Goal: Task Accomplishment & Management: Manage account settings

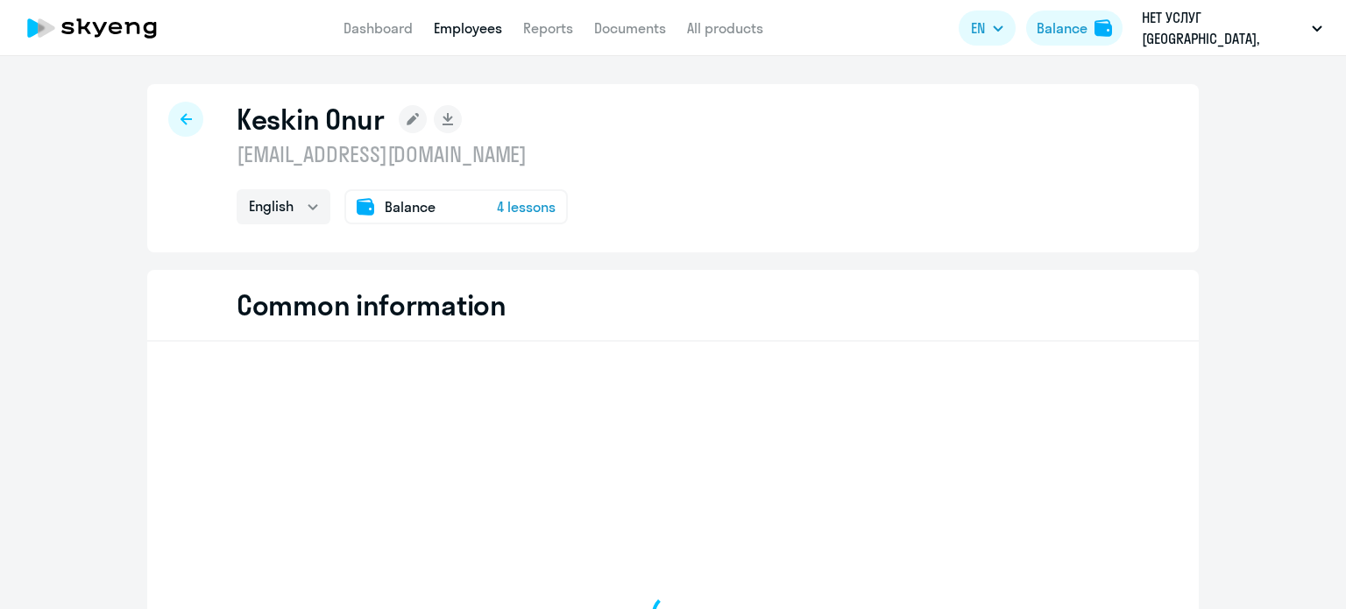
select select "english"
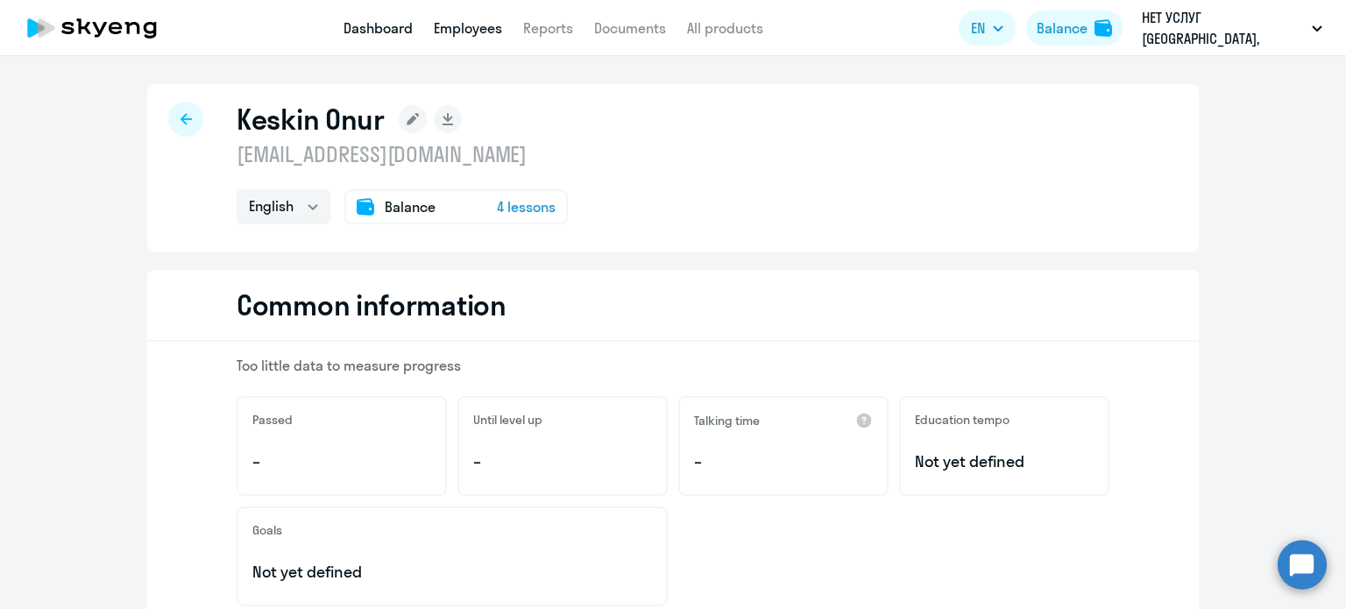
click at [387, 20] on link "Dashboard" at bounding box center [378, 28] width 69 height 18
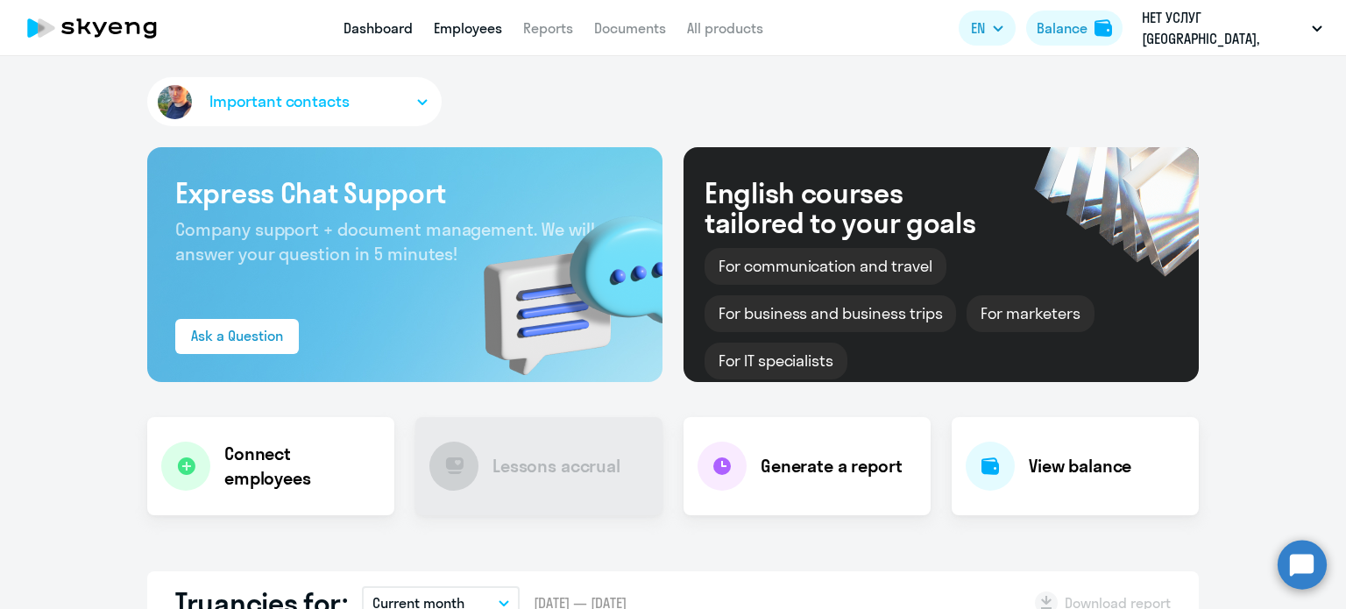
click at [471, 20] on link "Employees" at bounding box center [468, 28] width 68 height 18
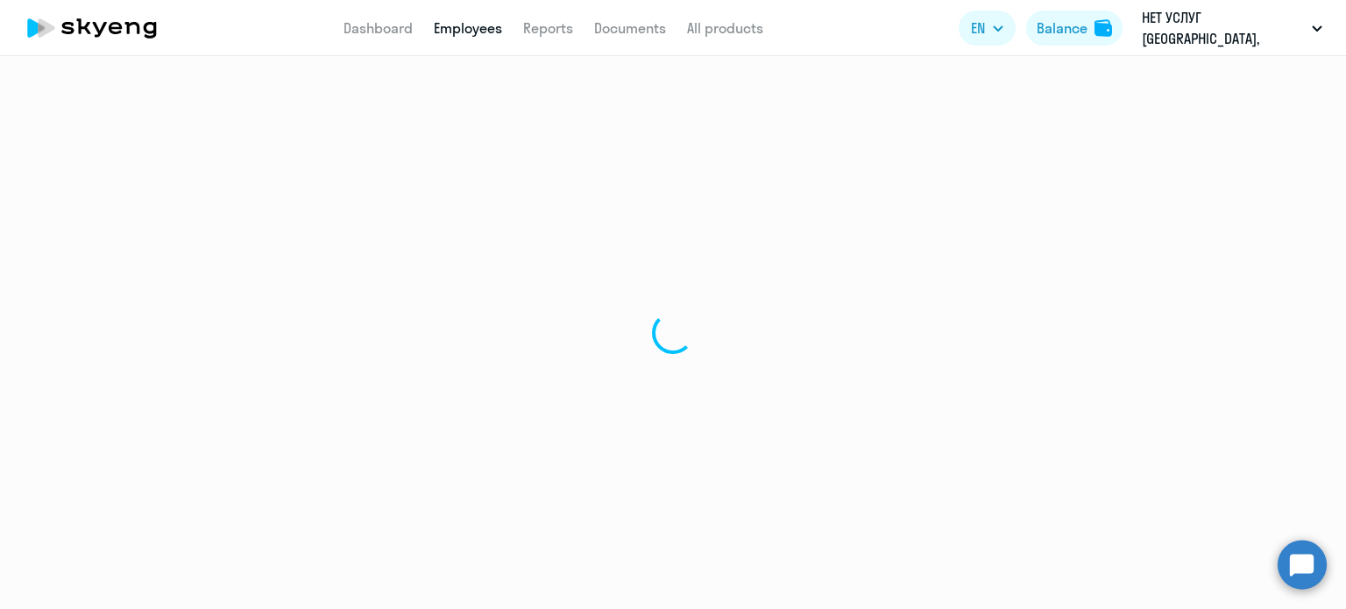
select select "30"
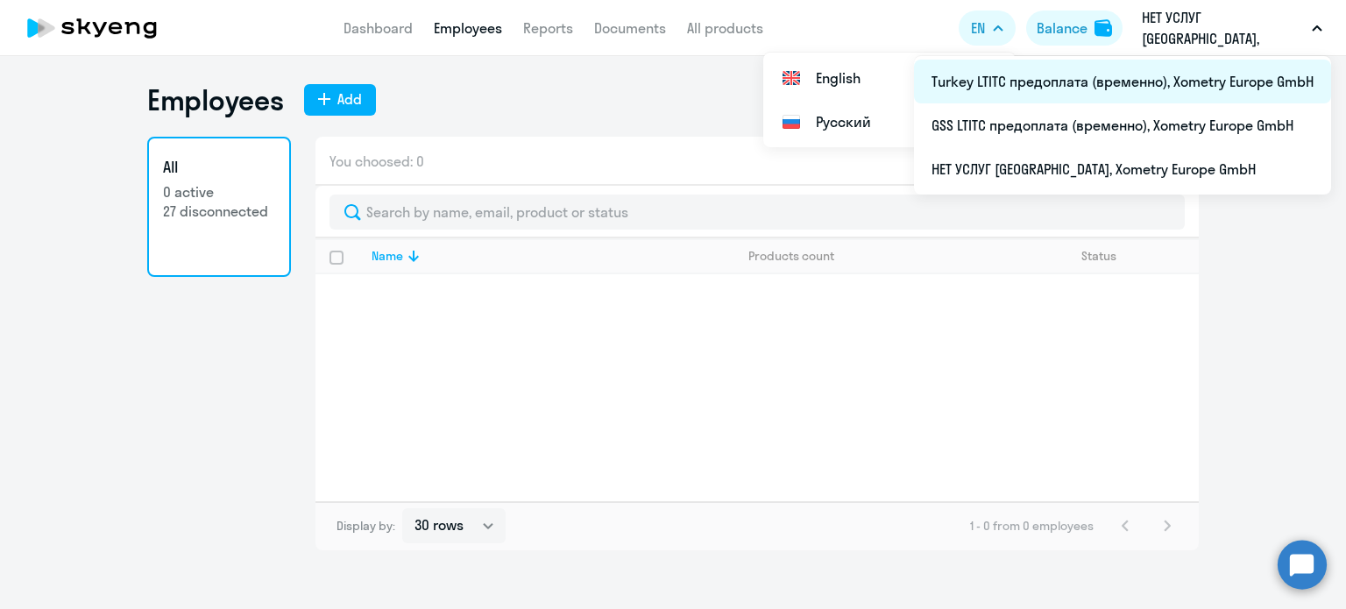
click at [1033, 87] on li "Turkey LTITC предоплата (временно), Xometry Europe GmbH" at bounding box center [1122, 82] width 417 height 44
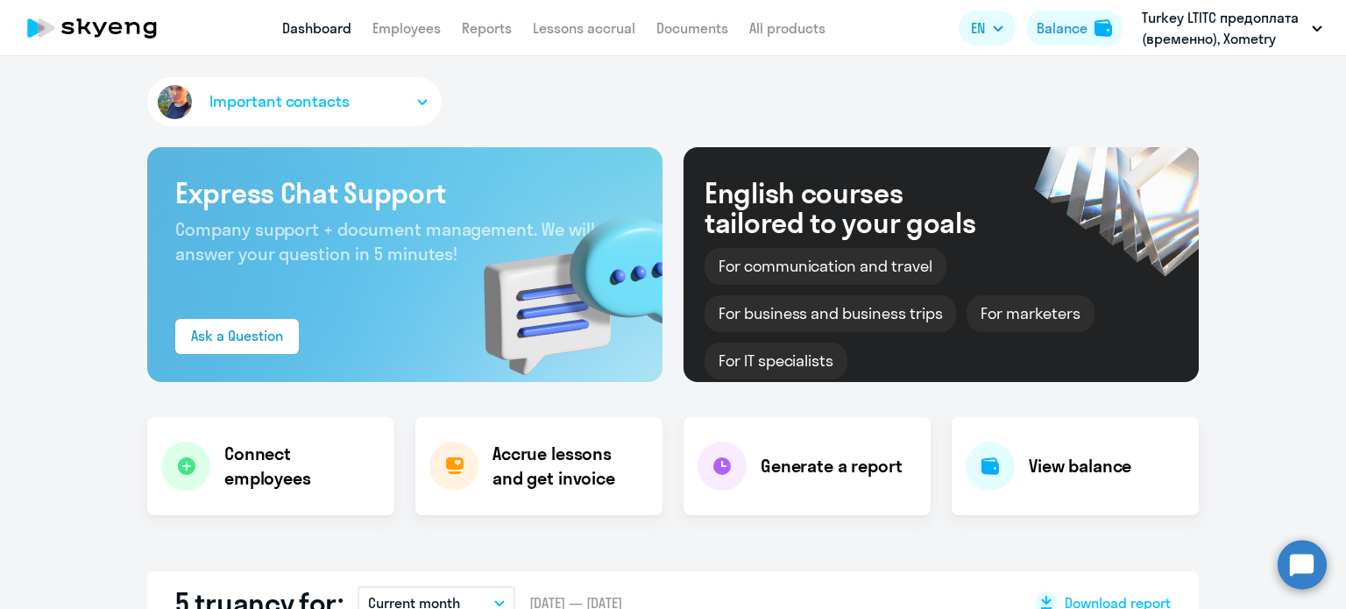
select select "30"
click at [410, 31] on link "Employees" at bounding box center [407, 28] width 68 height 18
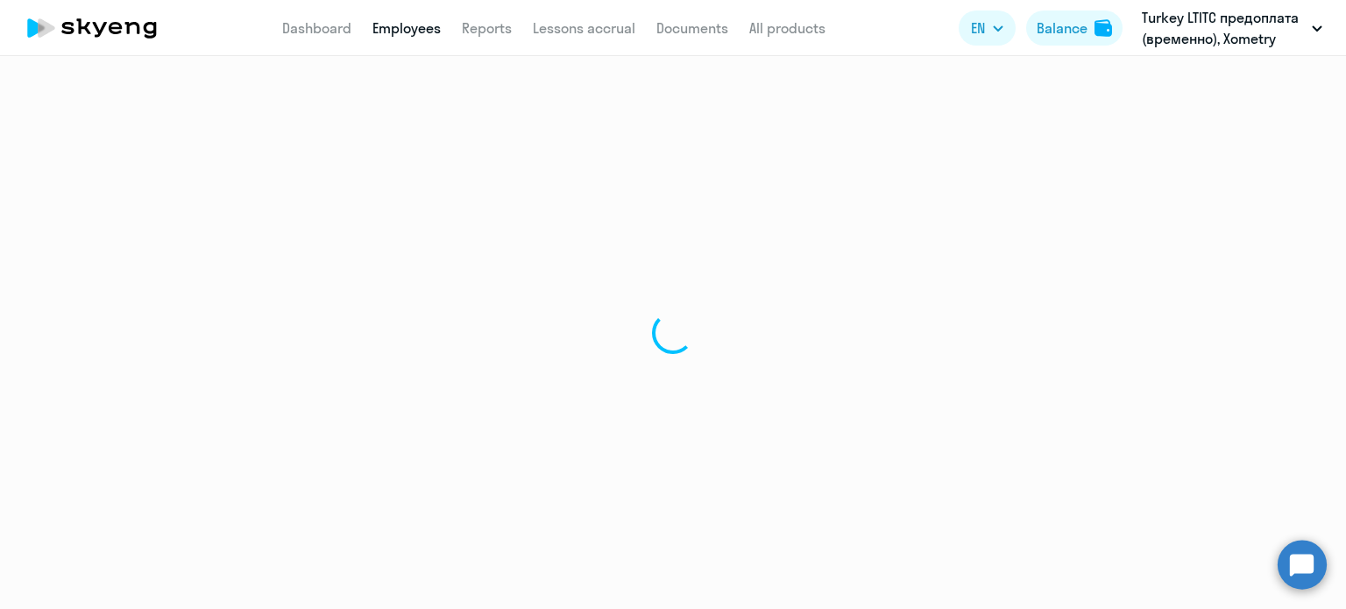
select select "30"
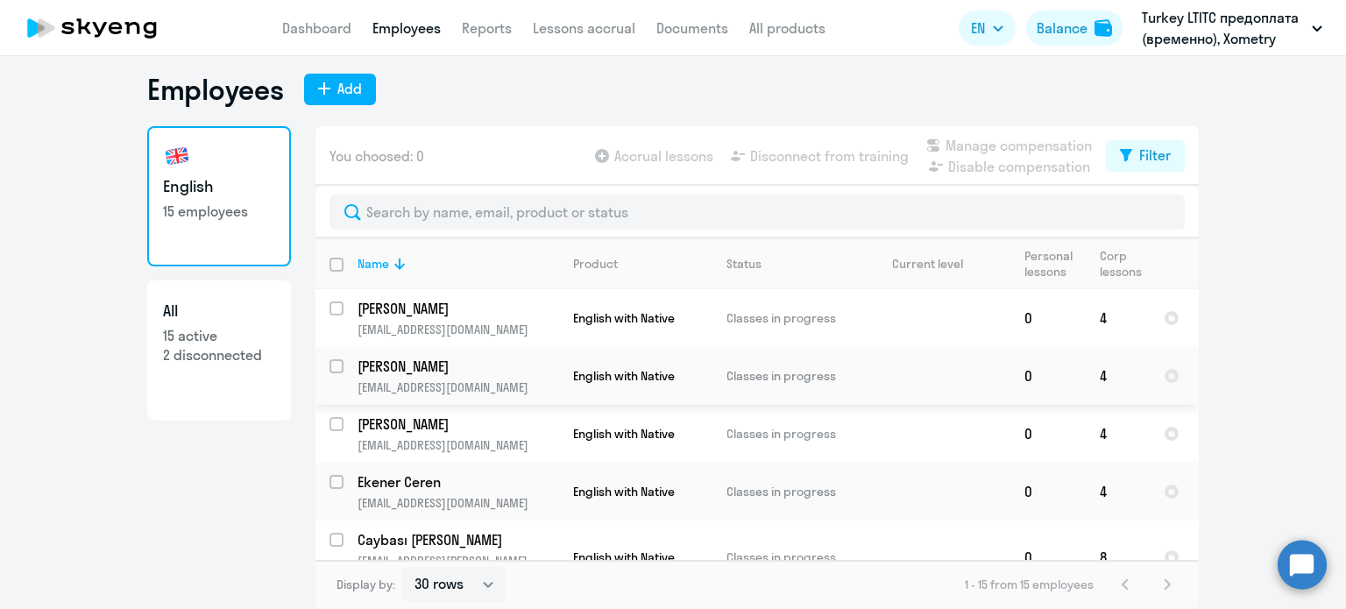
scroll to position [526, 0]
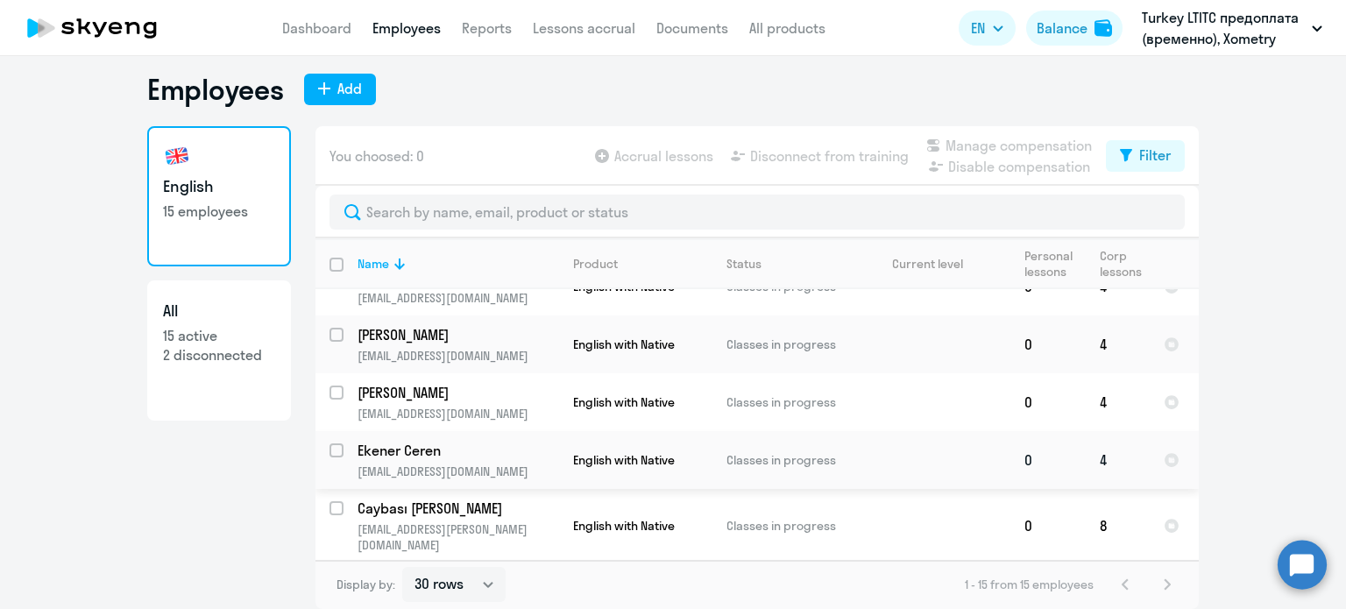
click at [414, 441] on p "Ekener Ceren" at bounding box center [457, 450] width 198 height 19
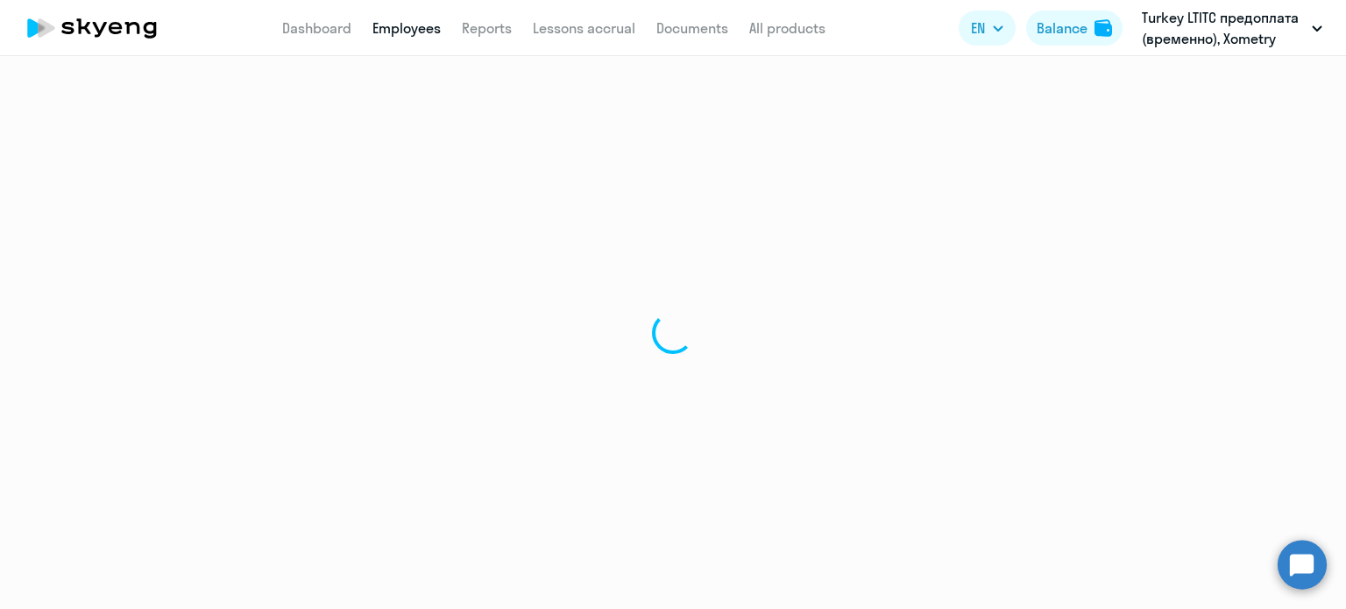
select select "english"
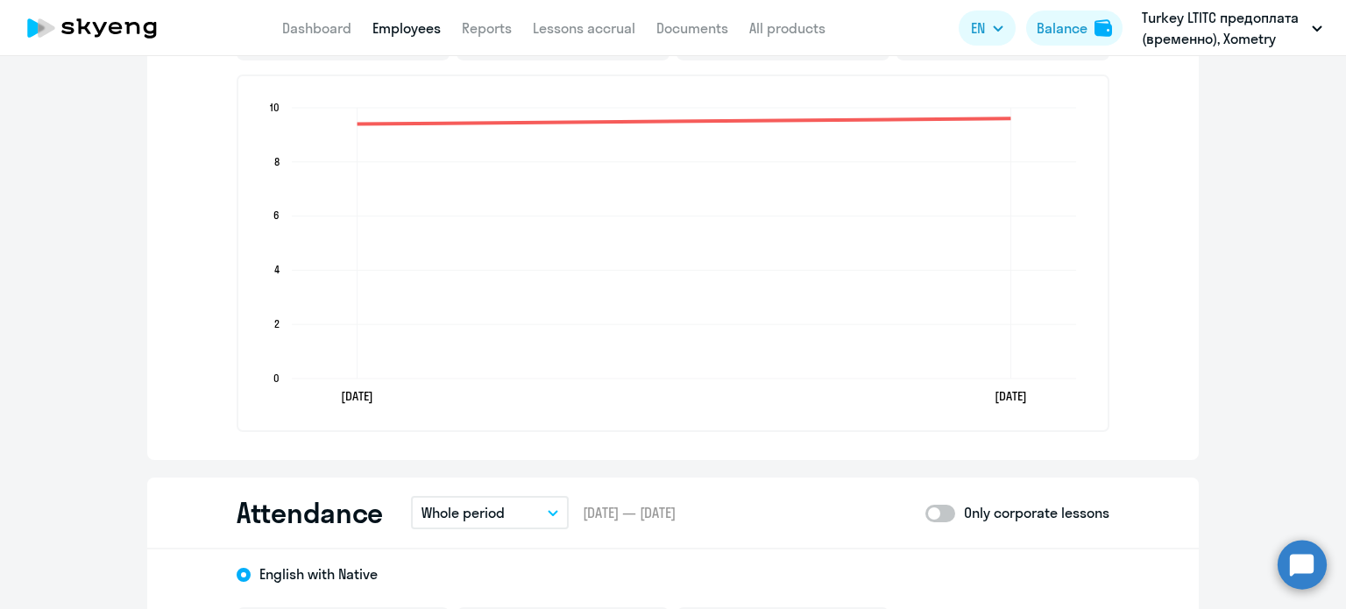
scroll to position [1940, 0]
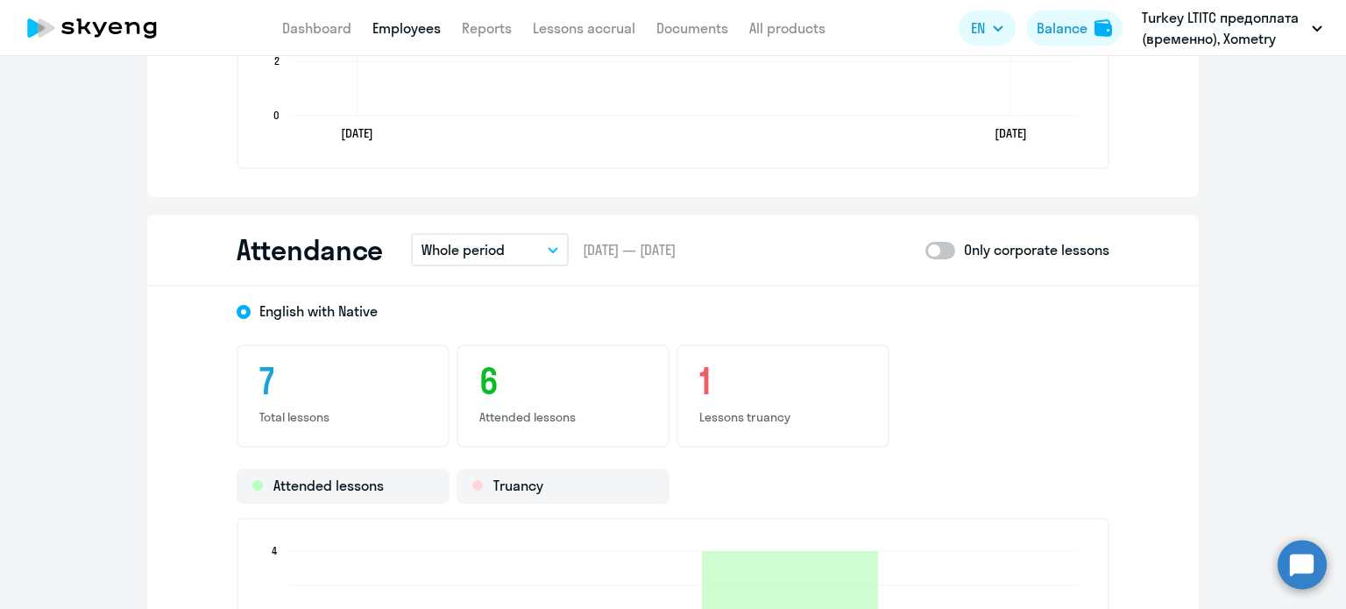
click at [548, 247] on icon "button" at bounding box center [553, 250] width 11 height 6
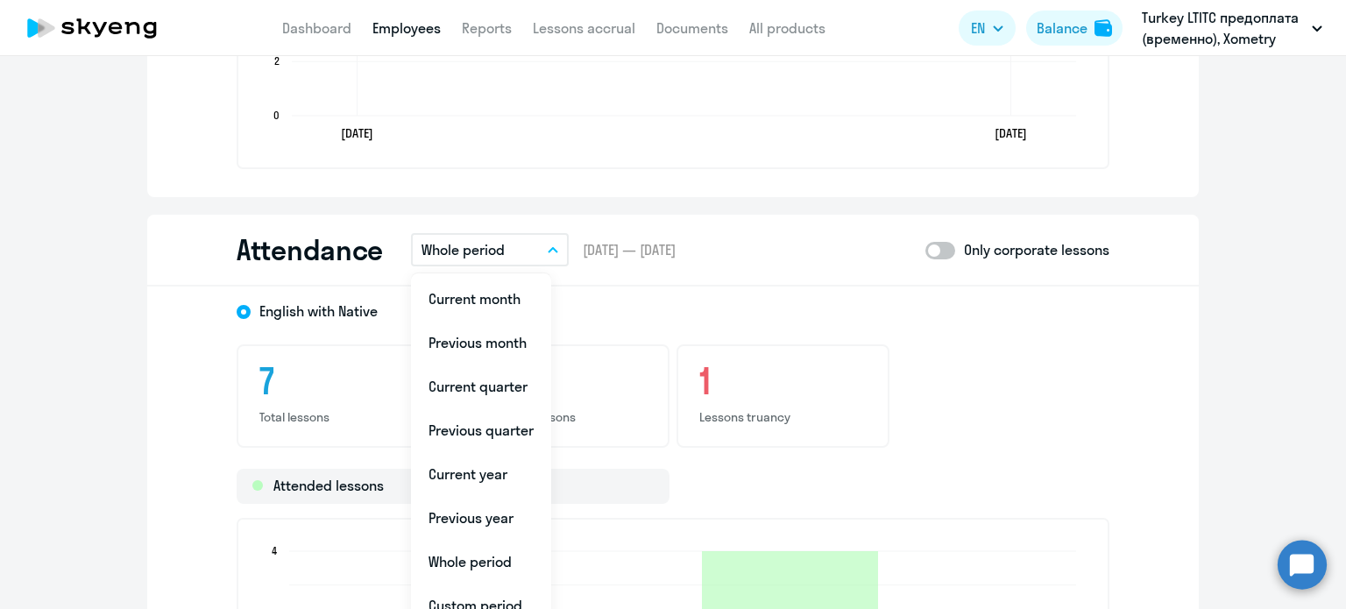
click at [877, 273] on div "Attendance Whole period Current month Previous month Current quarter Previous q…" at bounding box center [673, 251] width 1052 height 72
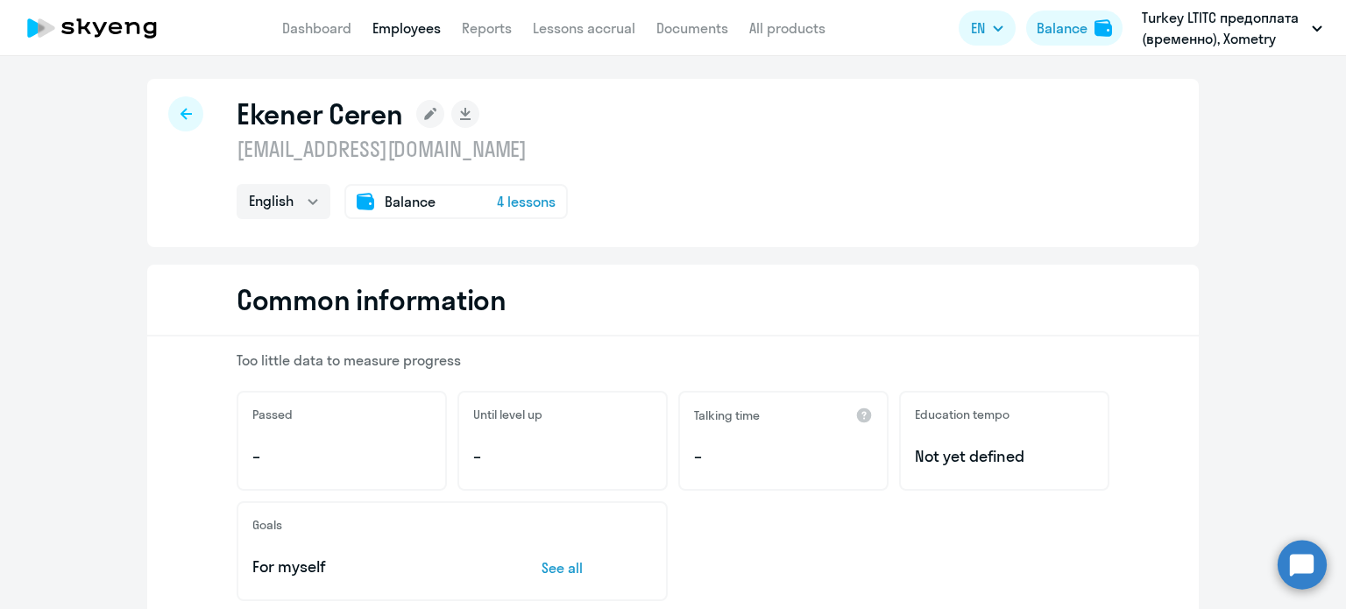
scroll to position [0, 0]
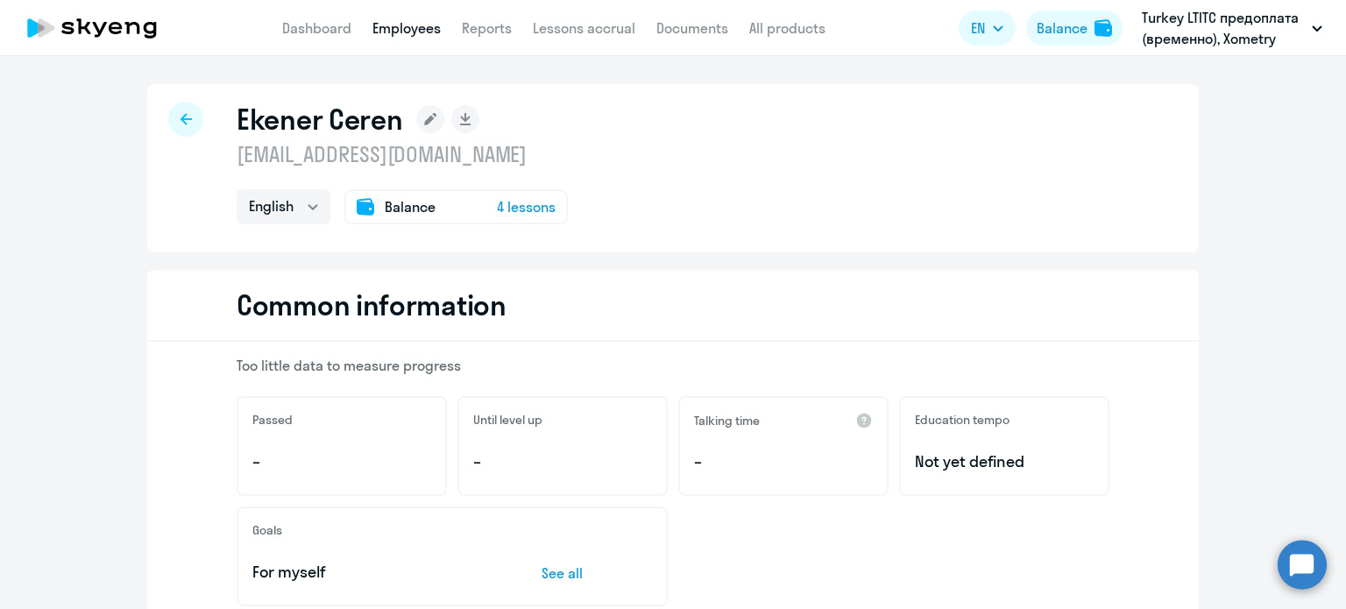
click at [394, 202] on span "Balance" at bounding box center [410, 206] width 51 height 21
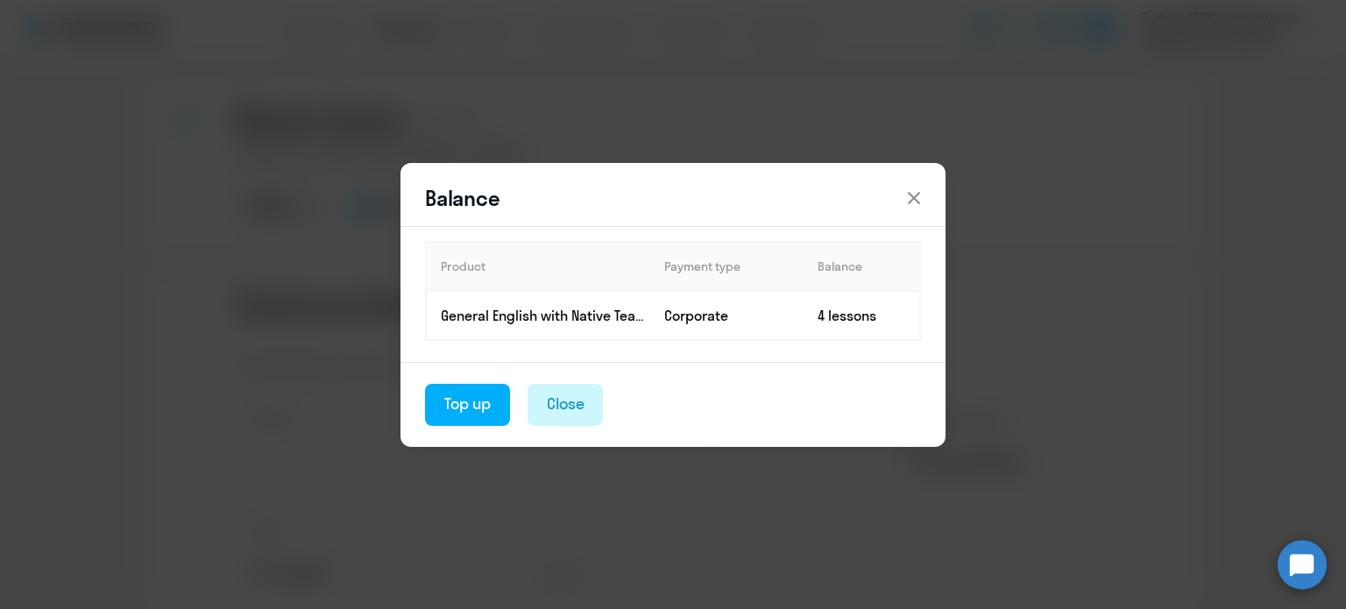
click at [563, 414] on div "Close" at bounding box center [566, 404] width 38 height 23
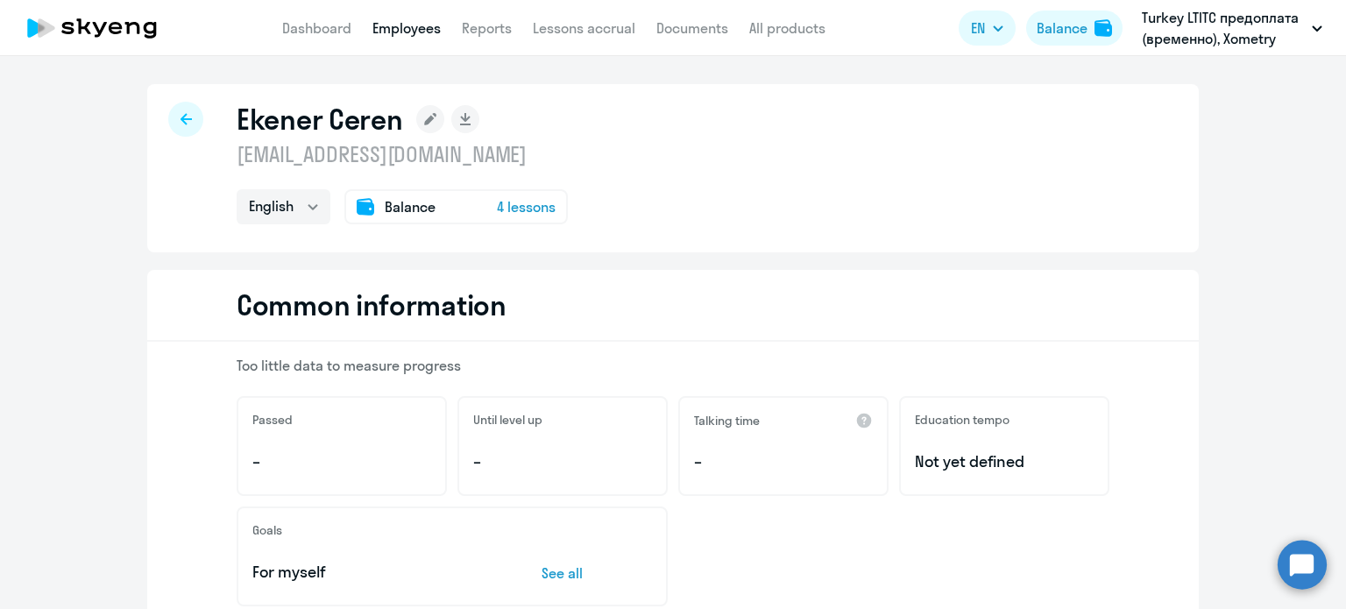
click at [512, 203] on span "4 lessons" at bounding box center [526, 206] width 59 height 21
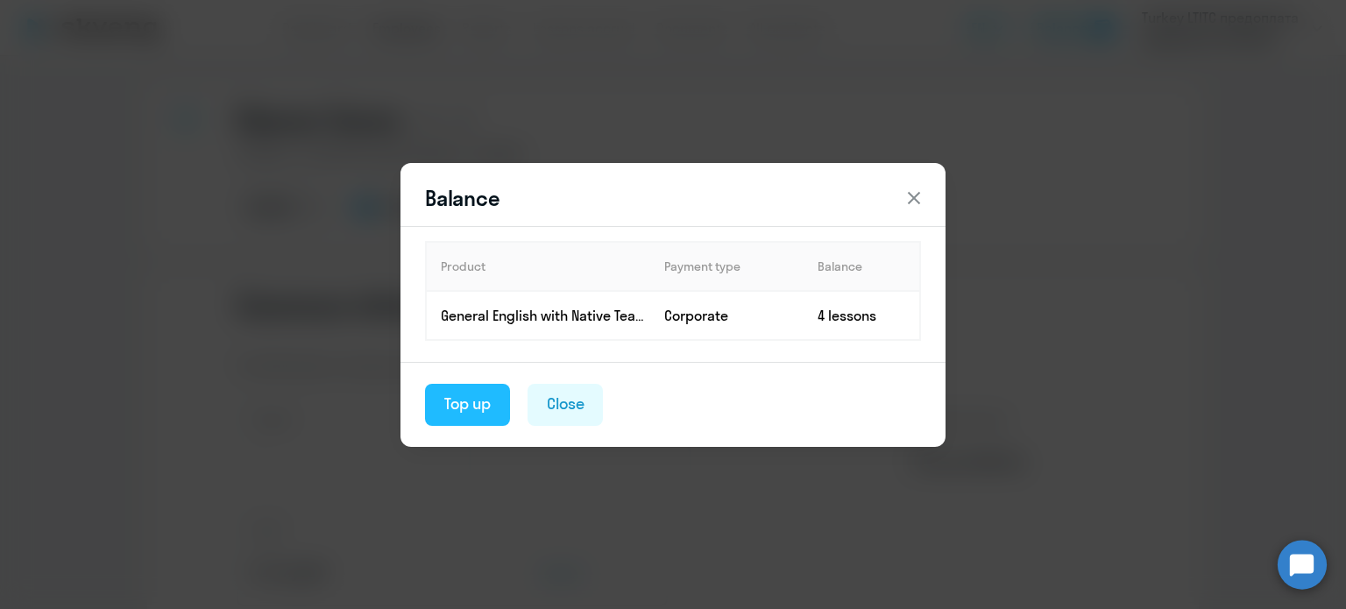
click at [484, 401] on div "Top up" at bounding box center [467, 404] width 46 height 23
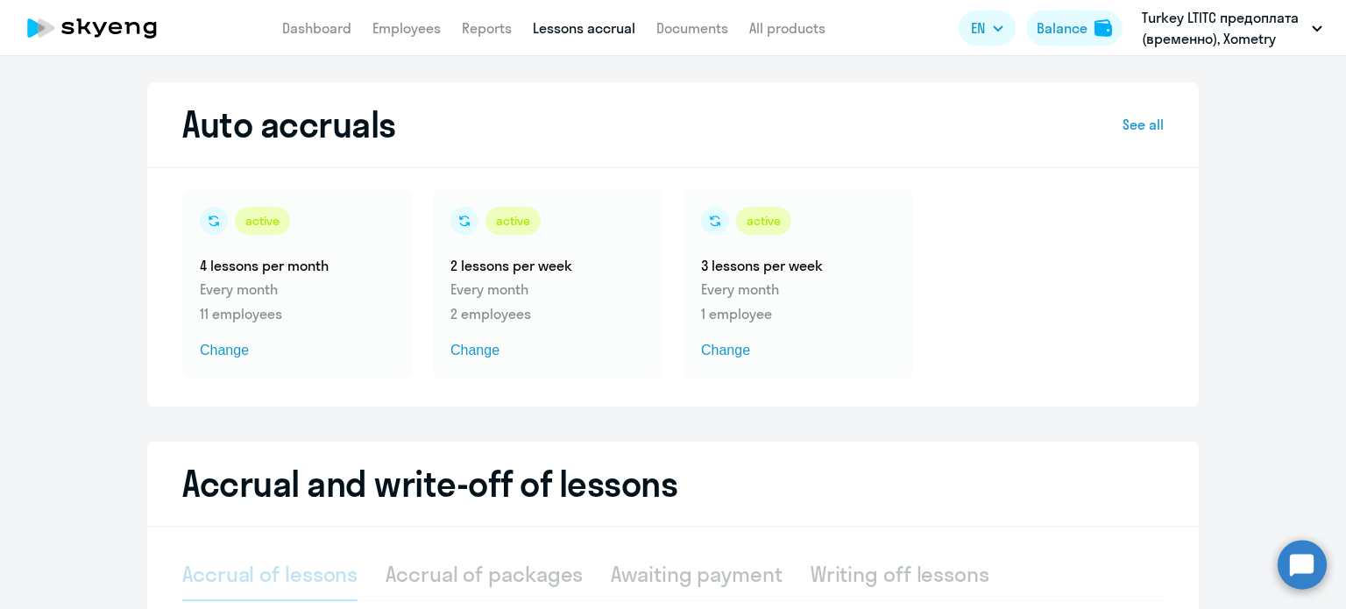
select select "10"
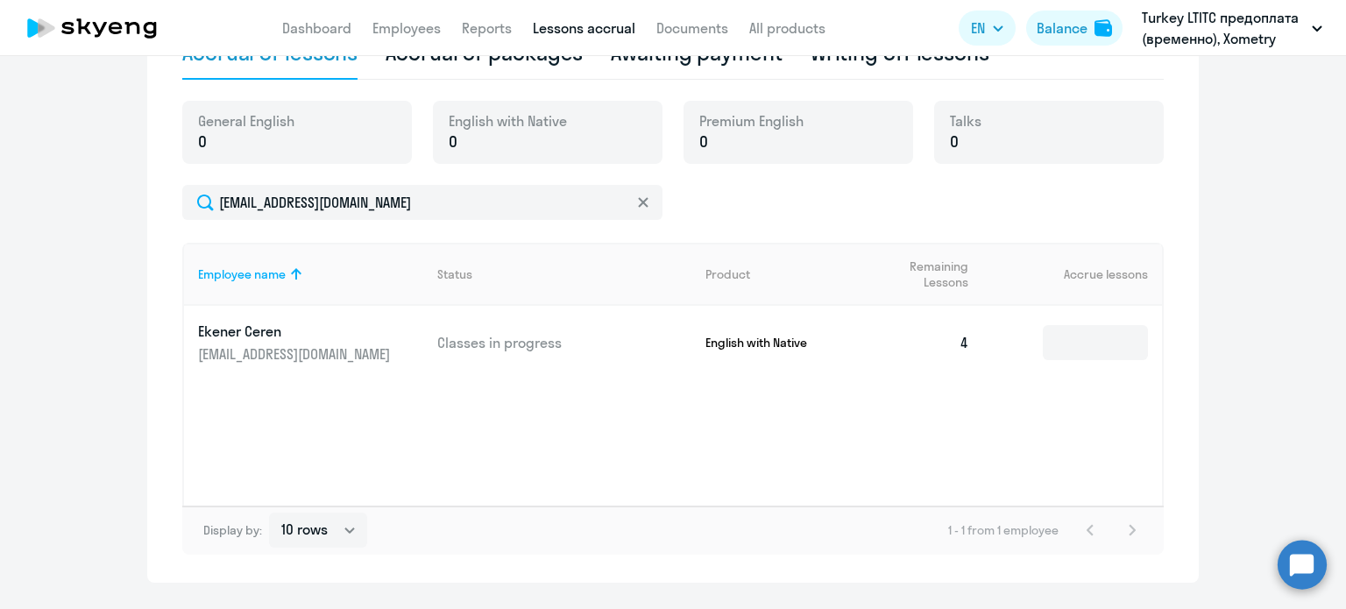
scroll to position [526, 0]
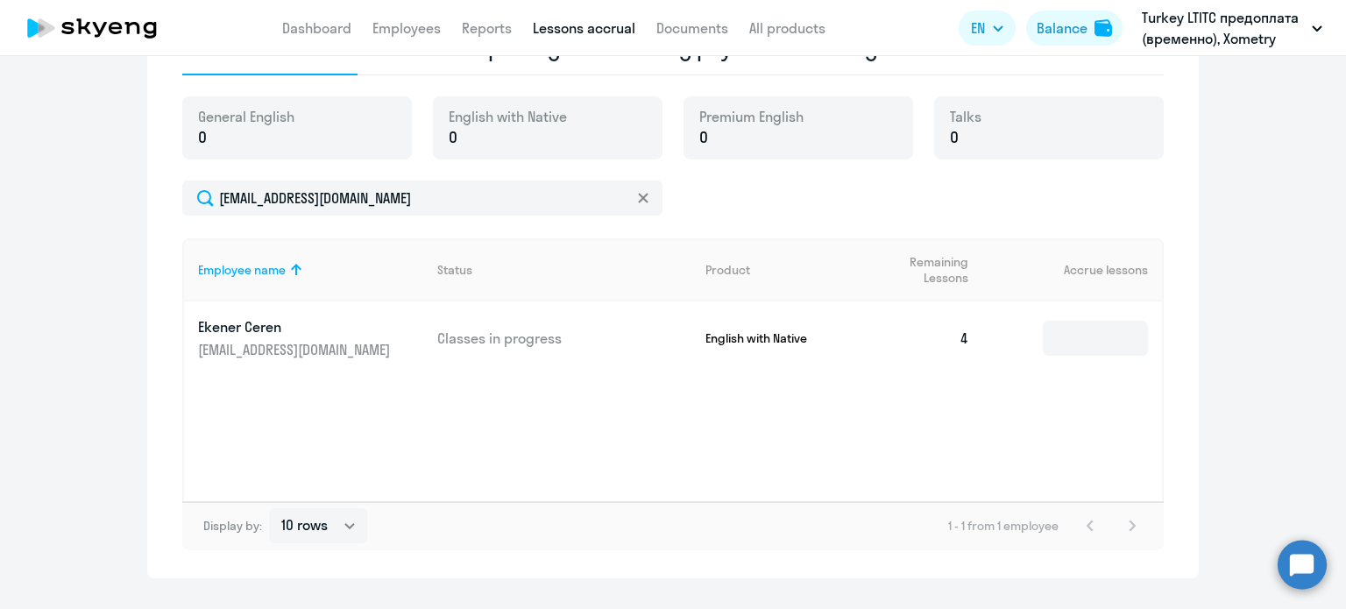
click at [950, 334] on td "4" at bounding box center [922, 339] width 123 height 74
click at [962, 336] on td "4" at bounding box center [922, 339] width 123 height 74
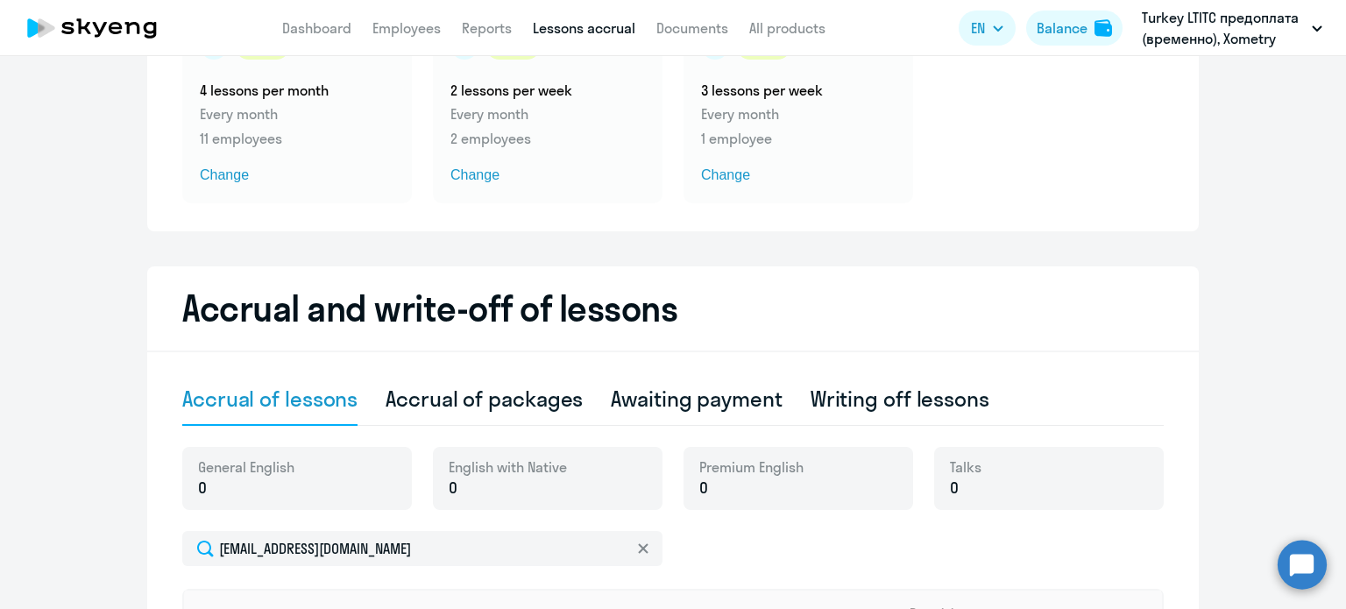
scroll to position [0, 0]
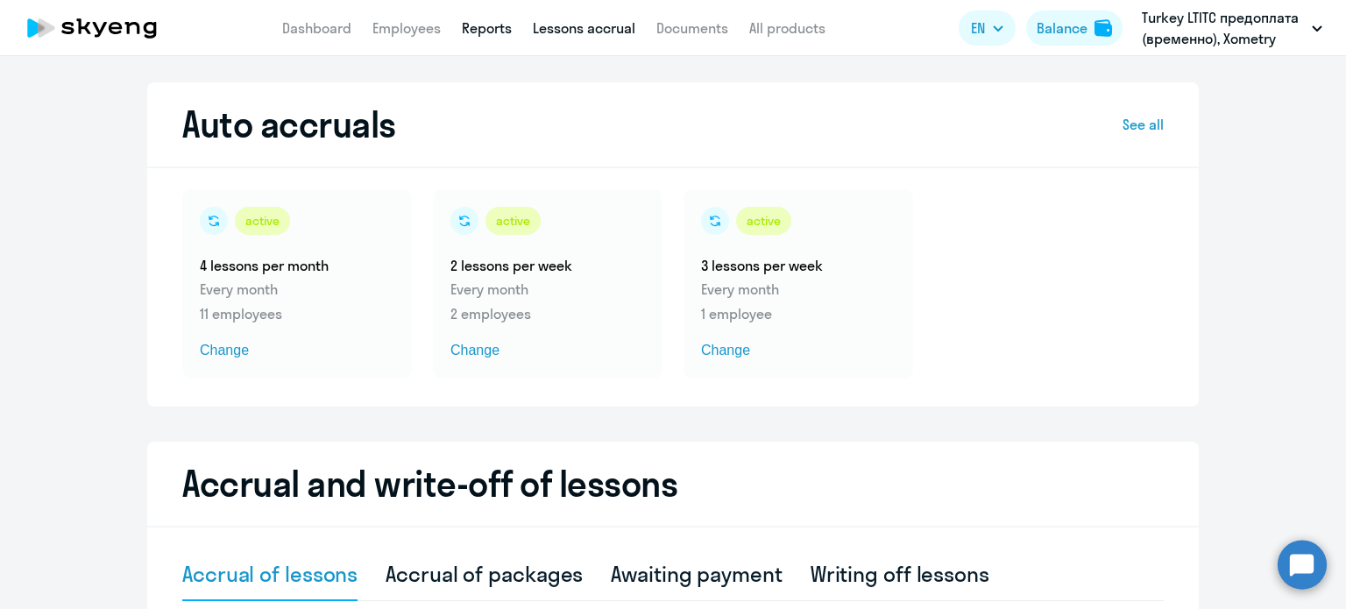
click at [481, 24] on link "Reports" at bounding box center [487, 28] width 50 height 18
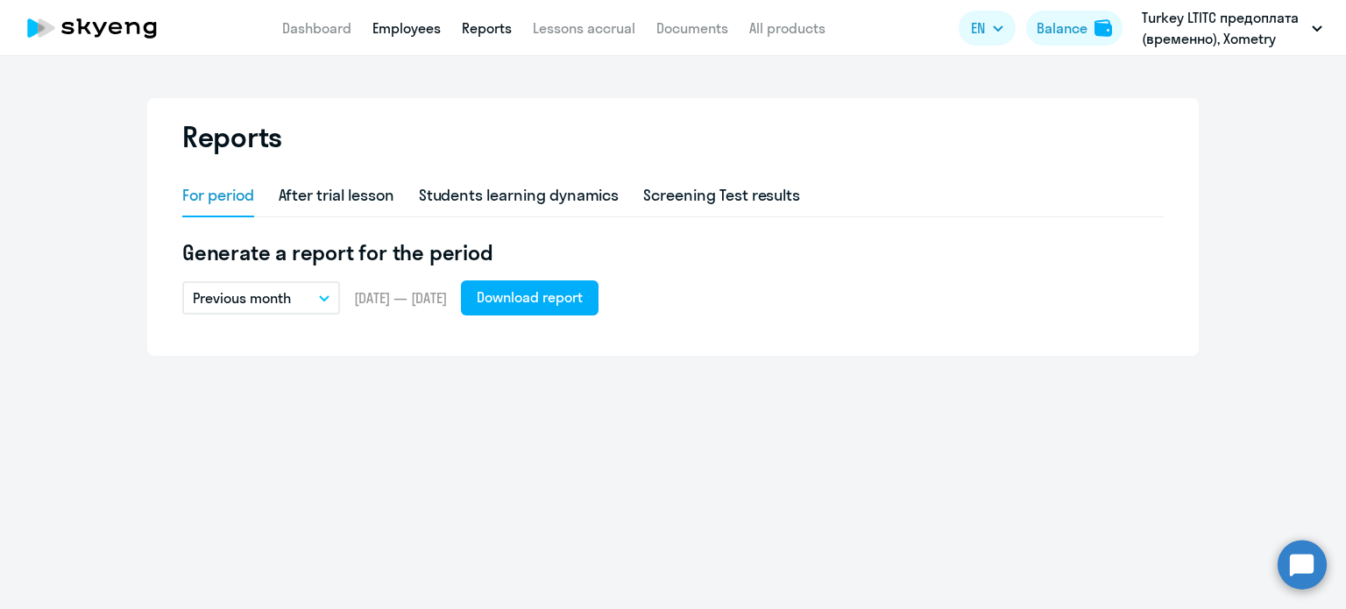
click at [408, 27] on link "Employees" at bounding box center [407, 28] width 68 height 18
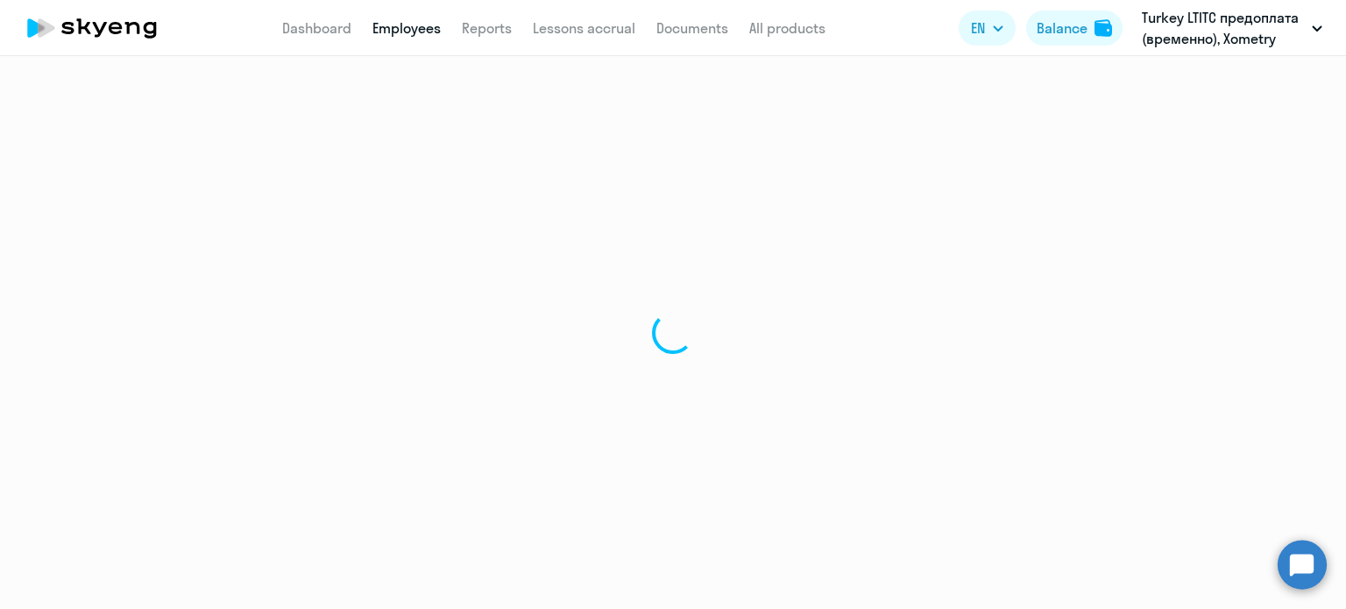
select select "30"
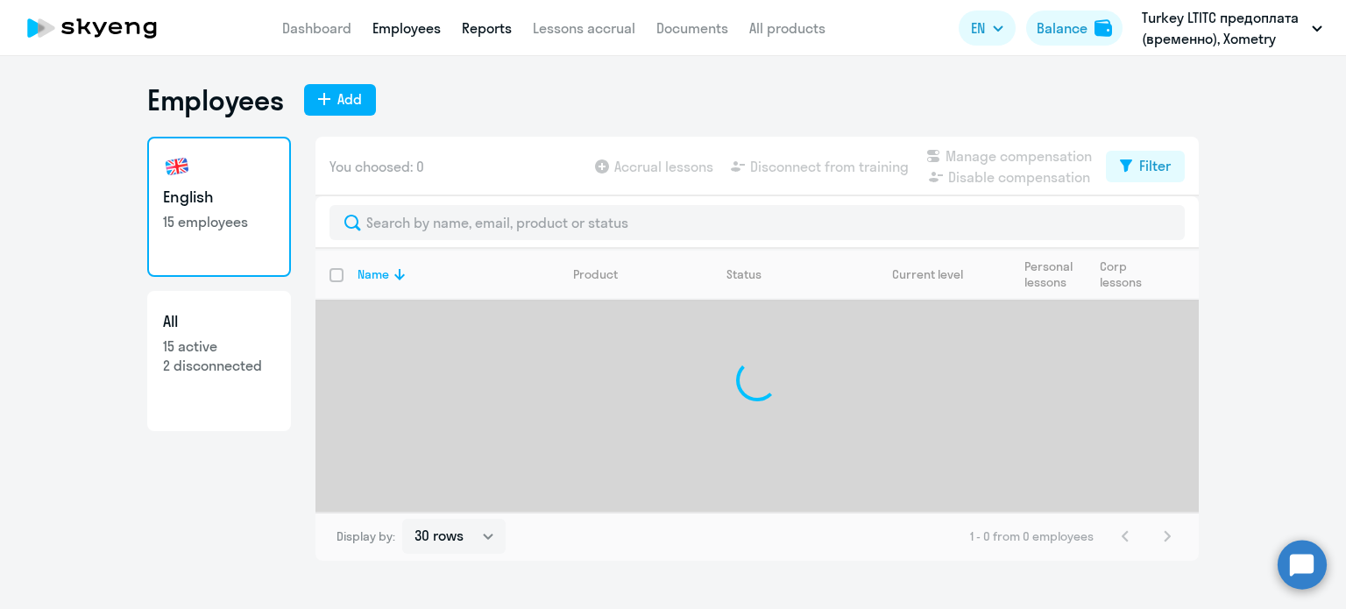
click at [472, 31] on link "Reports" at bounding box center [487, 28] width 50 height 18
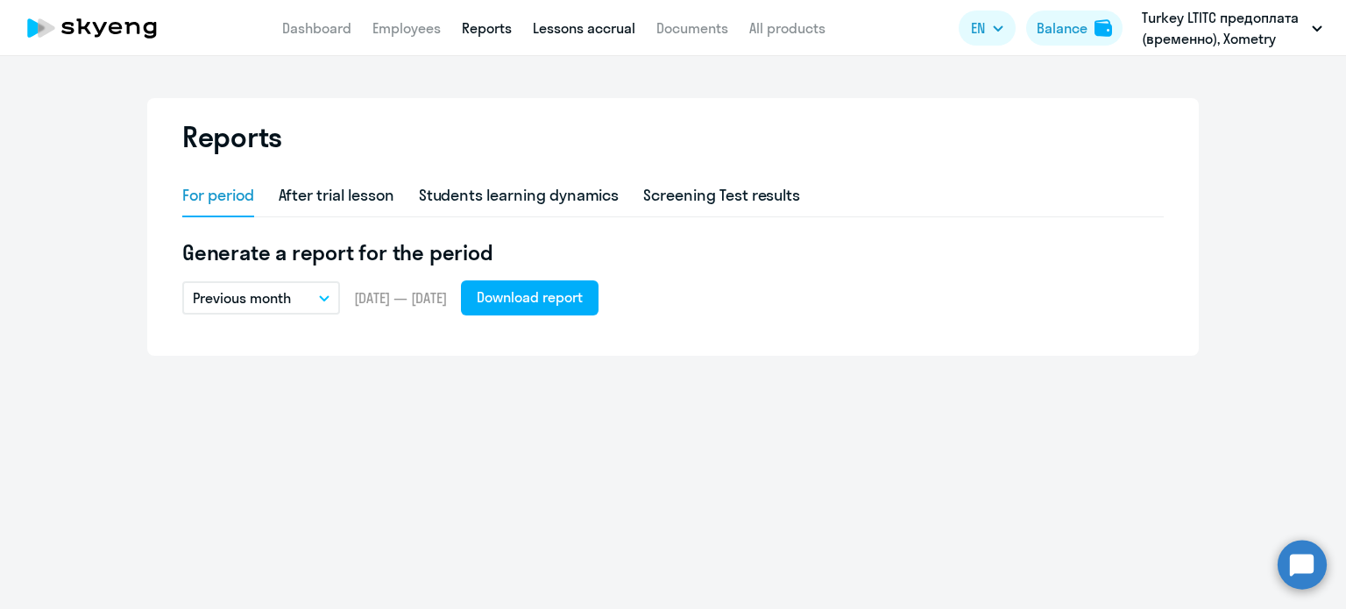
click at [556, 25] on link "Lessons accrual" at bounding box center [584, 28] width 103 height 18
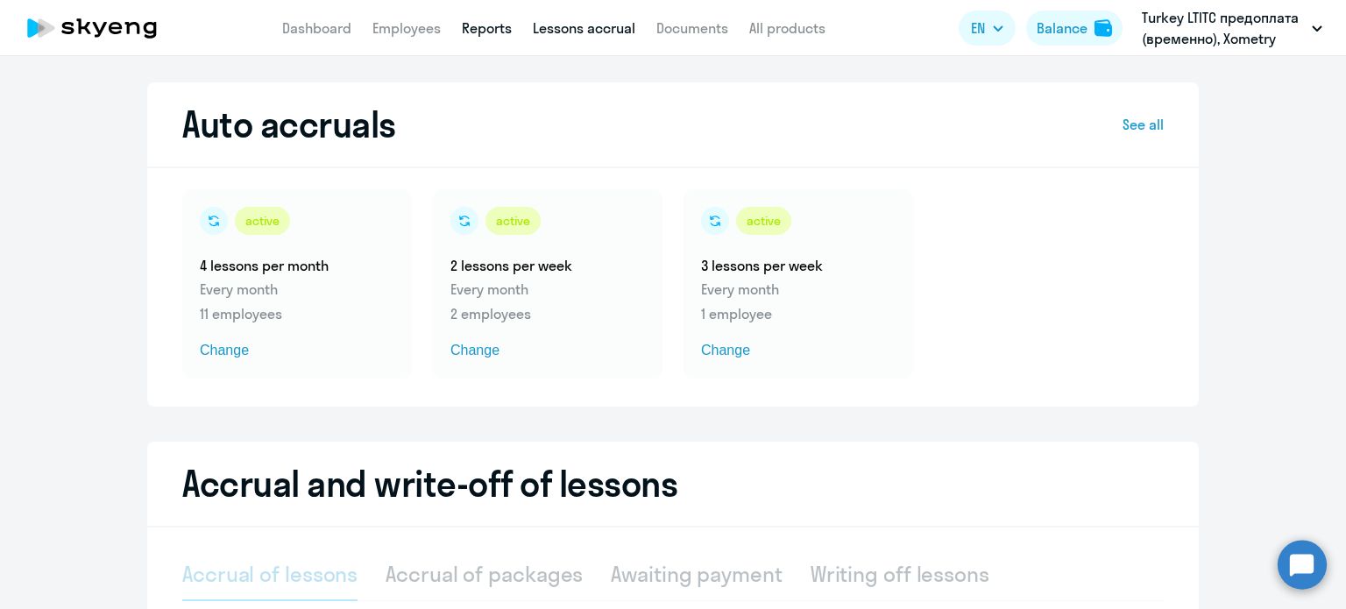
select select "10"
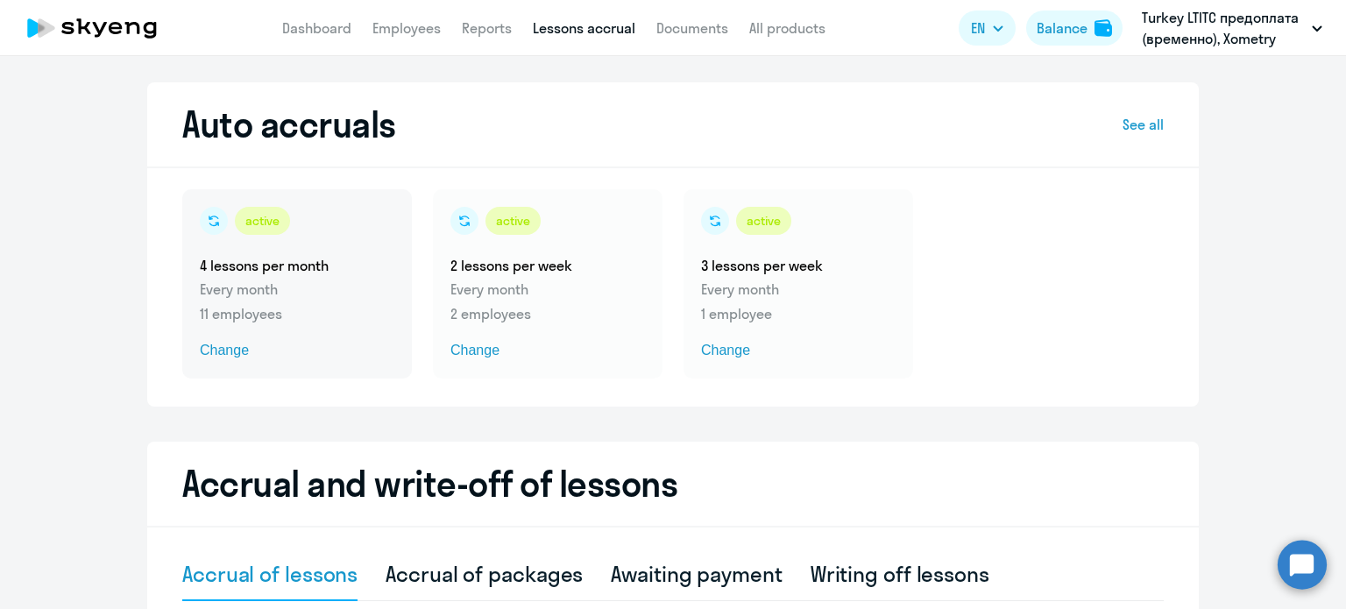
click at [233, 313] on p "11 employees" at bounding box center [297, 313] width 195 height 21
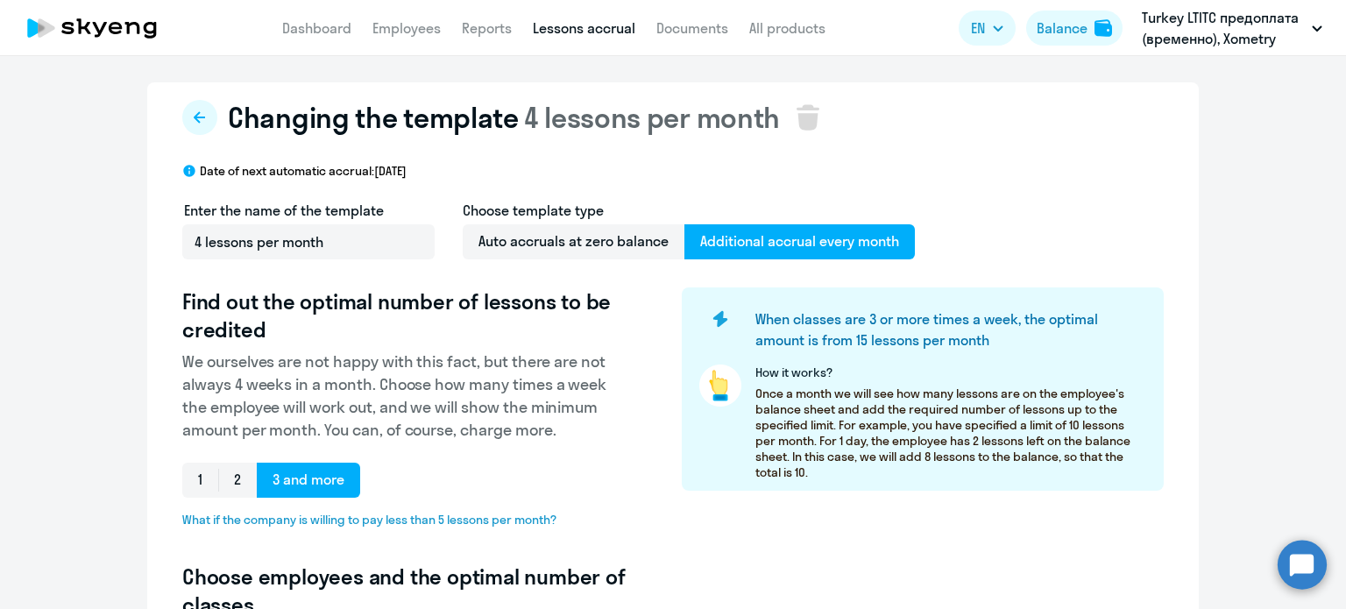
select select "10"
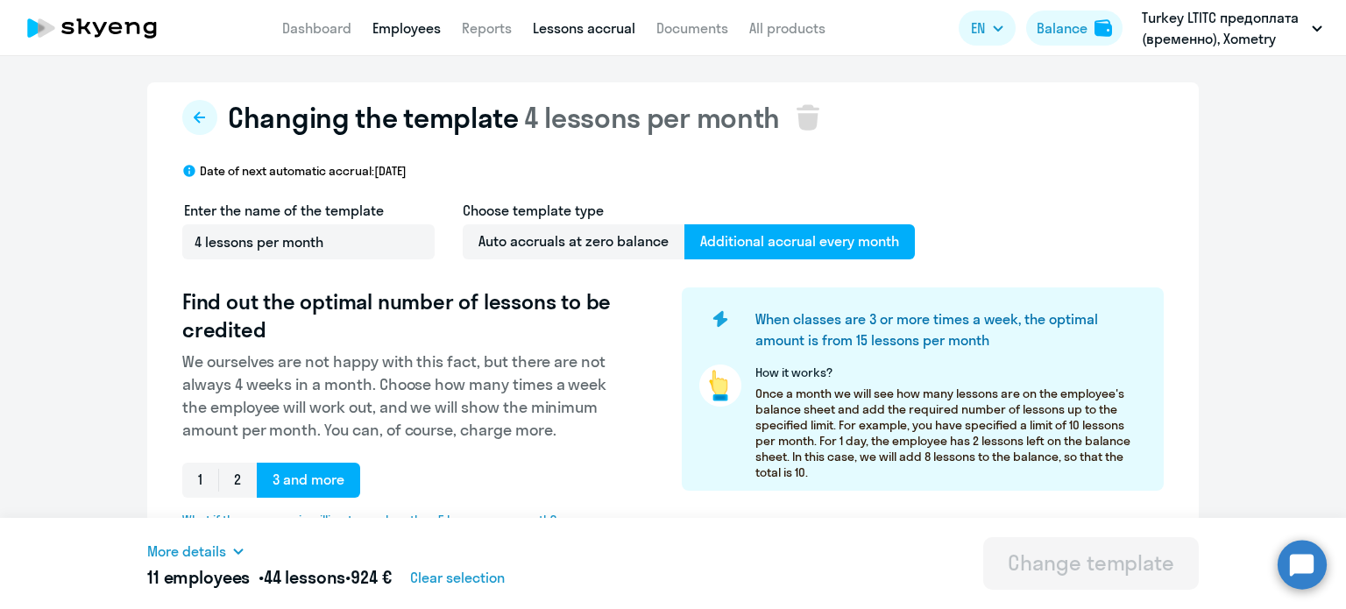
click at [401, 32] on link "Employees" at bounding box center [407, 28] width 68 height 18
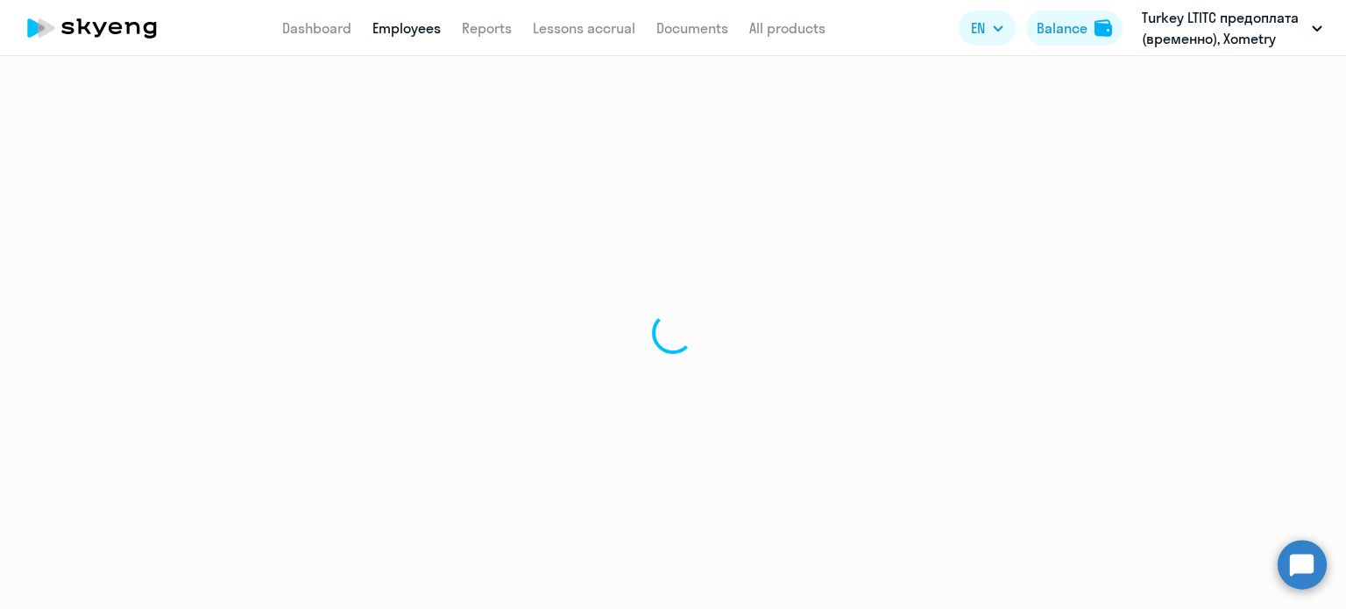
select select "30"
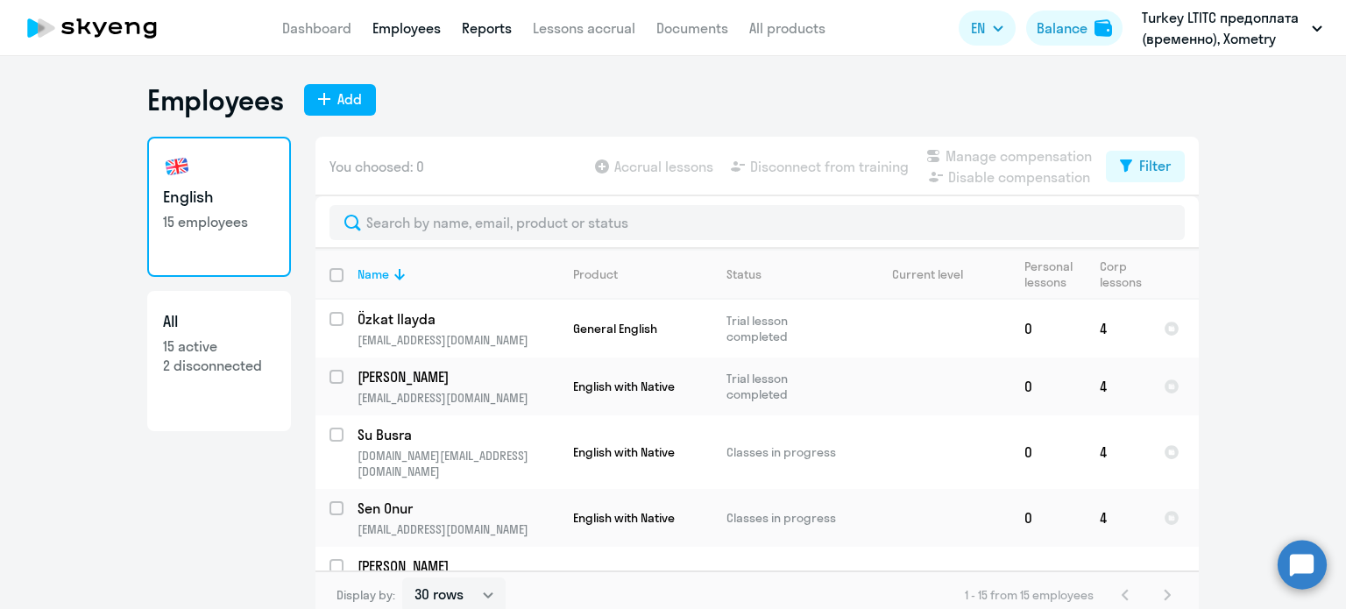
click at [495, 32] on link "Reports" at bounding box center [487, 28] width 50 height 18
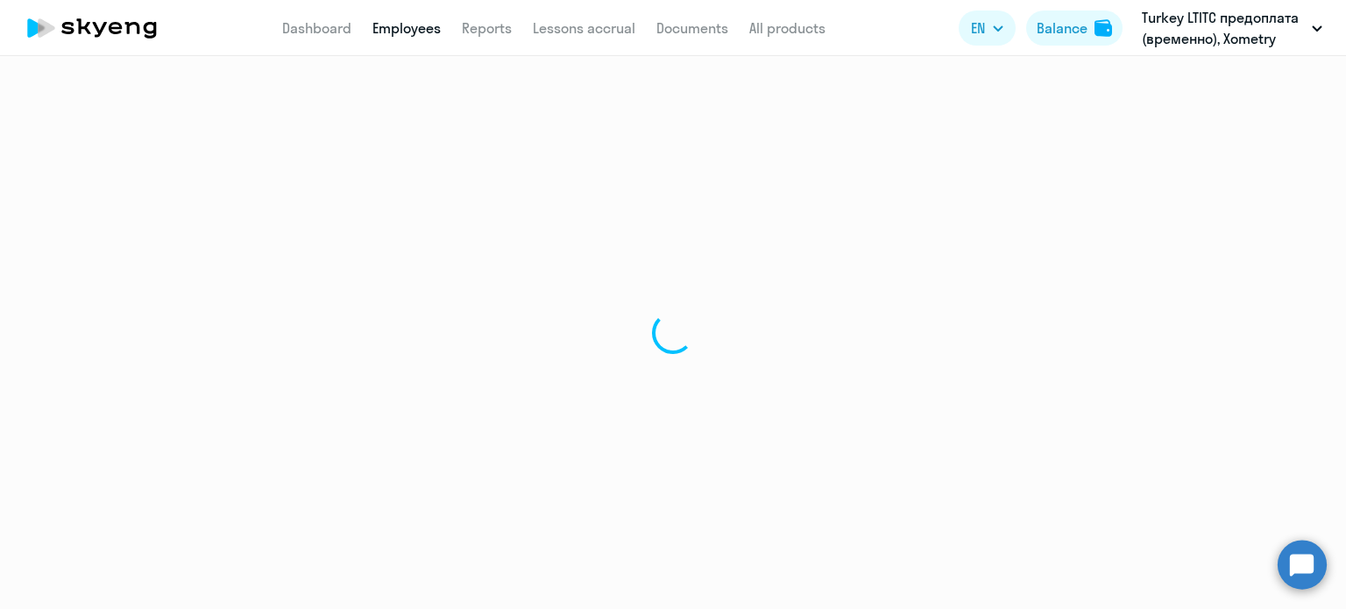
select select "30"
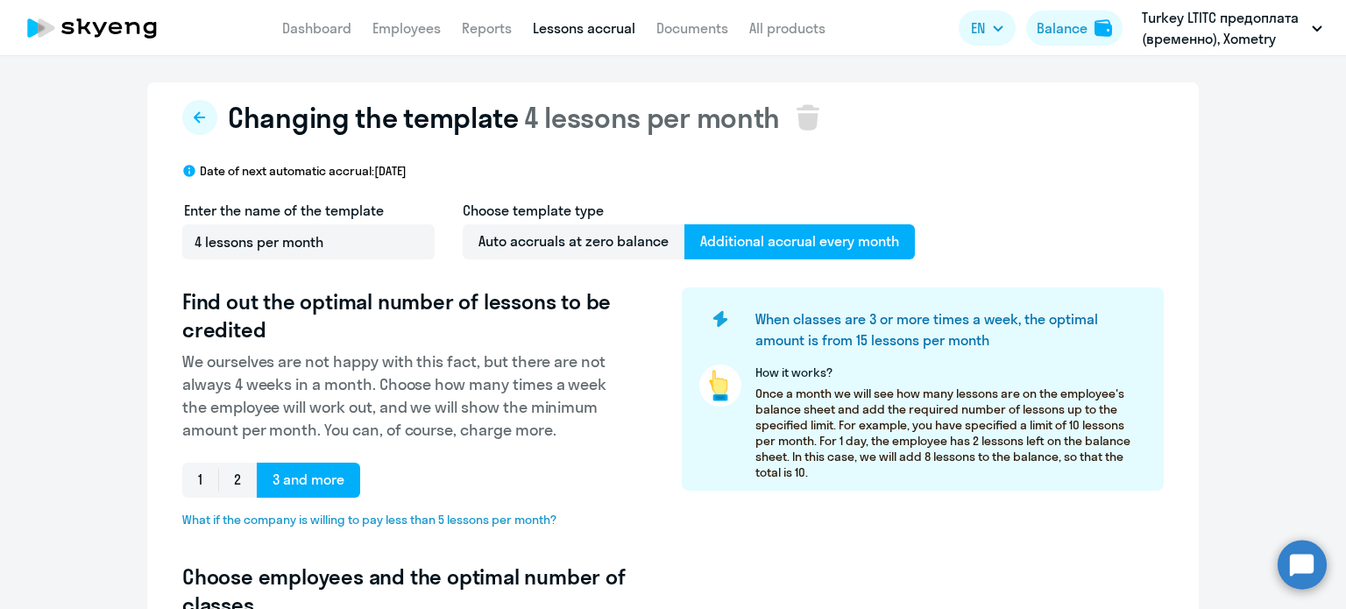
select select "10"
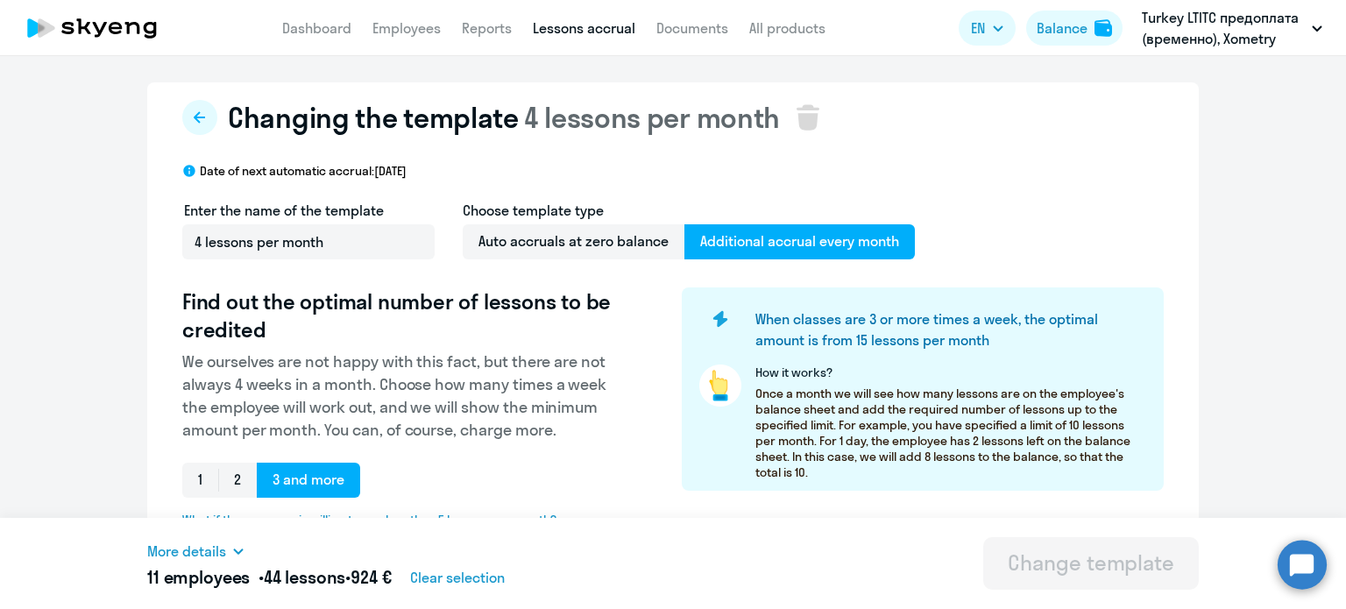
drag, startPoint x: 378, startPoint y: 165, endPoint x: 564, endPoint y: 159, distance: 186.8
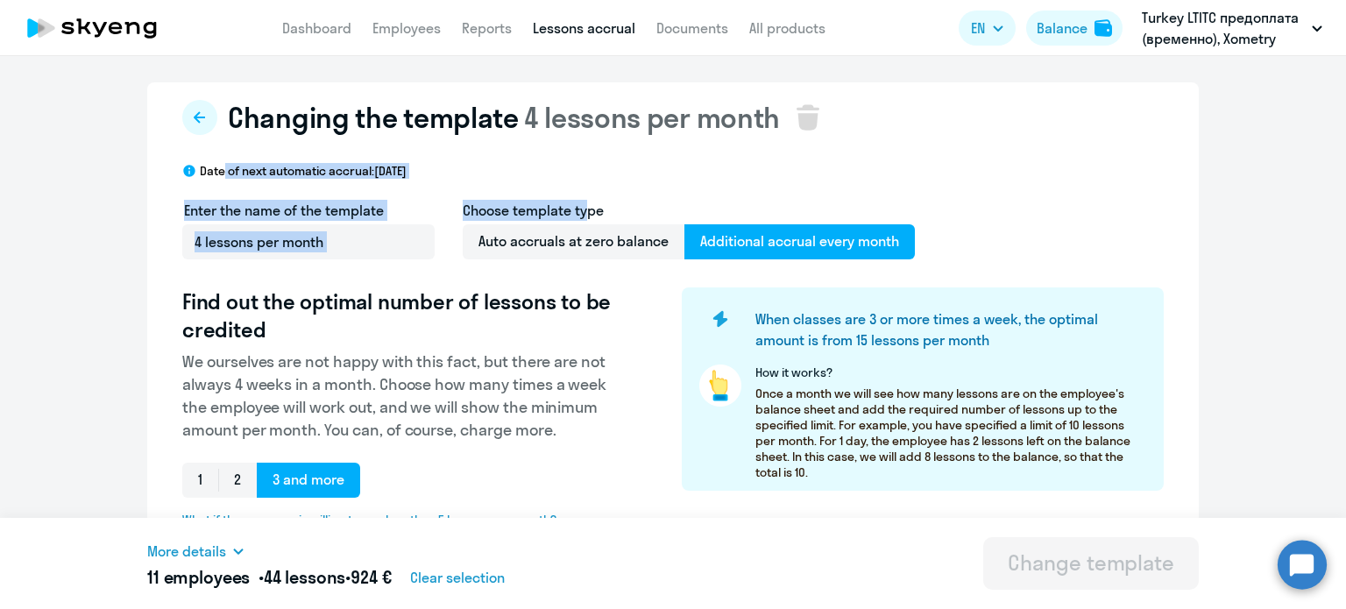
drag, startPoint x: 580, startPoint y: 180, endPoint x: 219, endPoint y: 164, distance: 361.5
click at [670, 171] on div "Date of next automatic accrual: [DATE]" at bounding box center [673, 171] width 982 height 16
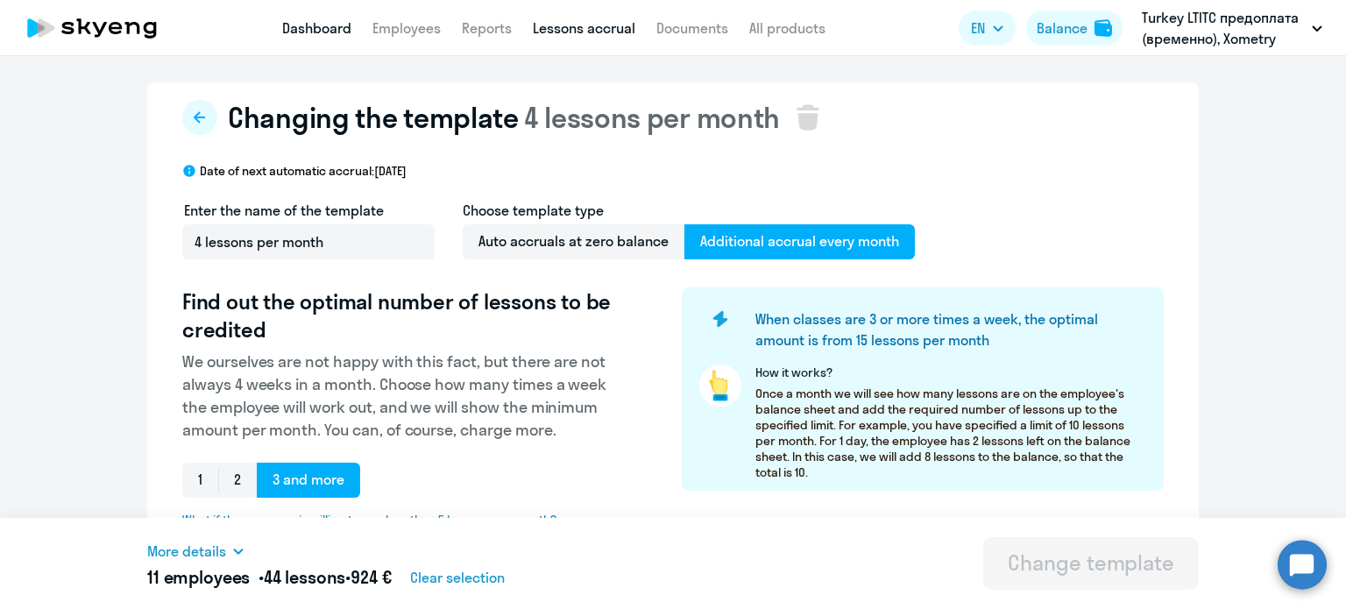
click at [333, 28] on link "Dashboard" at bounding box center [316, 28] width 69 height 18
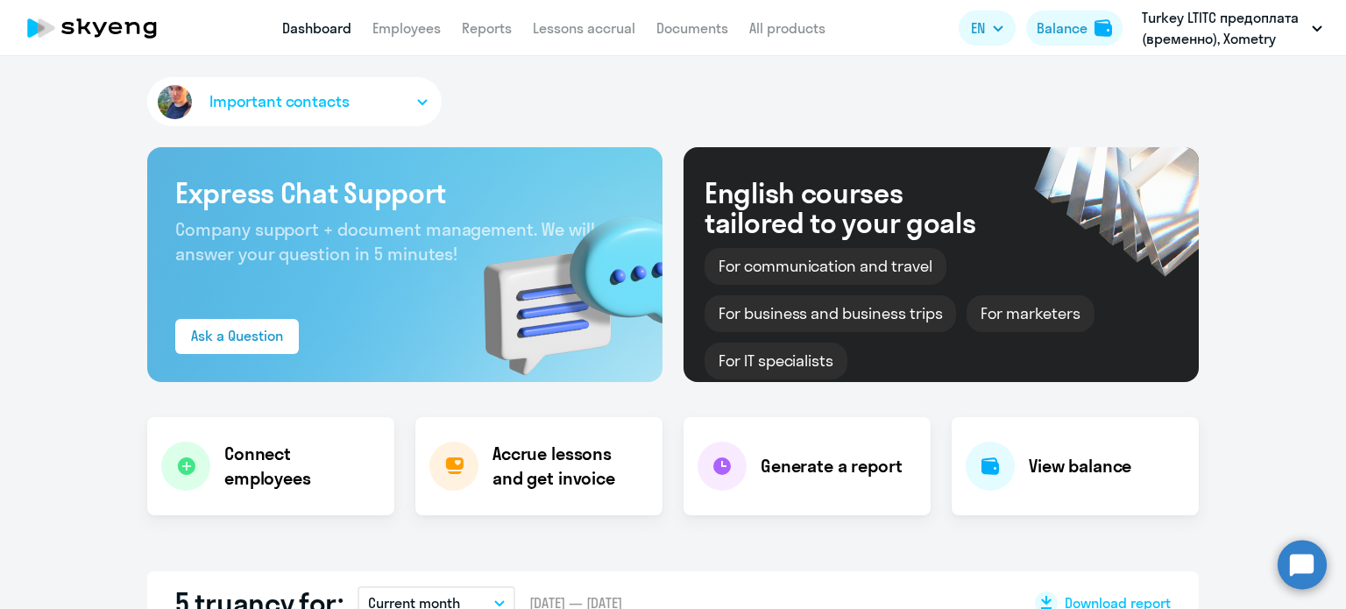
select select "30"
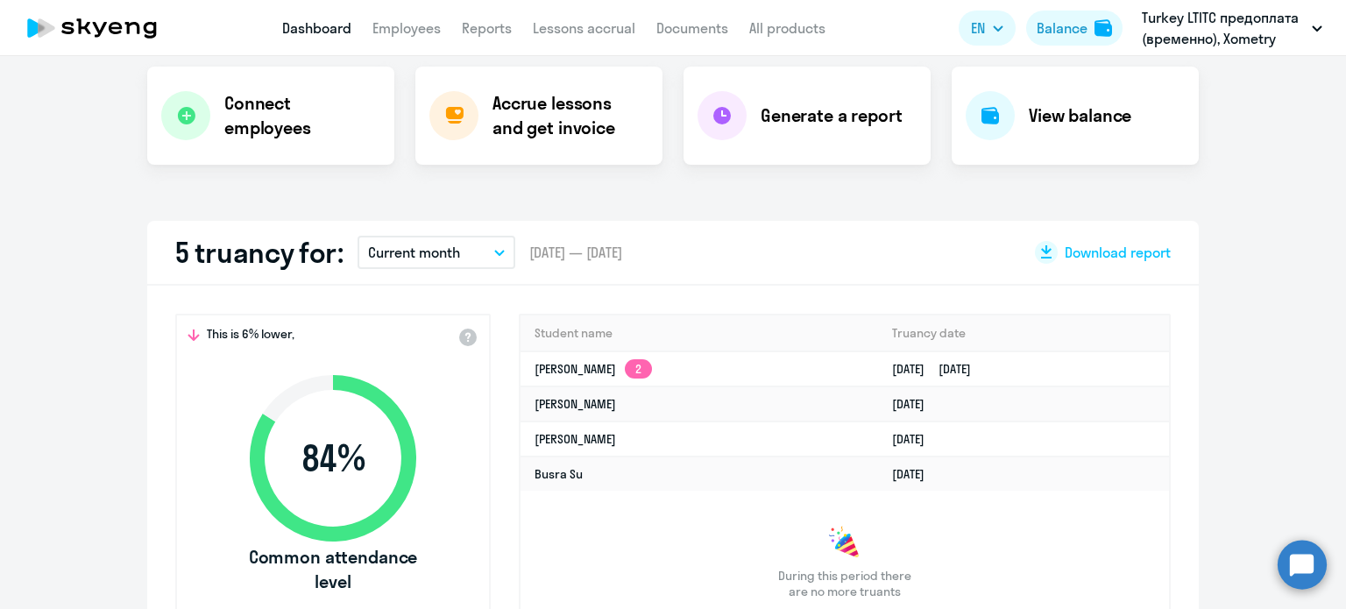
scroll to position [175, 0]
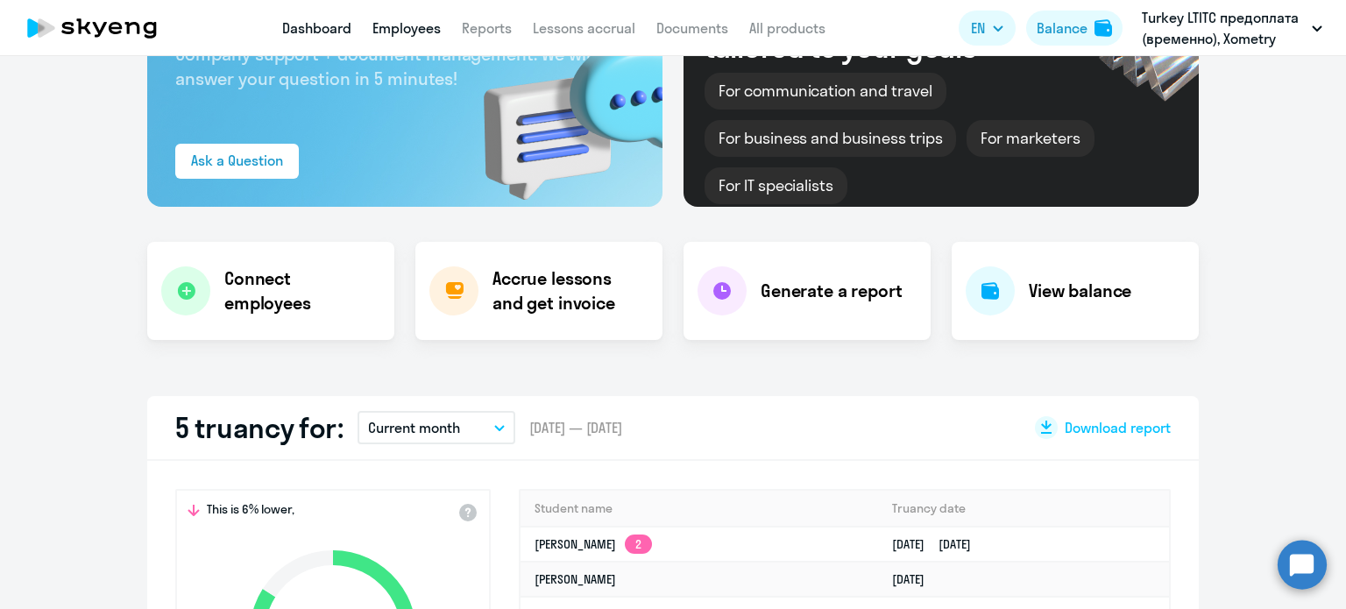
click at [412, 32] on link "Employees" at bounding box center [407, 28] width 68 height 18
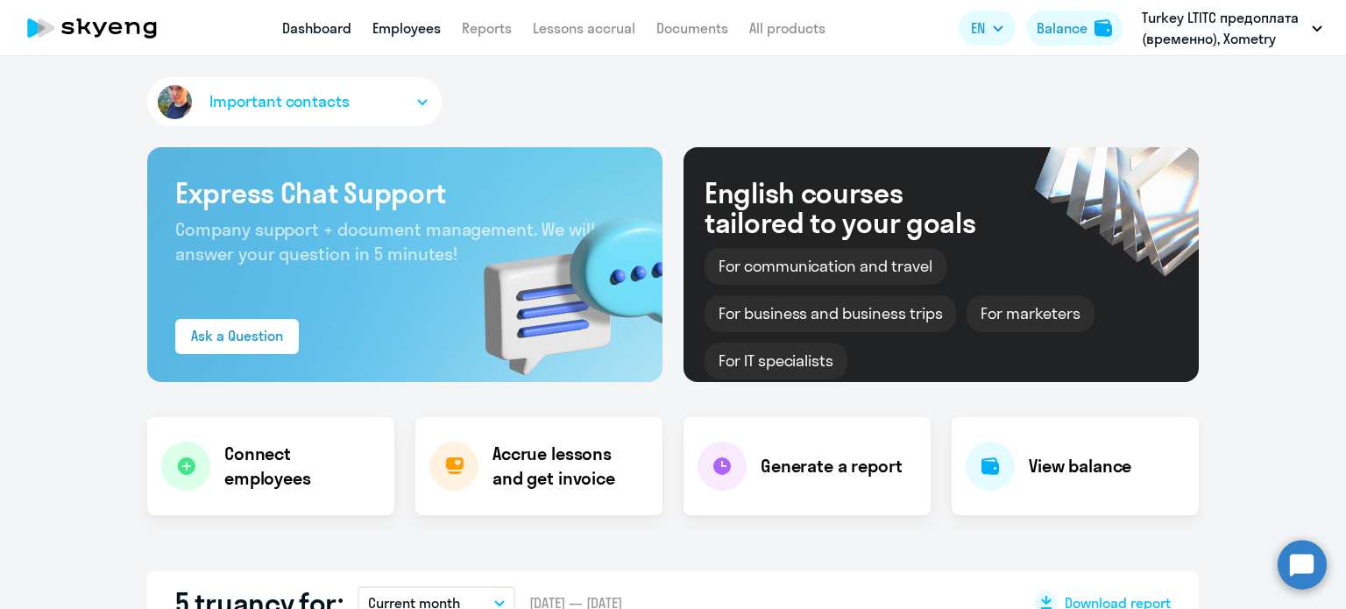
select select "30"
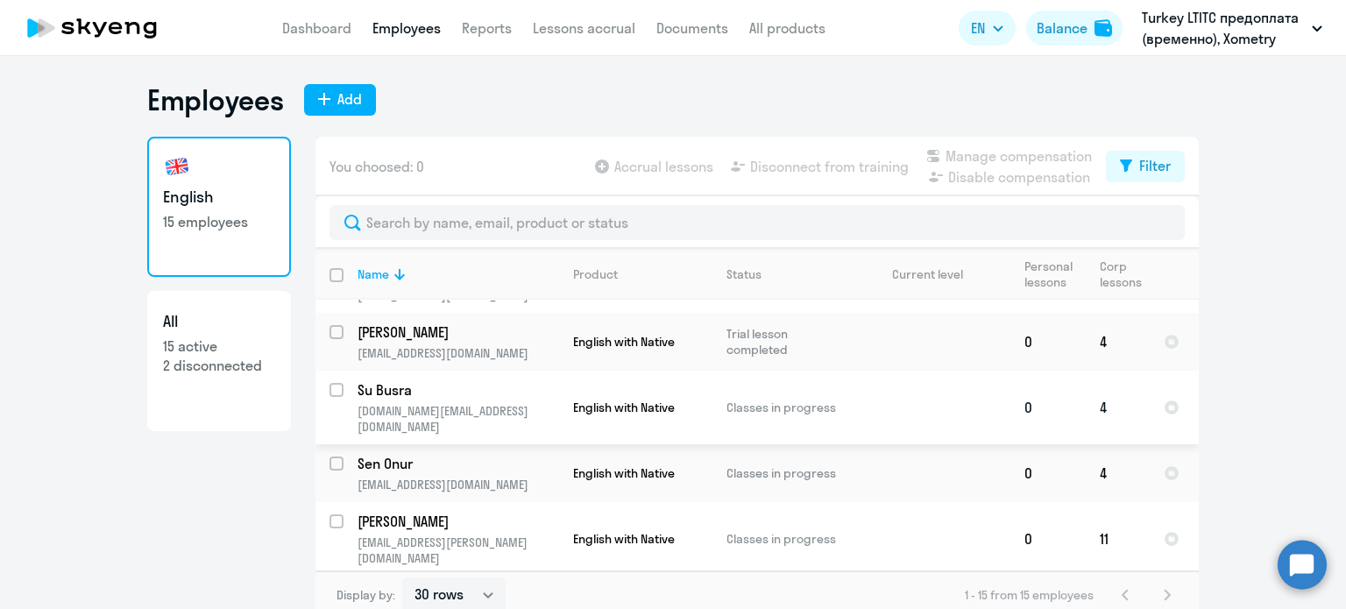
scroll to position [88, 0]
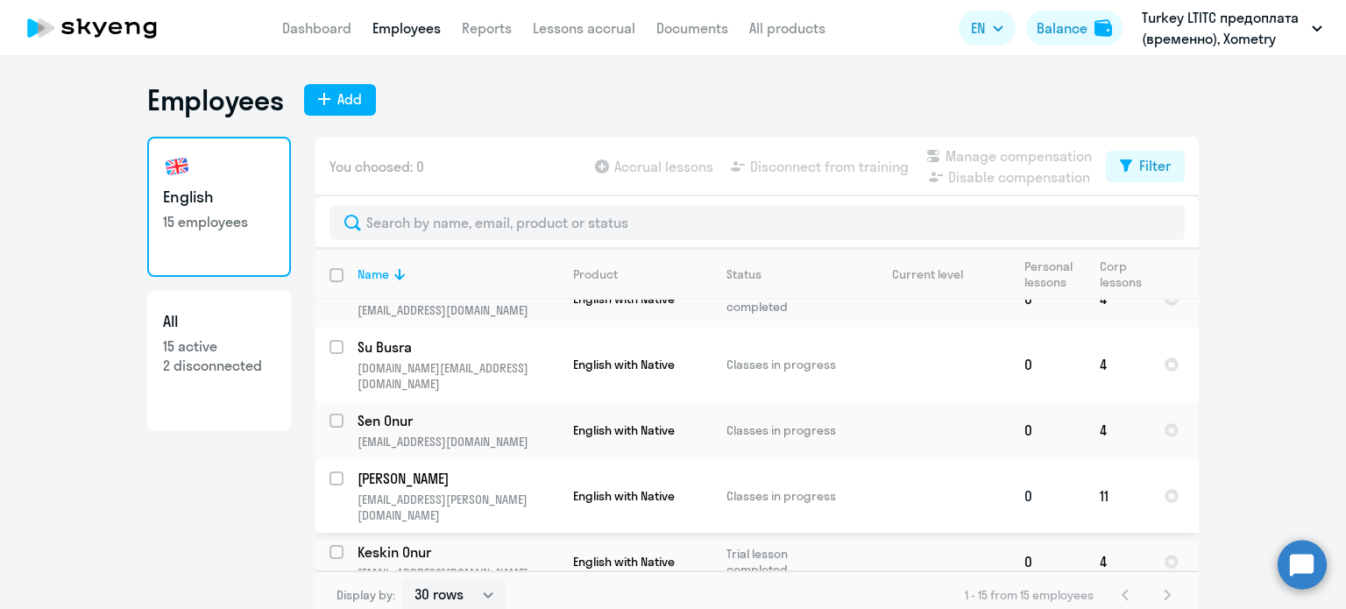
click at [330, 472] on input "select row 38490983" at bounding box center [347, 489] width 35 height 35
checkbox input "true"
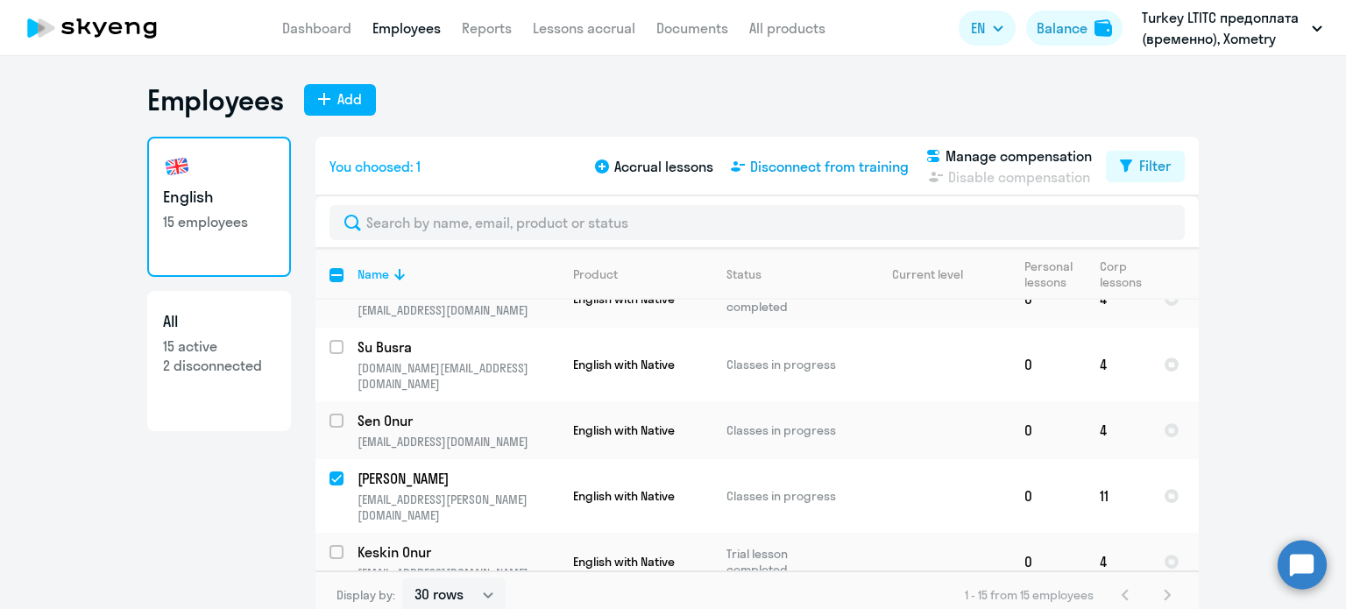
click at [813, 167] on span "Disconnect from training" at bounding box center [829, 166] width 159 height 21
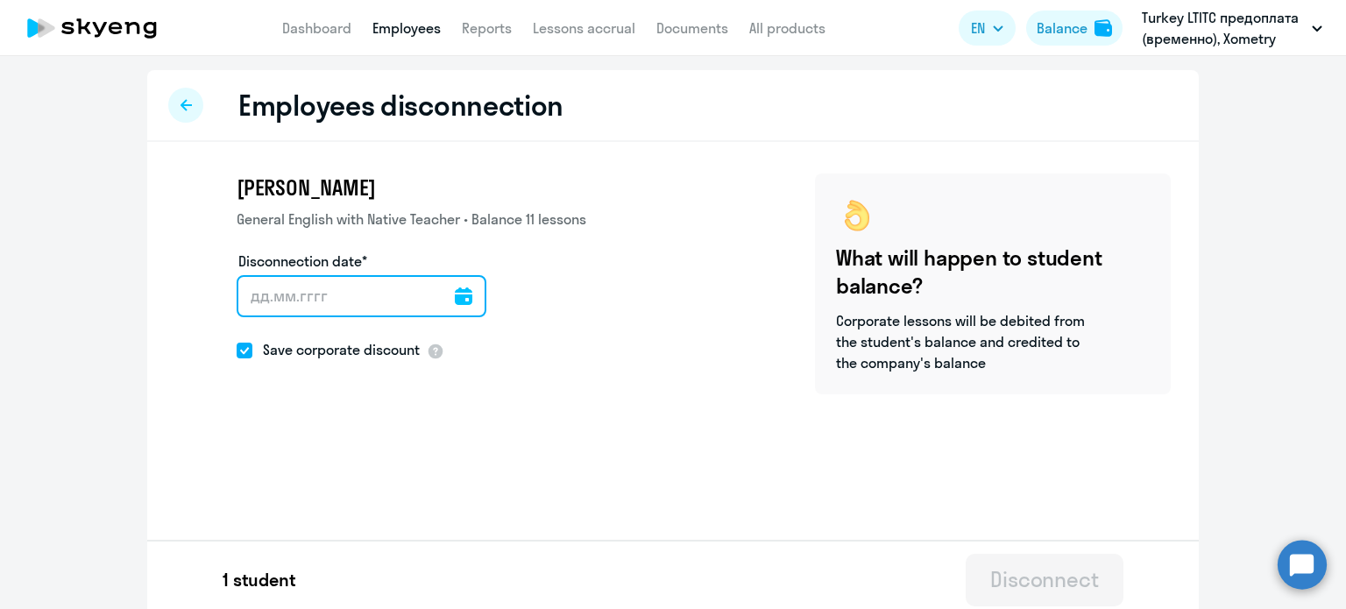
click at [297, 296] on input "Disconnection date*" at bounding box center [362, 296] width 250 height 42
type input "2"
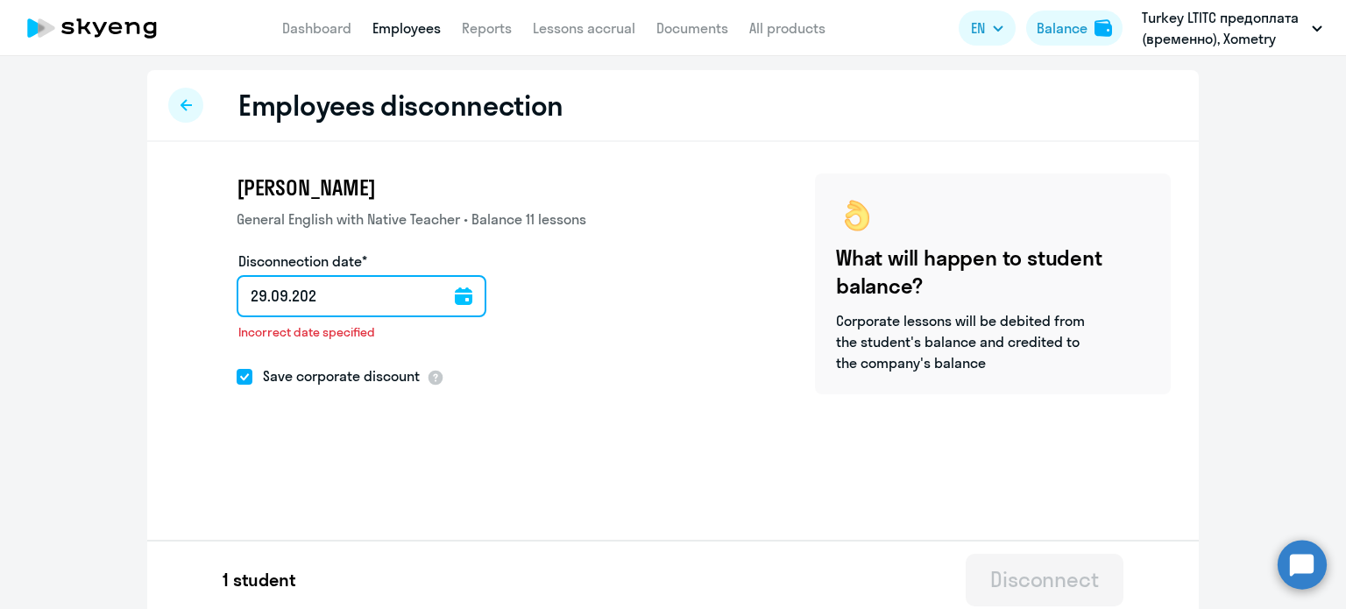
type input "[DATE]"
drag, startPoint x: 258, startPoint y: 291, endPoint x: 220, endPoint y: 292, distance: 37.7
click at [222, 292] on div "[PERSON_NAME] General English with Native Teacher • Balance 11 lessons Disconne…" at bounding box center [380, 284] width 411 height 221
type input "30.92.025"
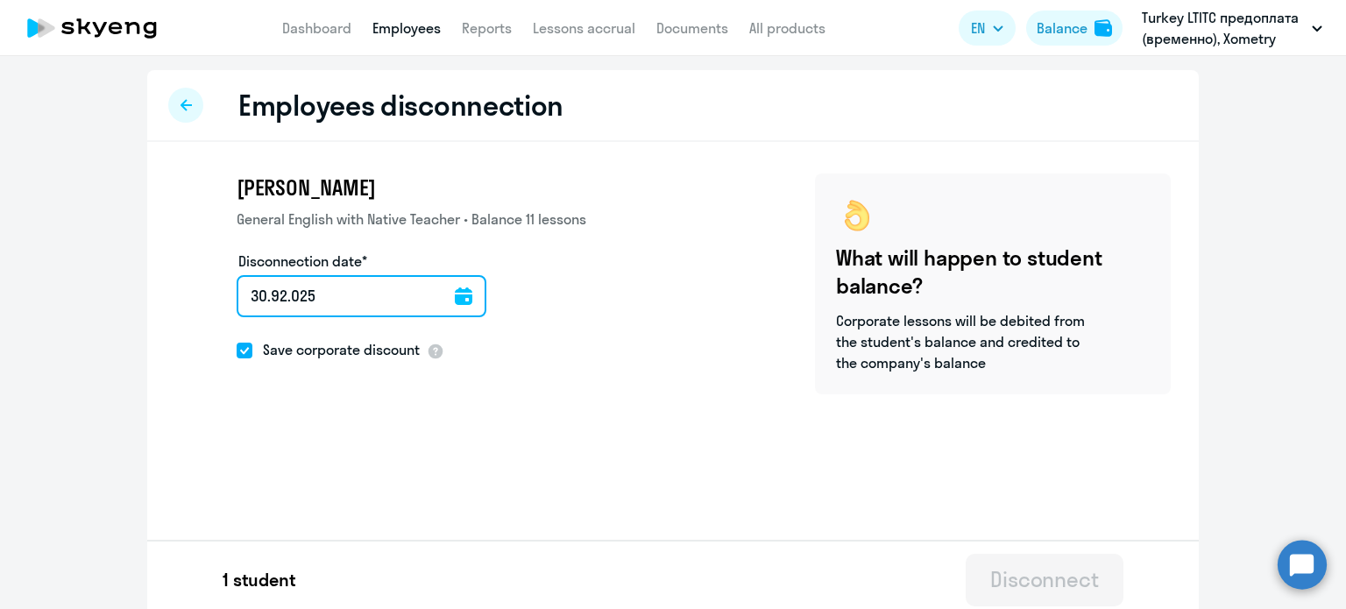
type input "[DATE]"
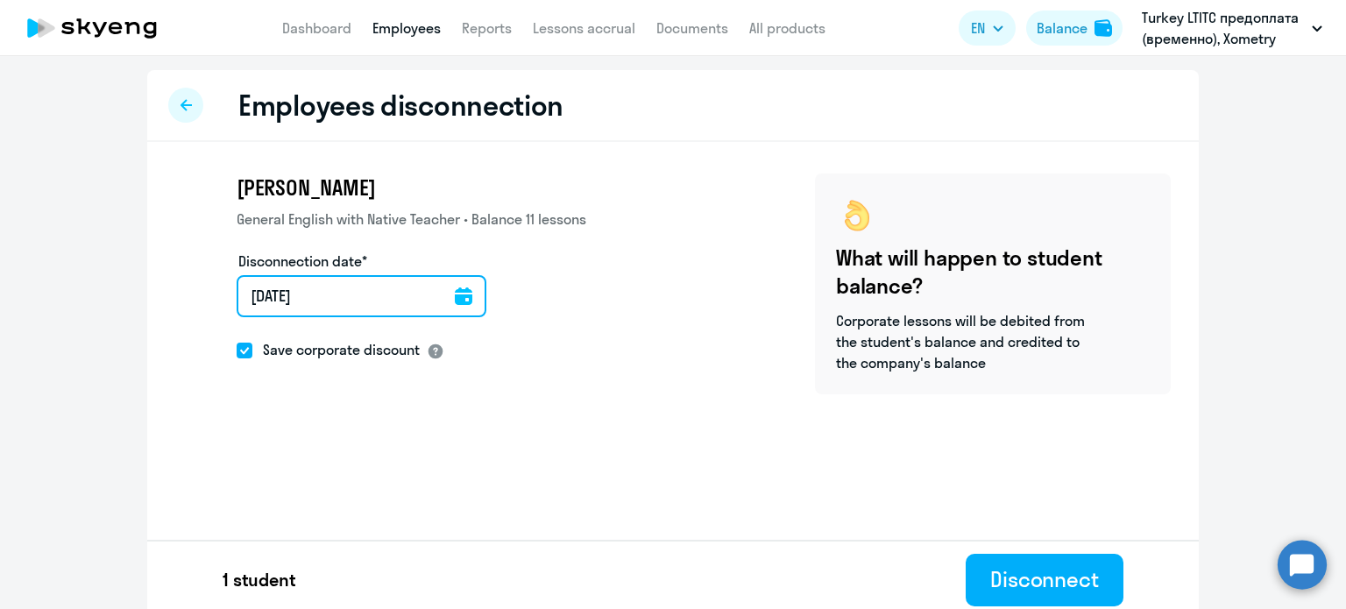
type input "[DATE]"
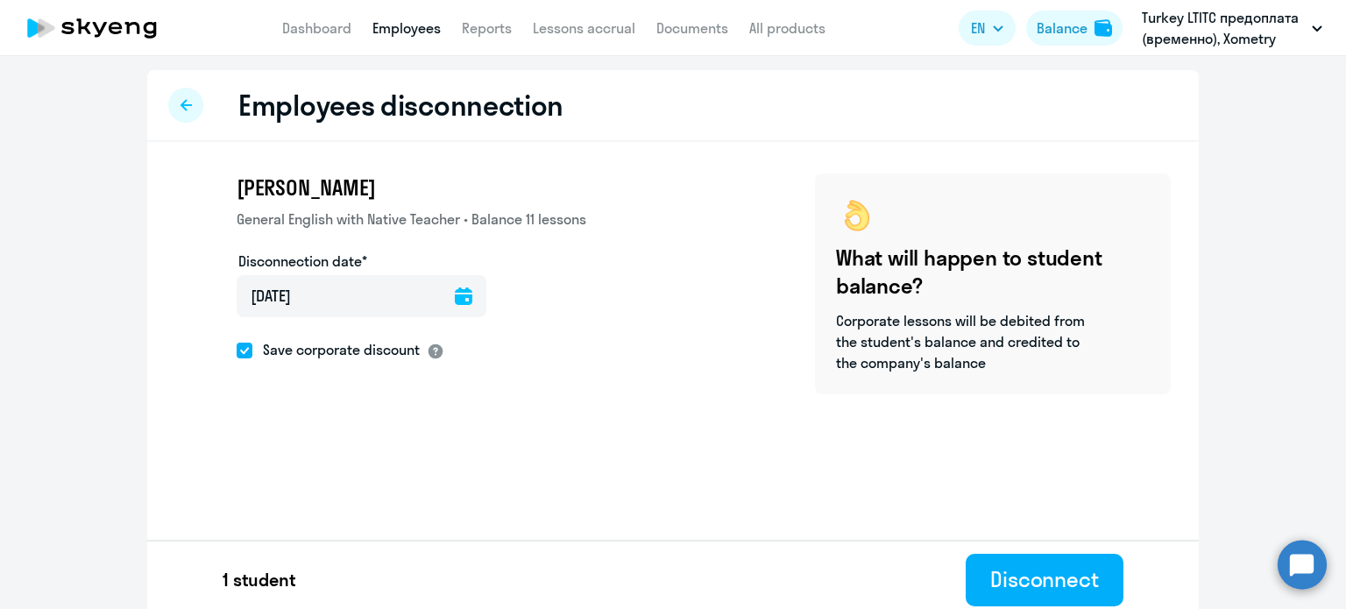
click at [432, 346] on div at bounding box center [436, 352] width 18 height 18
click at [242, 349] on span at bounding box center [245, 351] width 16 height 16
click at [237, 350] on input "Save corporate discount" at bounding box center [236, 350] width 1 height 1
checkbox input "false"
click at [1067, 592] on div "Disconnect" at bounding box center [1044, 579] width 109 height 28
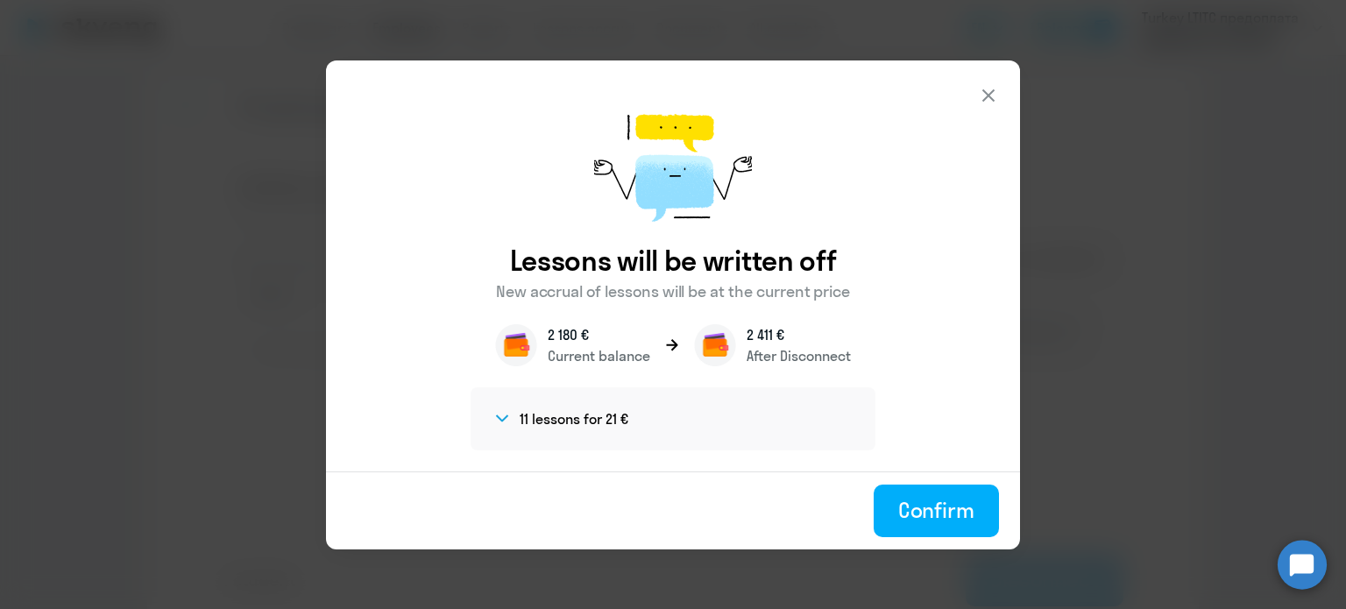
click at [506, 415] on icon at bounding box center [502, 419] width 14 height 8
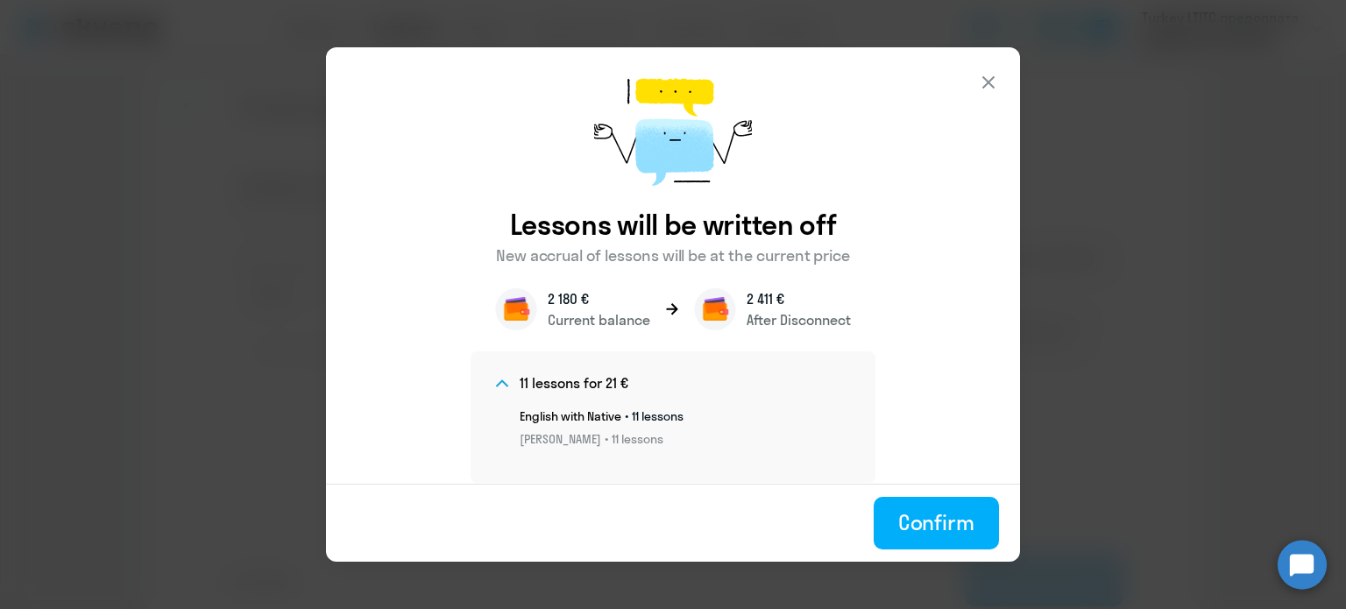
scroll to position [42, 0]
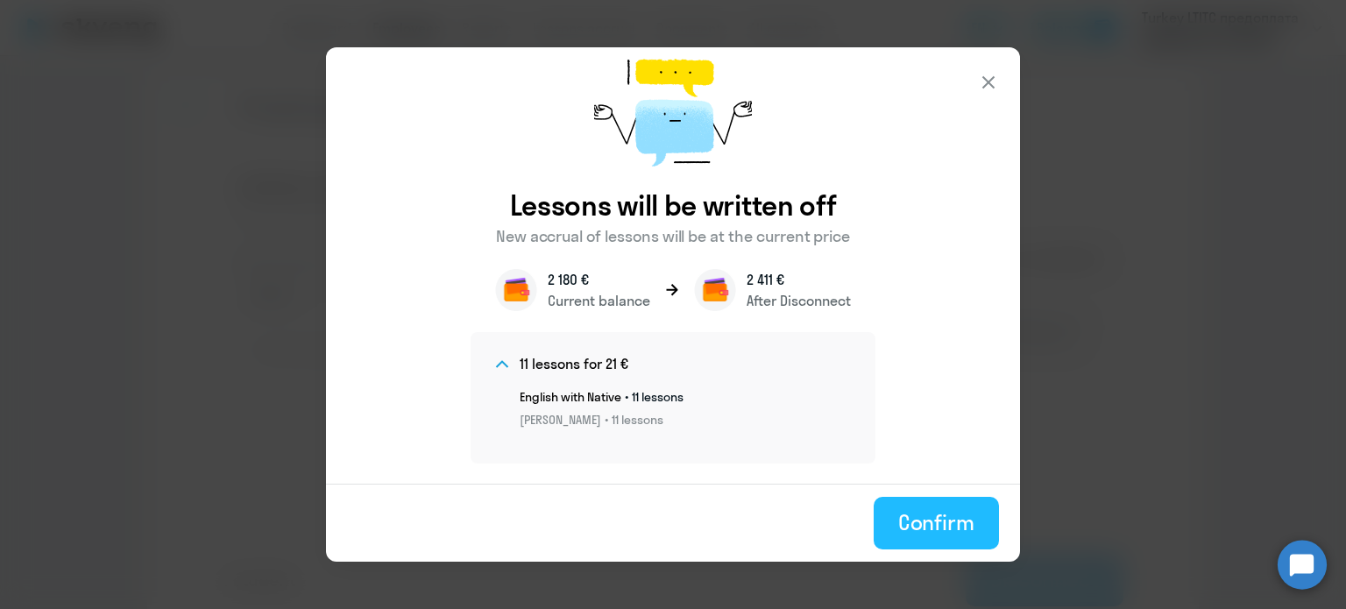
click at [922, 523] on div "Confirm" at bounding box center [936, 522] width 76 height 28
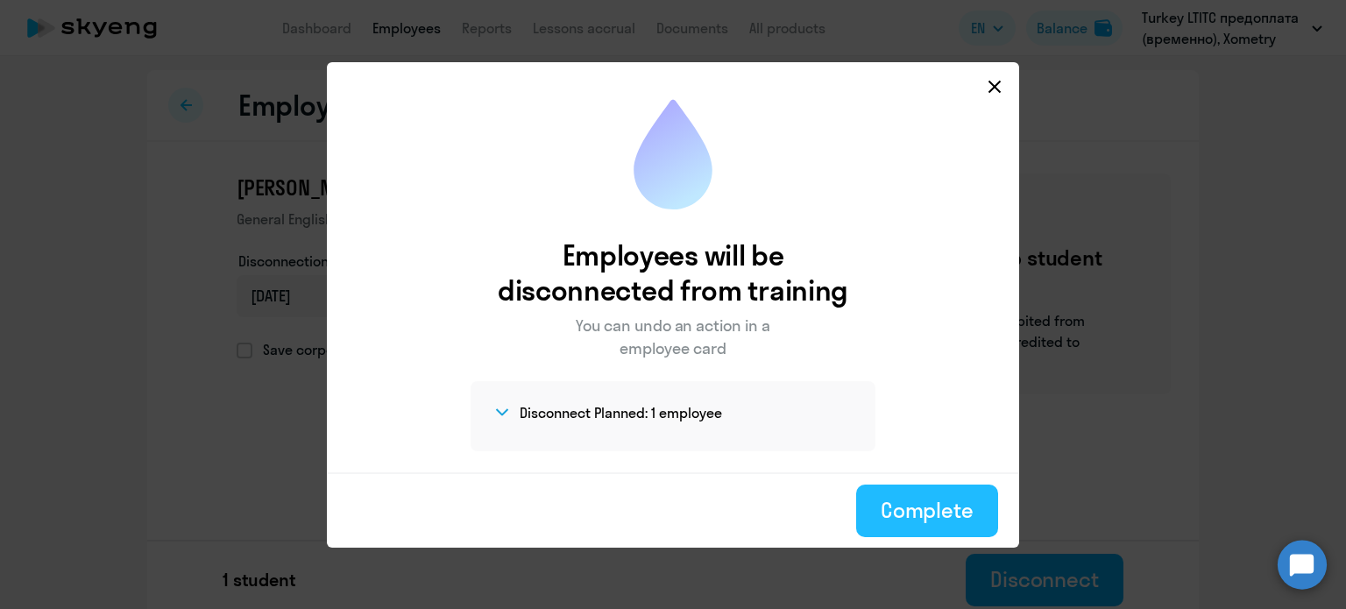
click at [922, 504] on div "Complete" at bounding box center [927, 510] width 93 height 28
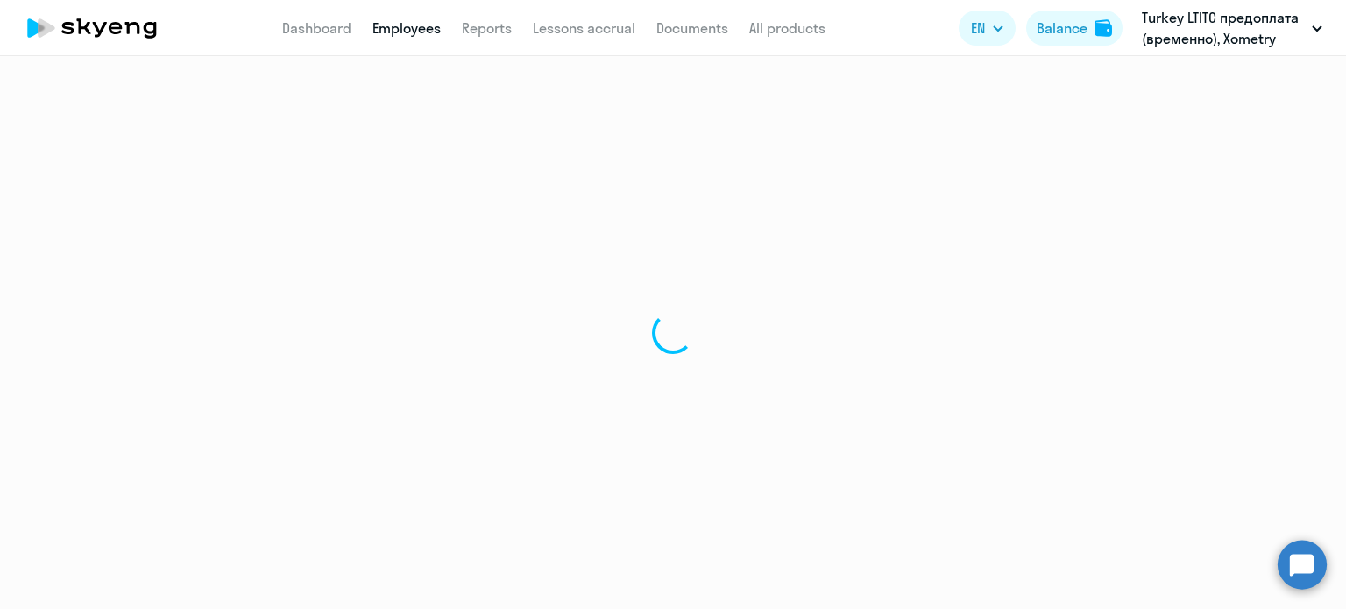
select select "30"
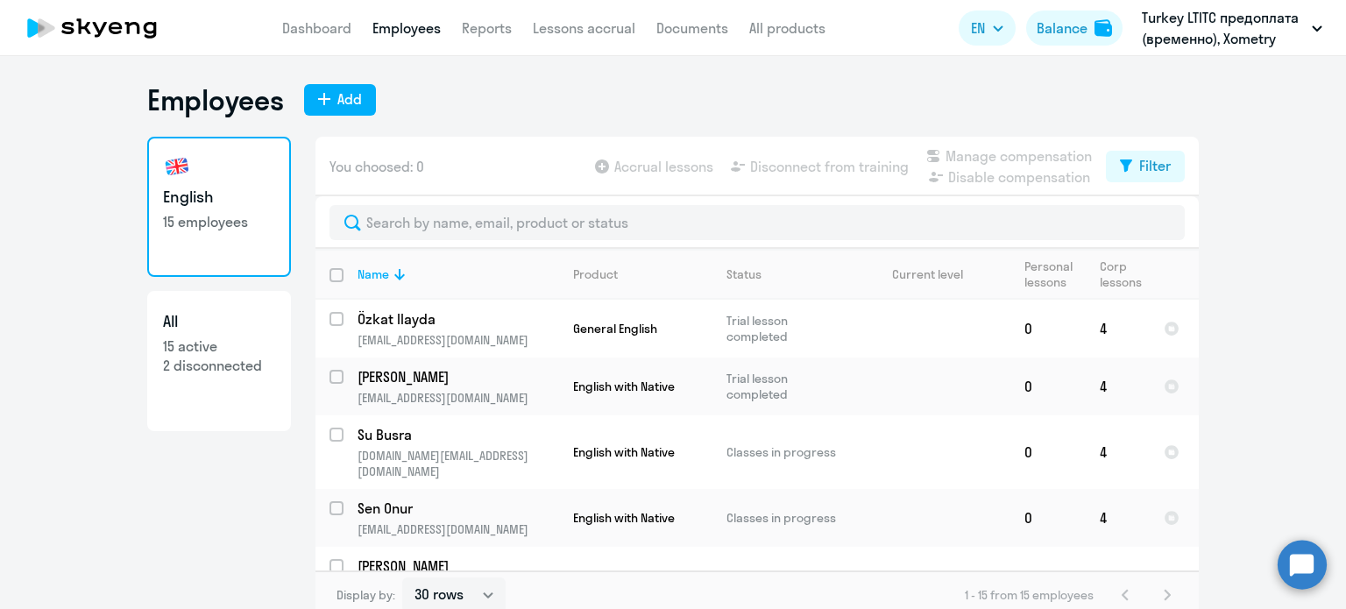
click at [796, 90] on div "Employees Add" at bounding box center [673, 99] width 1052 height 35
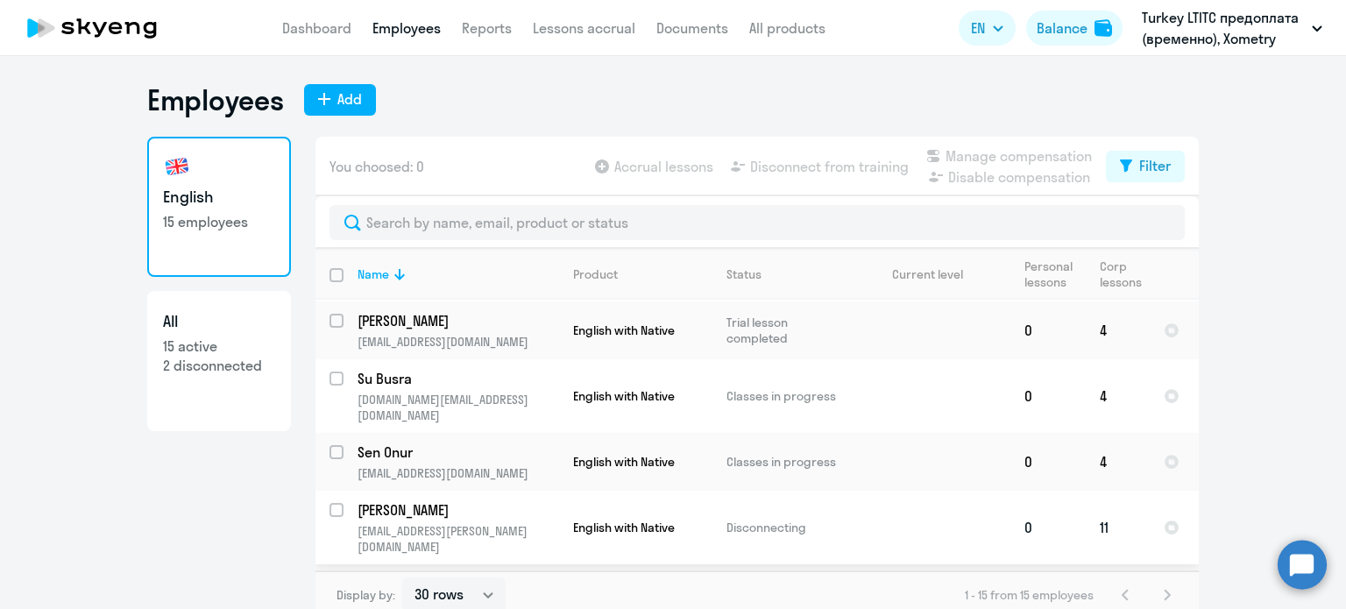
scroll to position [88, 0]
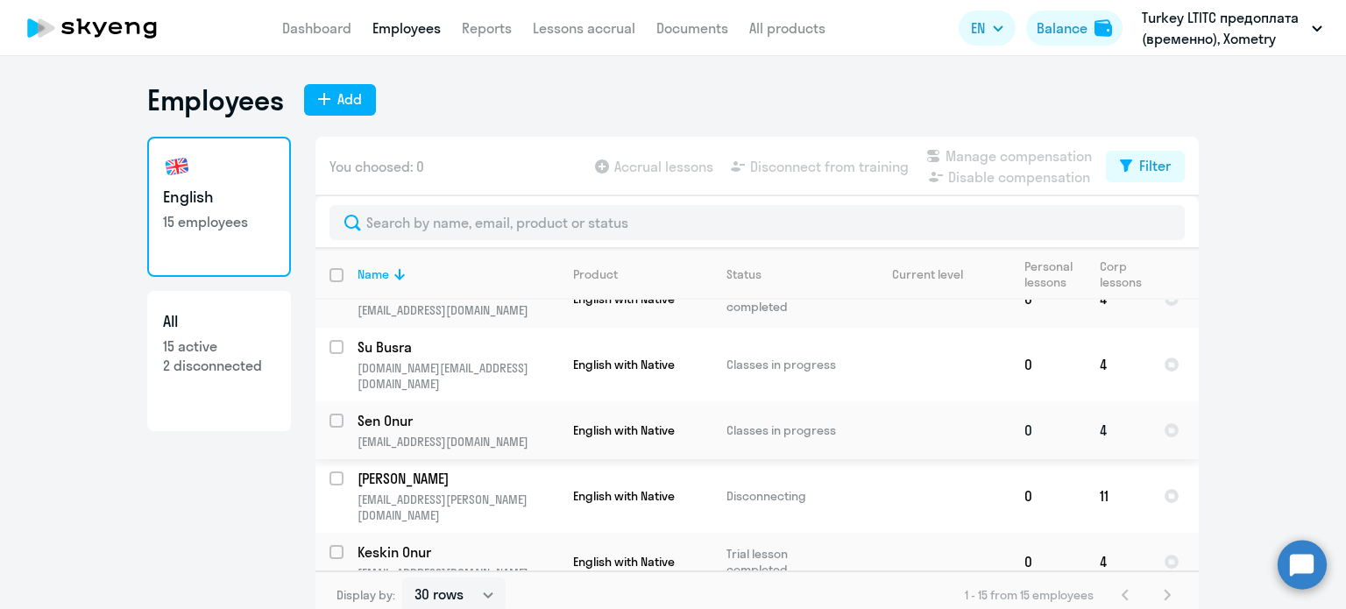
click at [452, 434] on p "[EMAIL_ADDRESS][DOMAIN_NAME]" at bounding box center [458, 442] width 201 height 16
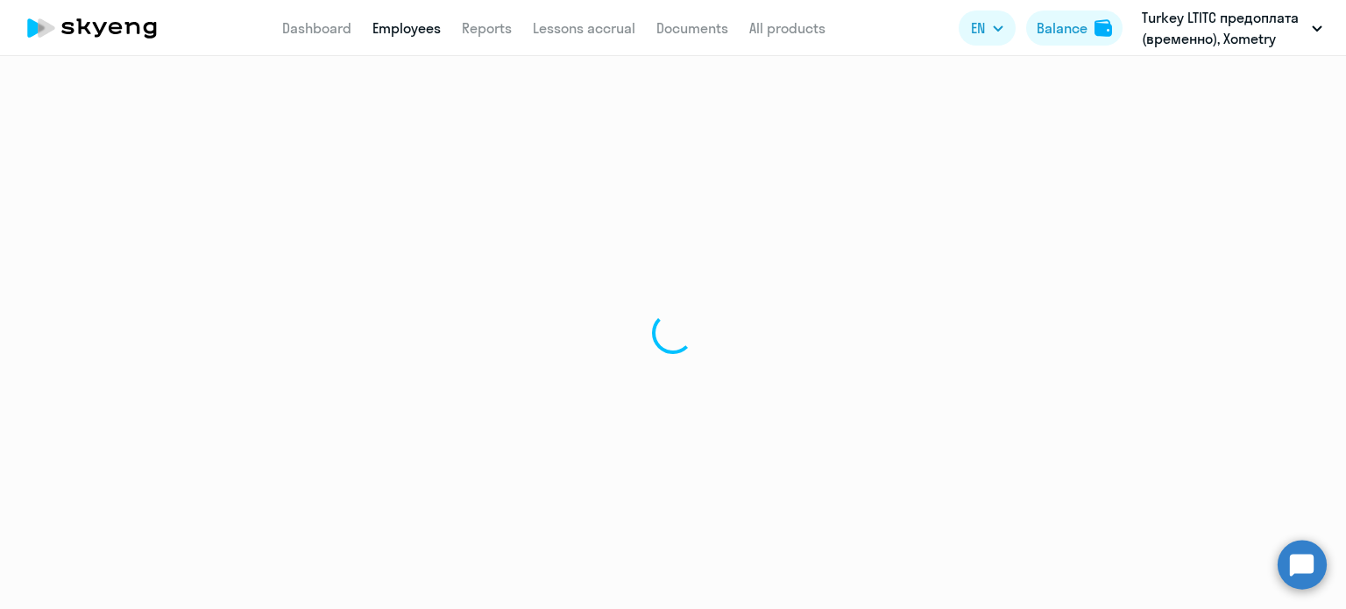
select select "english"
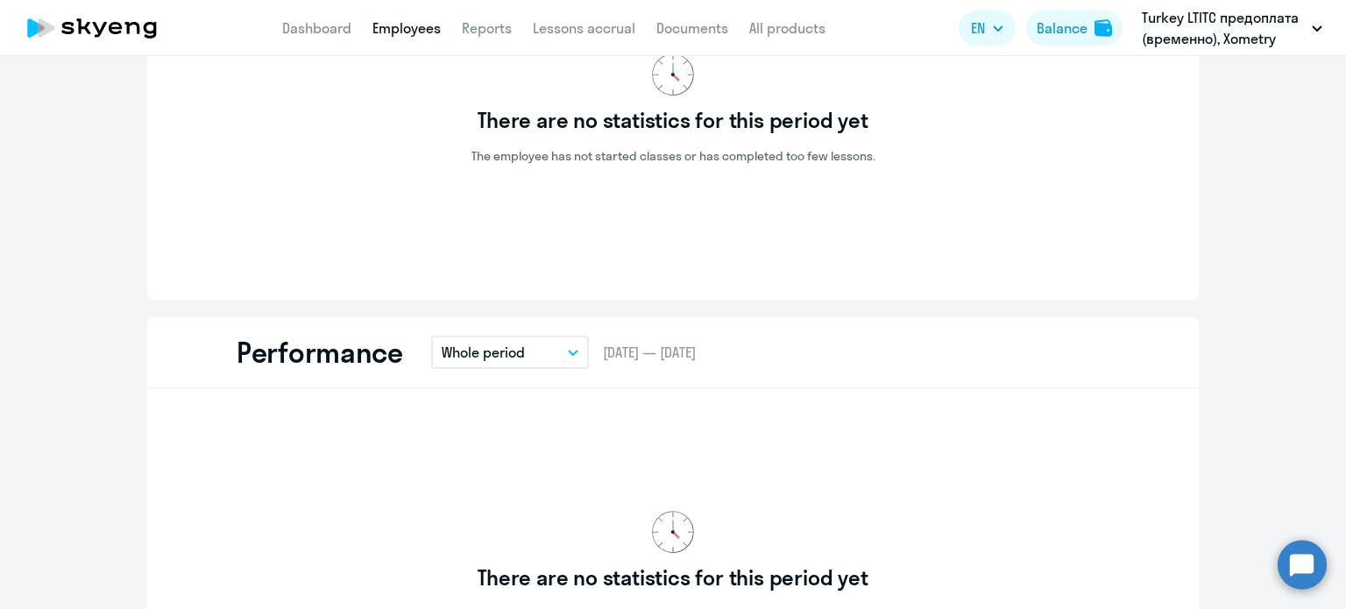
scroll to position [1139, 0]
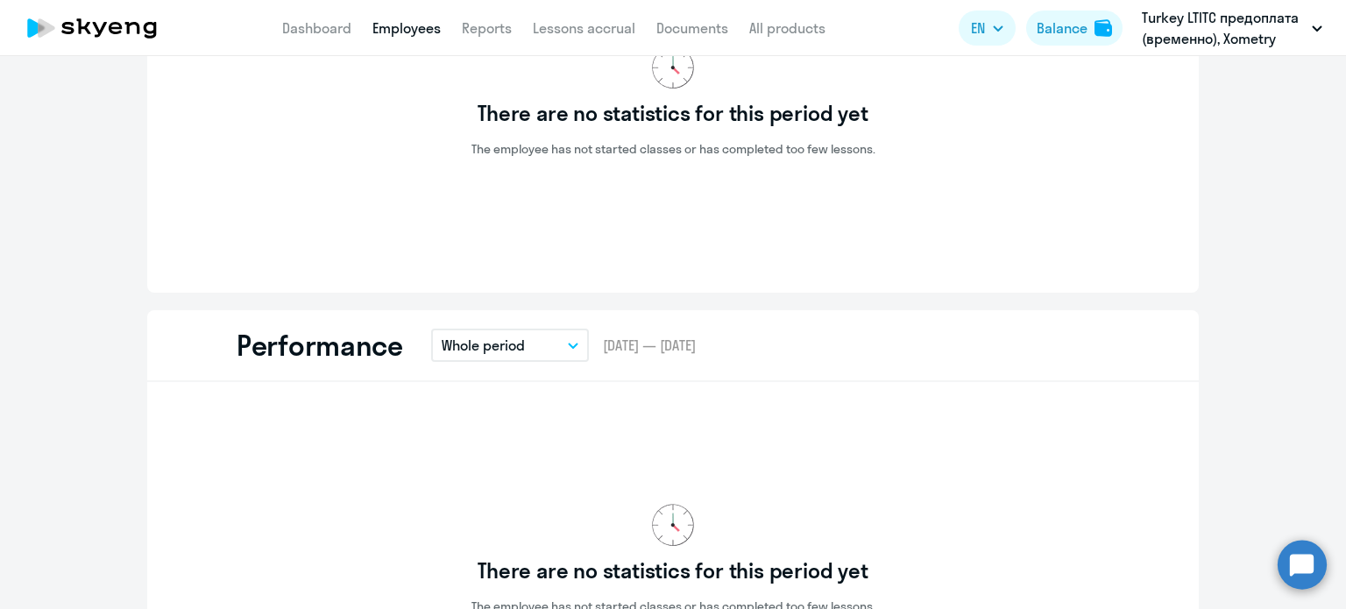
click at [552, 350] on button "Whole period" at bounding box center [510, 345] width 158 height 33
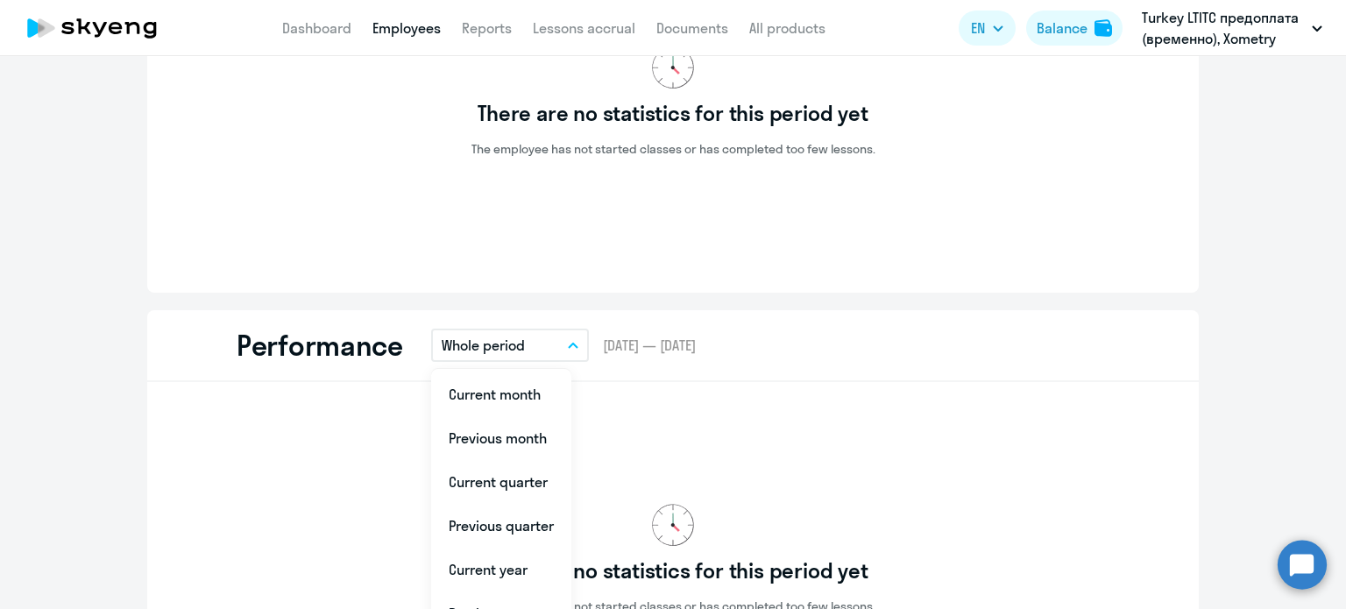
click at [552, 350] on button "Whole period" at bounding box center [510, 345] width 158 height 33
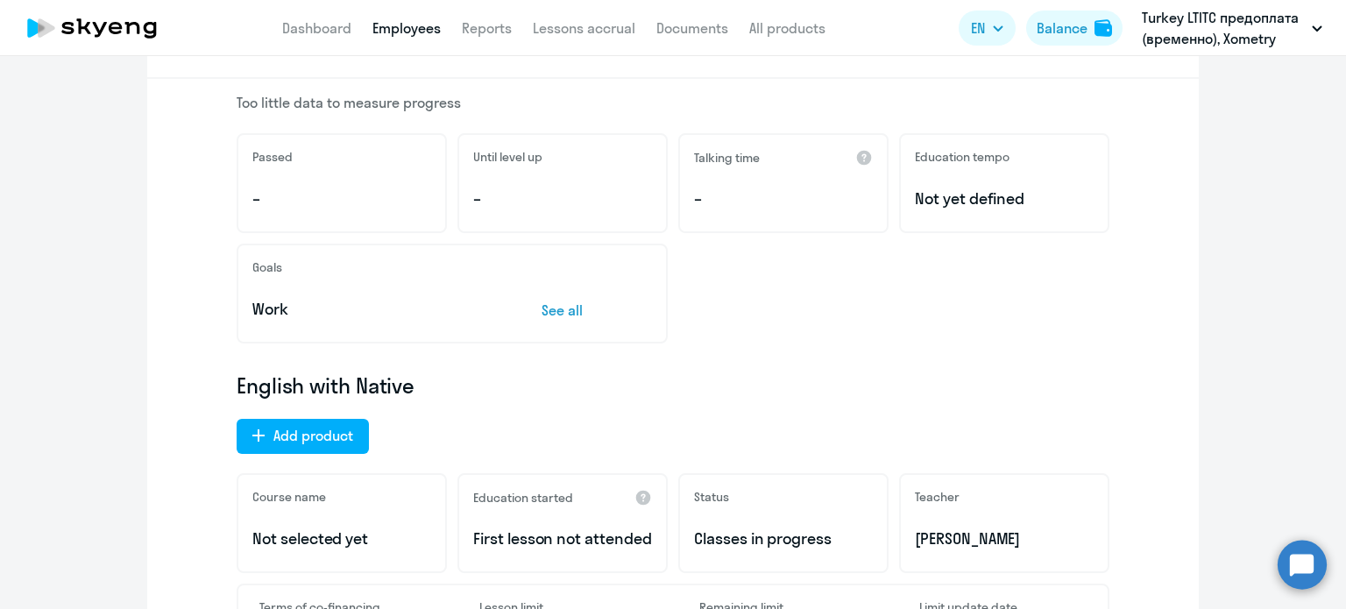
scroll to position [614, 0]
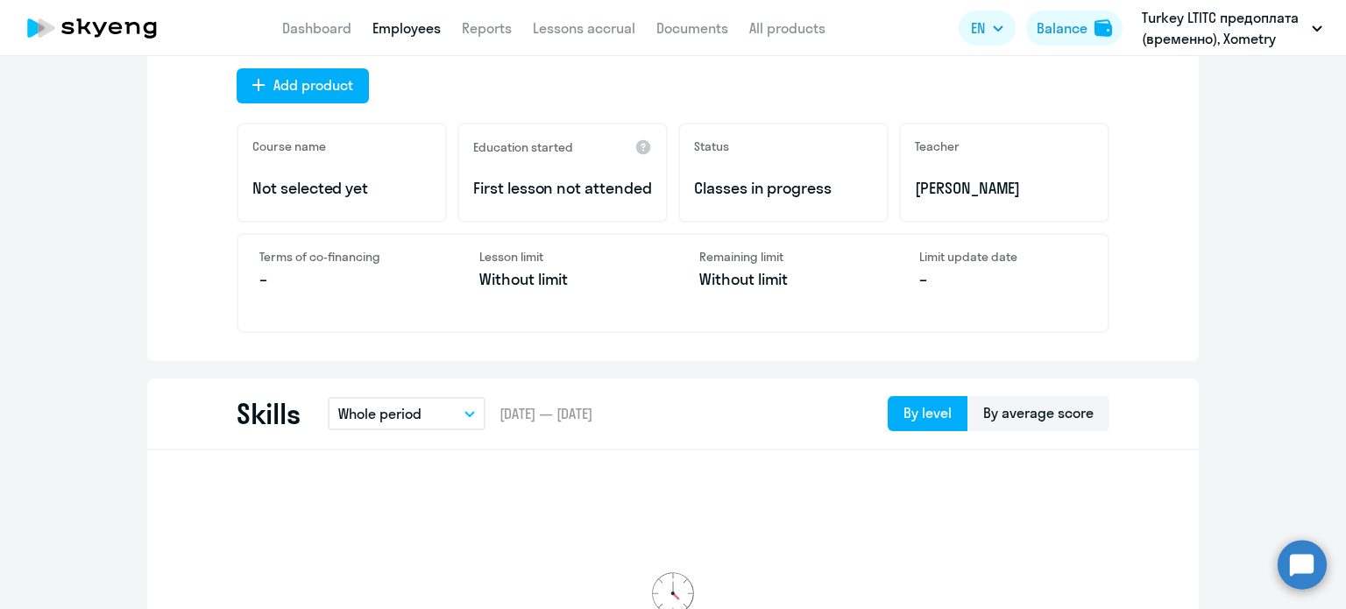
drag, startPoint x: 684, startPoint y: 188, endPoint x: 848, endPoint y: 183, distance: 164.9
click at [848, 183] on div "Status Classes in progress" at bounding box center [783, 173] width 210 height 100
click at [844, 195] on p "Classes in progress" at bounding box center [783, 188] width 179 height 23
drag, startPoint x: 473, startPoint y: 174, endPoint x: 578, endPoint y: 201, distance: 108.6
click at [578, 200] on p "First lesson not attended" at bounding box center [562, 188] width 179 height 23
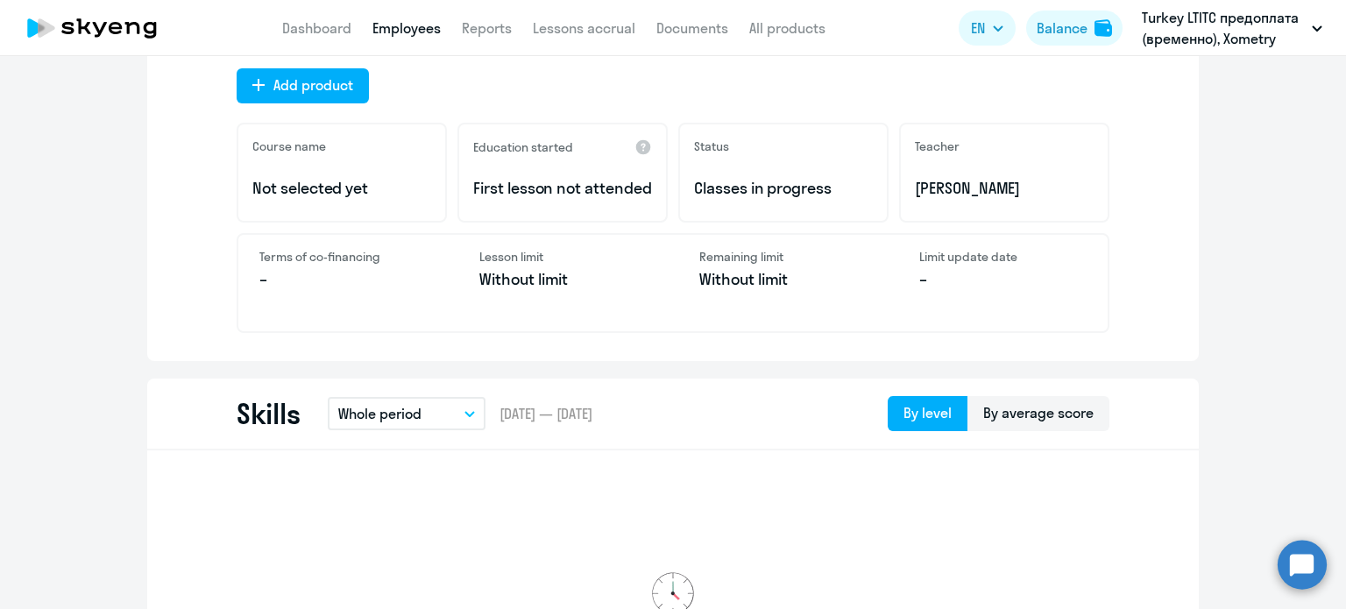
click at [578, 200] on p "First lesson not attended" at bounding box center [562, 188] width 179 height 23
click at [447, 401] on button "Whole period" at bounding box center [407, 413] width 158 height 33
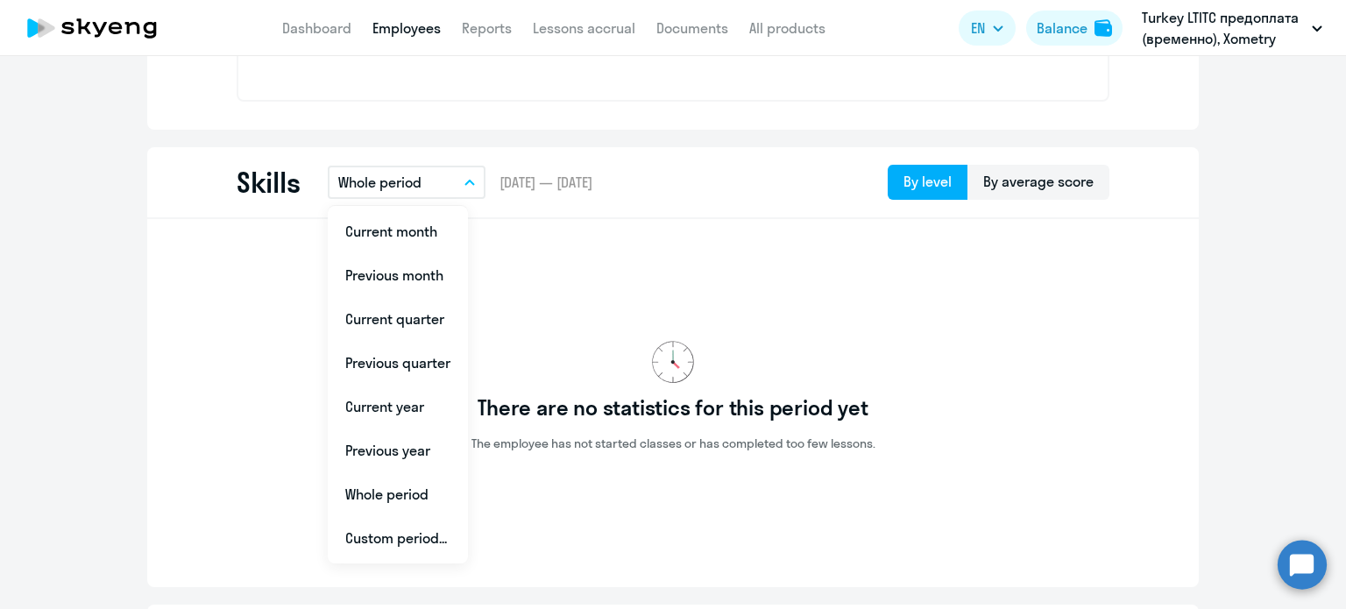
scroll to position [877, 0]
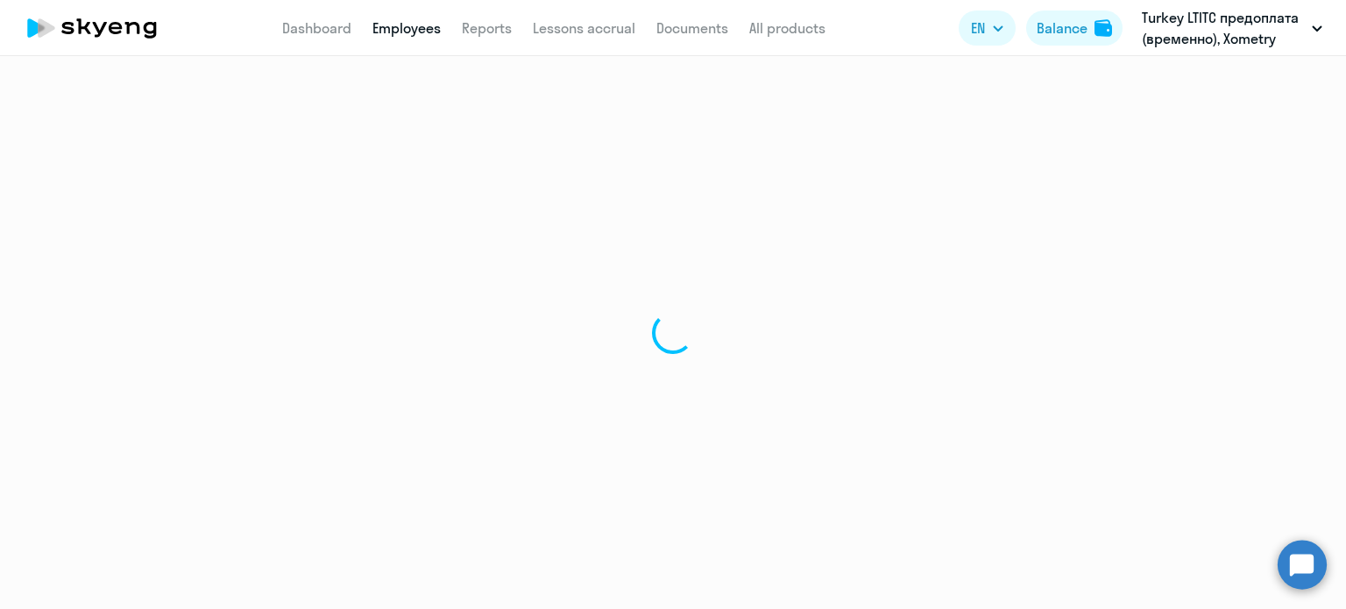
select select "30"
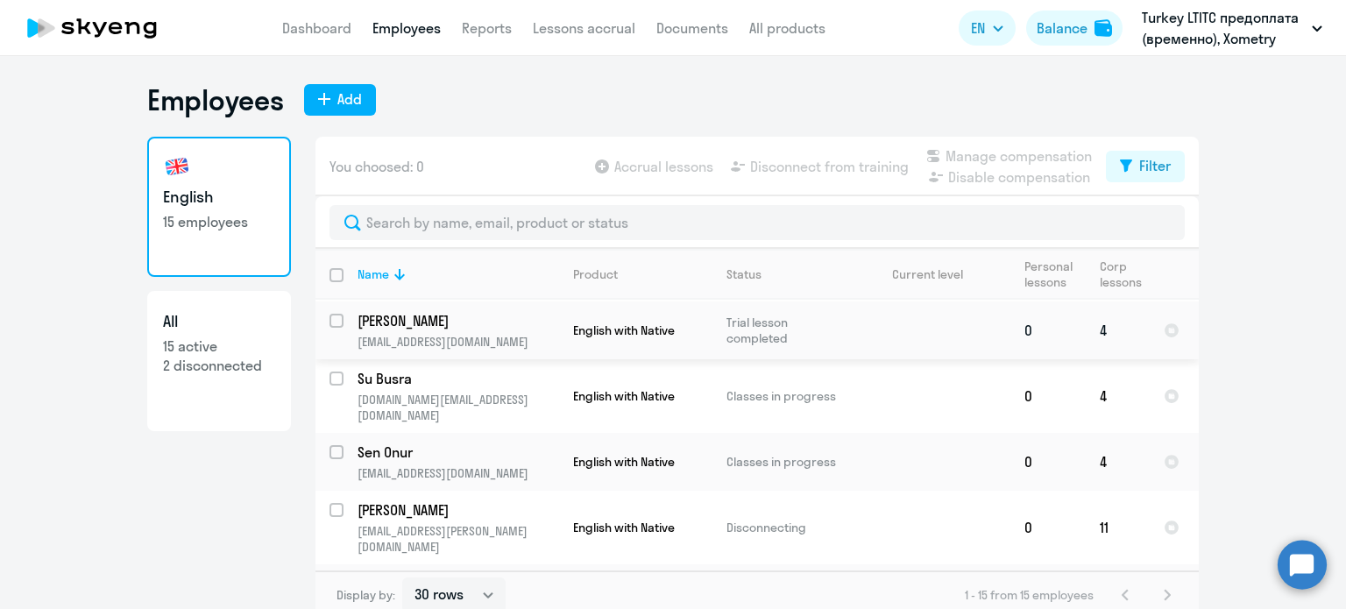
scroll to position [88, 0]
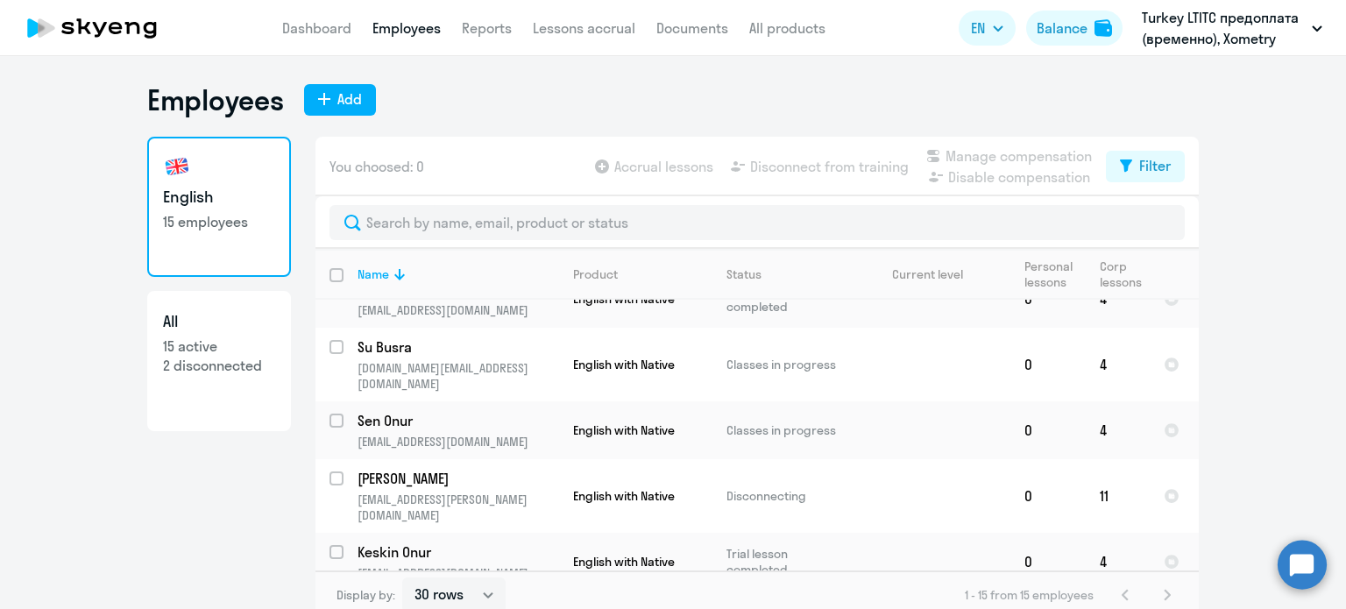
click at [393, 36] on link "Employees" at bounding box center [407, 28] width 68 height 18
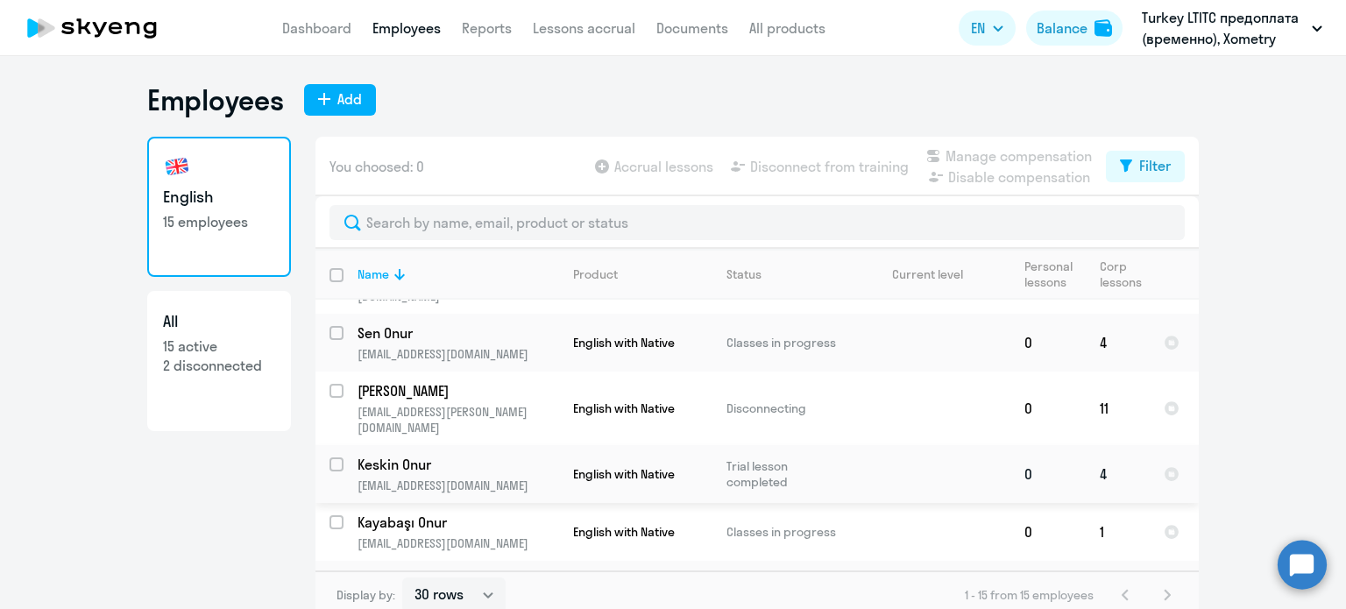
click at [431, 445] on td "Keskin Onur [EMAIL_ADDRESS][DOMAIN_NAME]" at bounding box center [452, 474] width 216 height 58
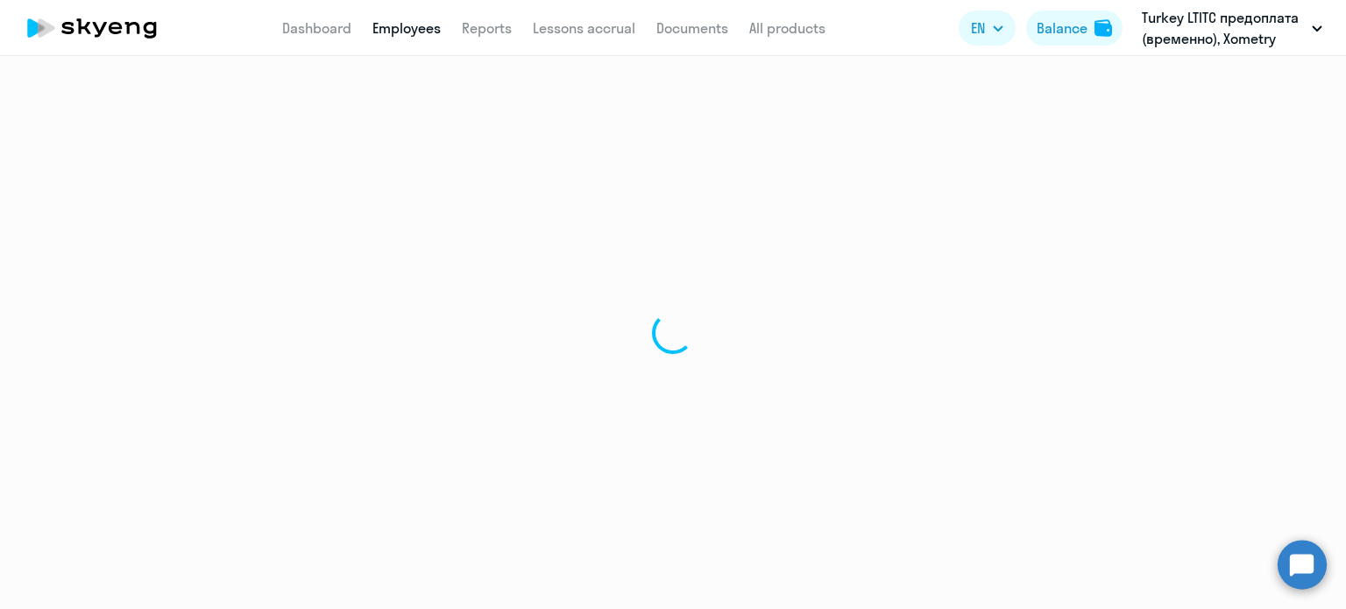
select select "english"
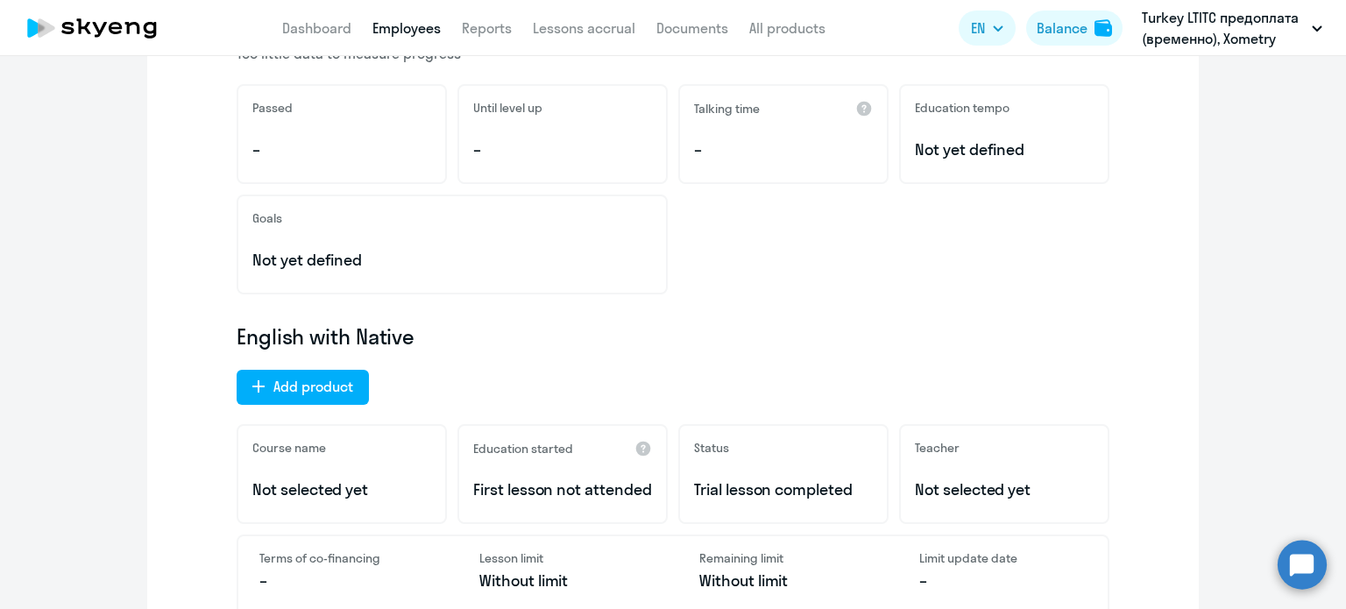
scroll to position [351, 0]
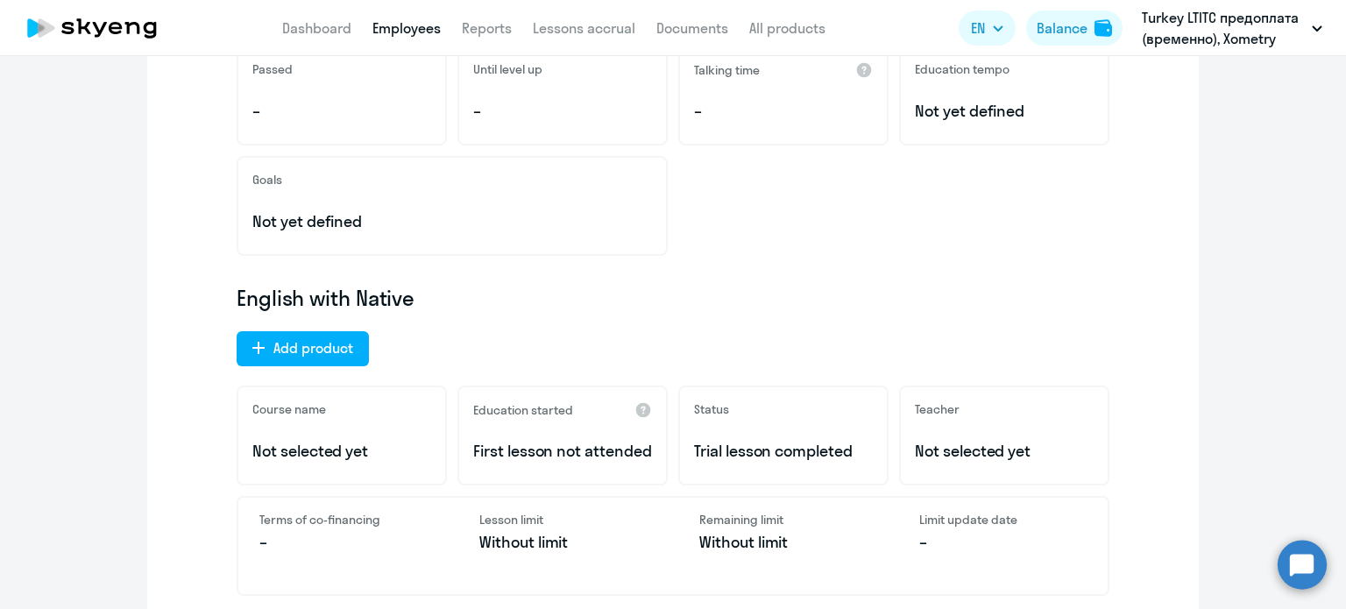
drag, startPoint x: 545, startPoint y: 459, endPoint x: 462, endPoint y: 425, distance: 90.0
click at [462, 425] on div "Education started First lesson not attended" at bounding box center [563, 436] width 210 height 100
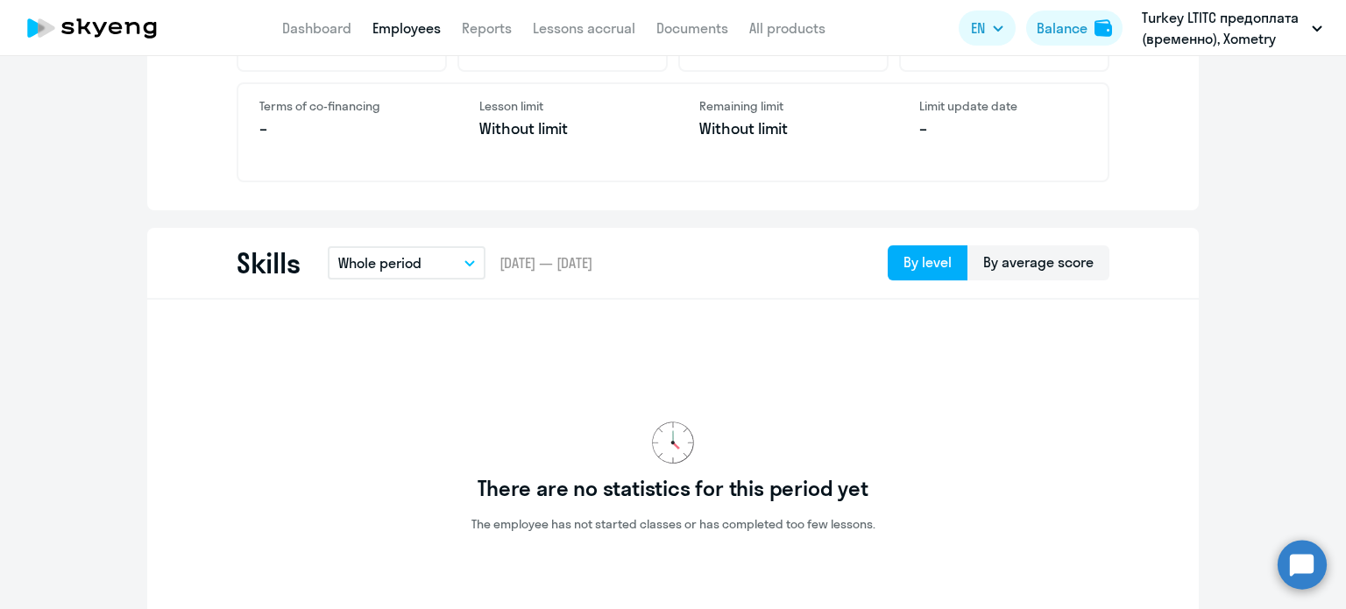
scroll to position [701, 0]
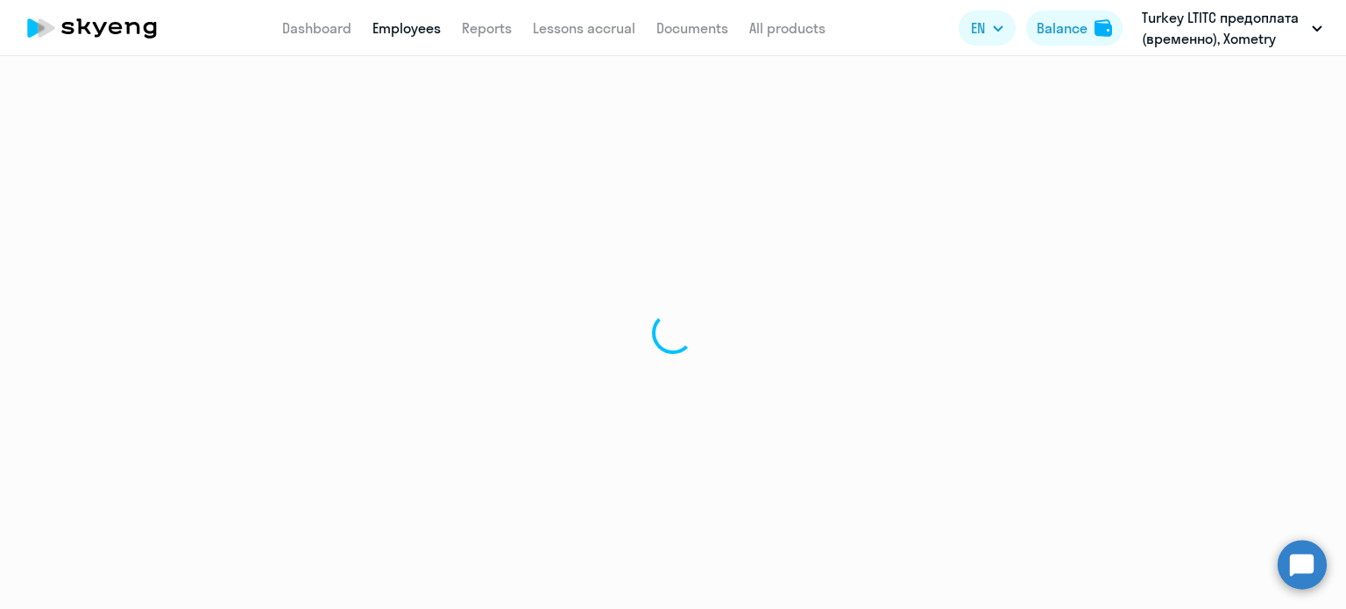
select select "30"
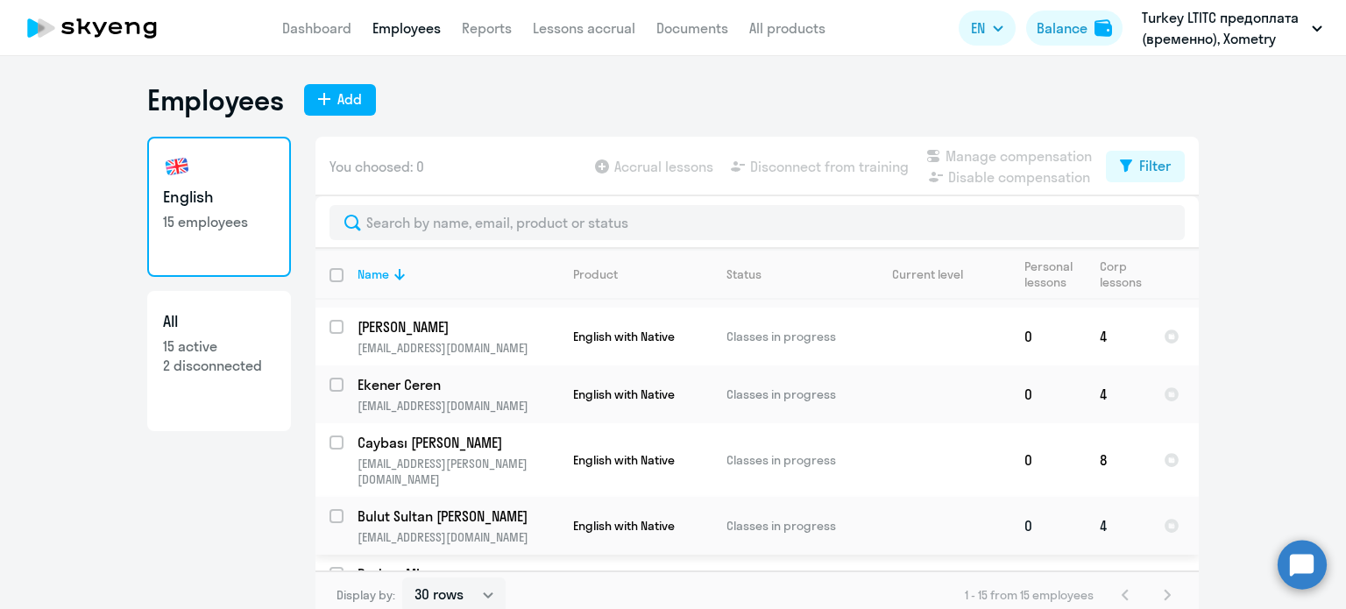
scroll to position [11, 0]
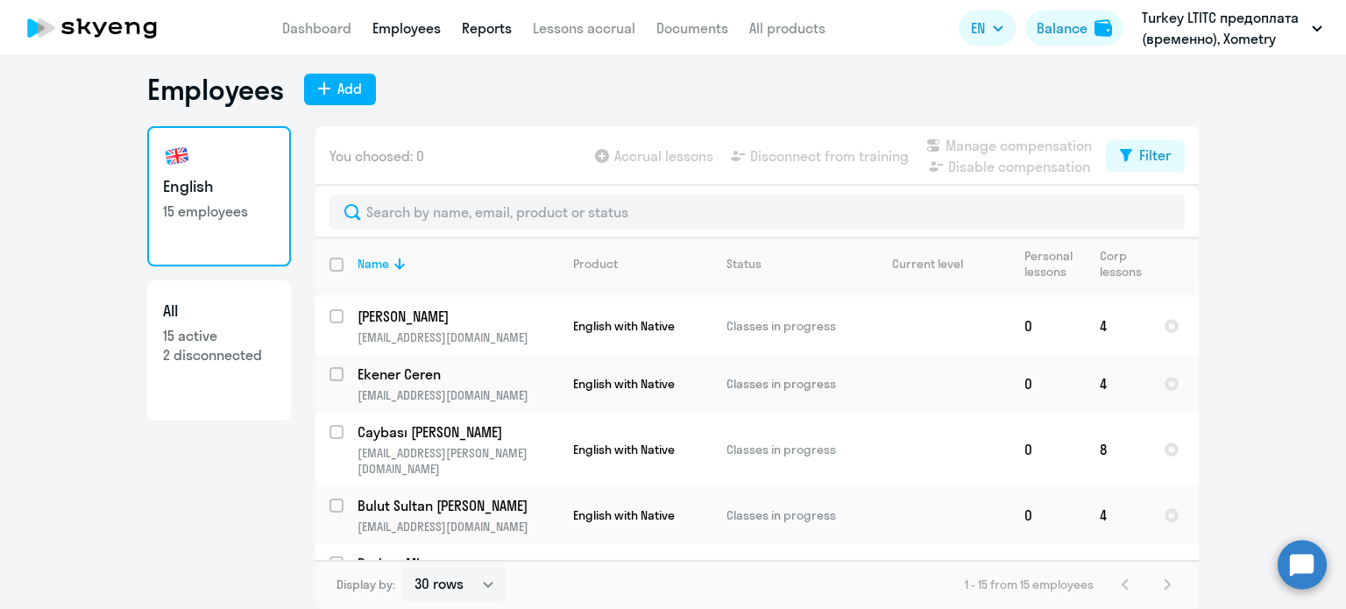
click at [478, 25] on link "Reports" at bounding box center [487, 28] width 50 height 18
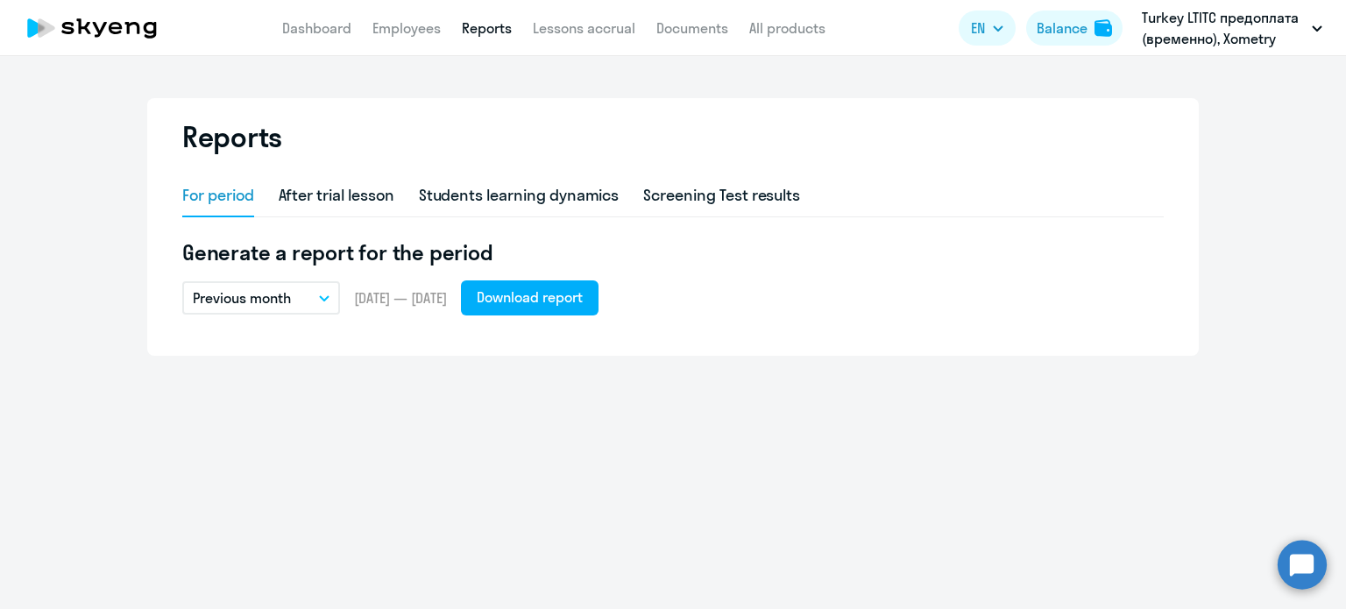
click at [311, 302] on button "Previous month" at bounding box center [261, 297] width 158 height 33
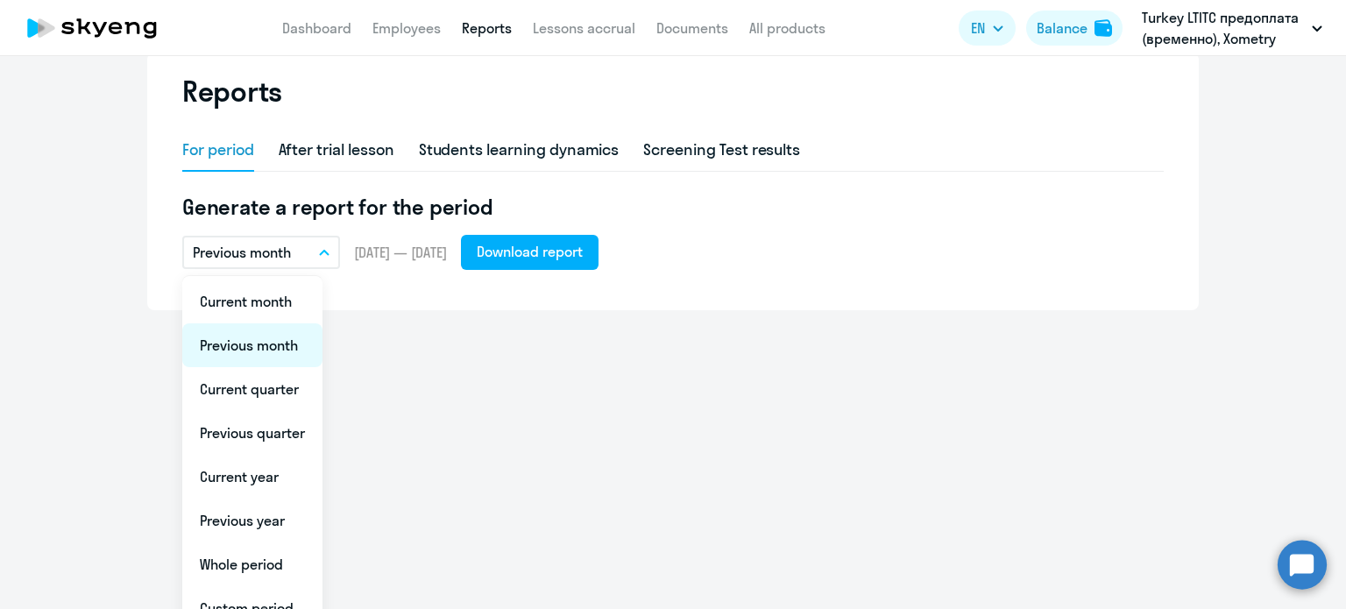
scroll to position [70, 0]
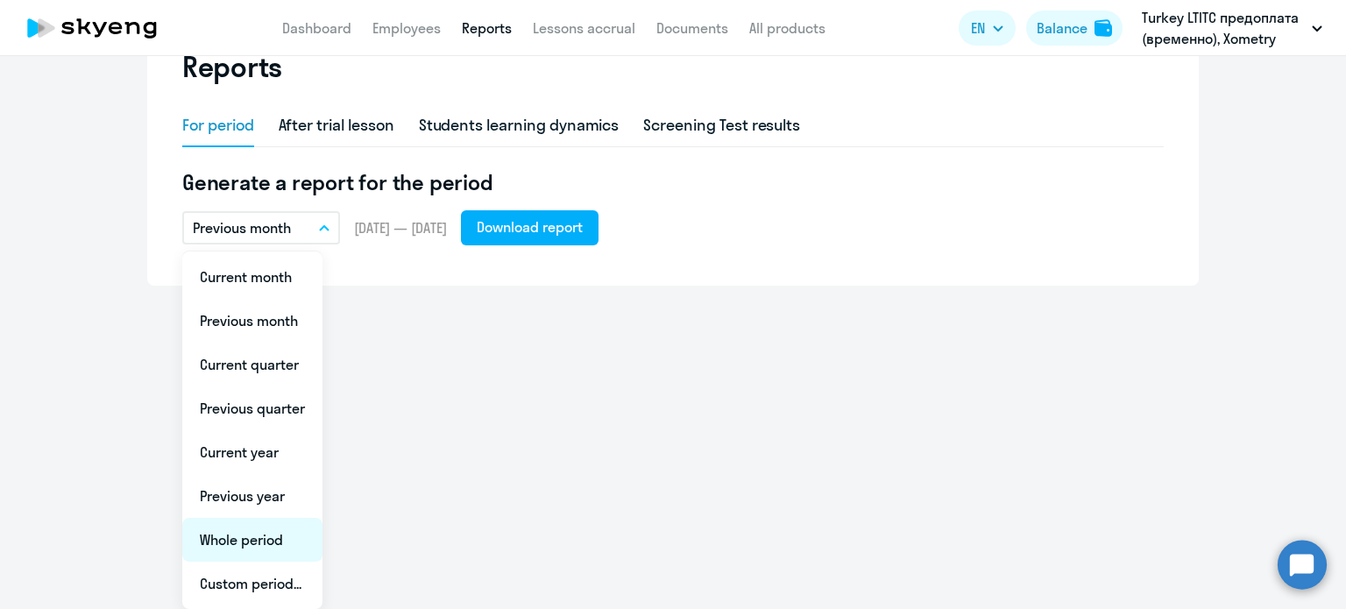
click at [255, 539] on li "Whole period" at bounding box center [252, 540] width 140 height 44
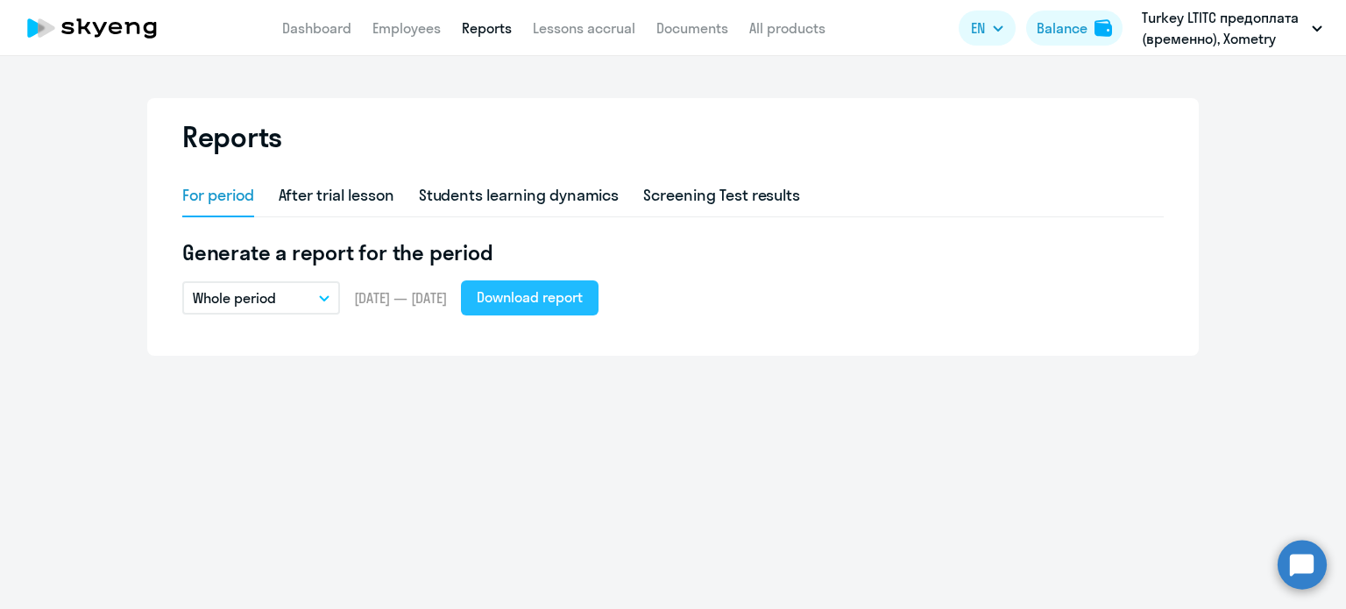
click at [550, 295] on div "Download report" at bounding box center [530, 297] width 106 height 21
click at [362, 195] on div "After trial lesson" at bounding box center [337, 195] width 116 height 23
select select "10"
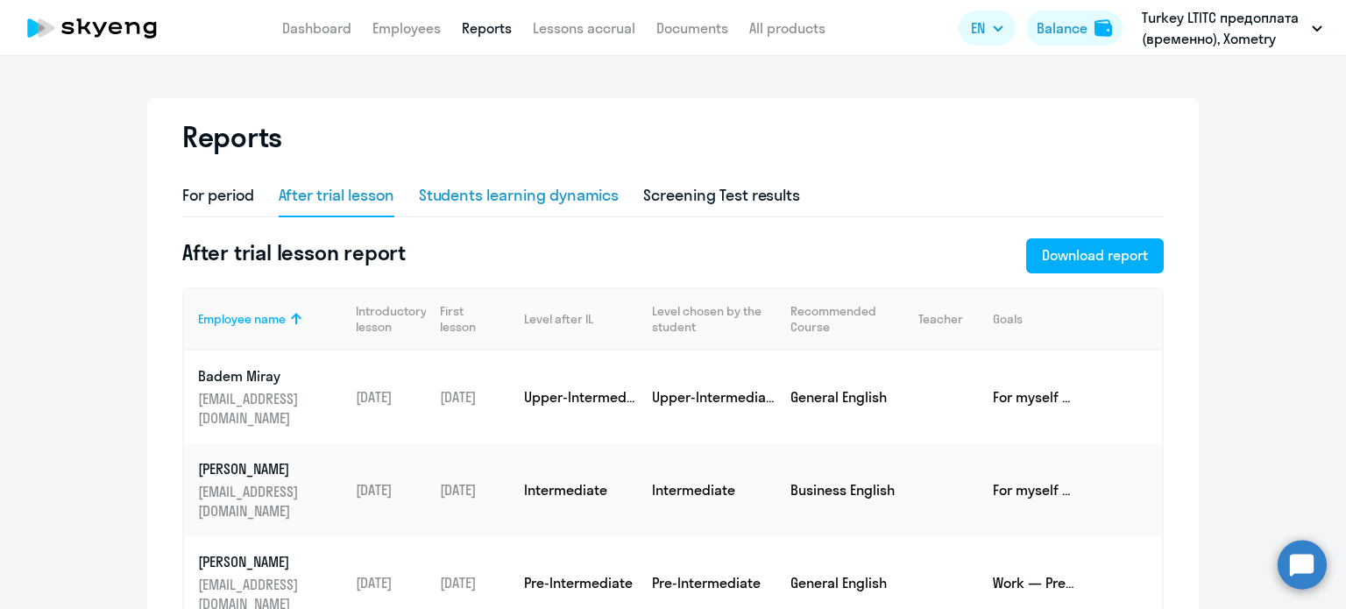
click at [557, 197] on div "Students learning dynamics" at bounding box center [519, 195] width 201 height 23
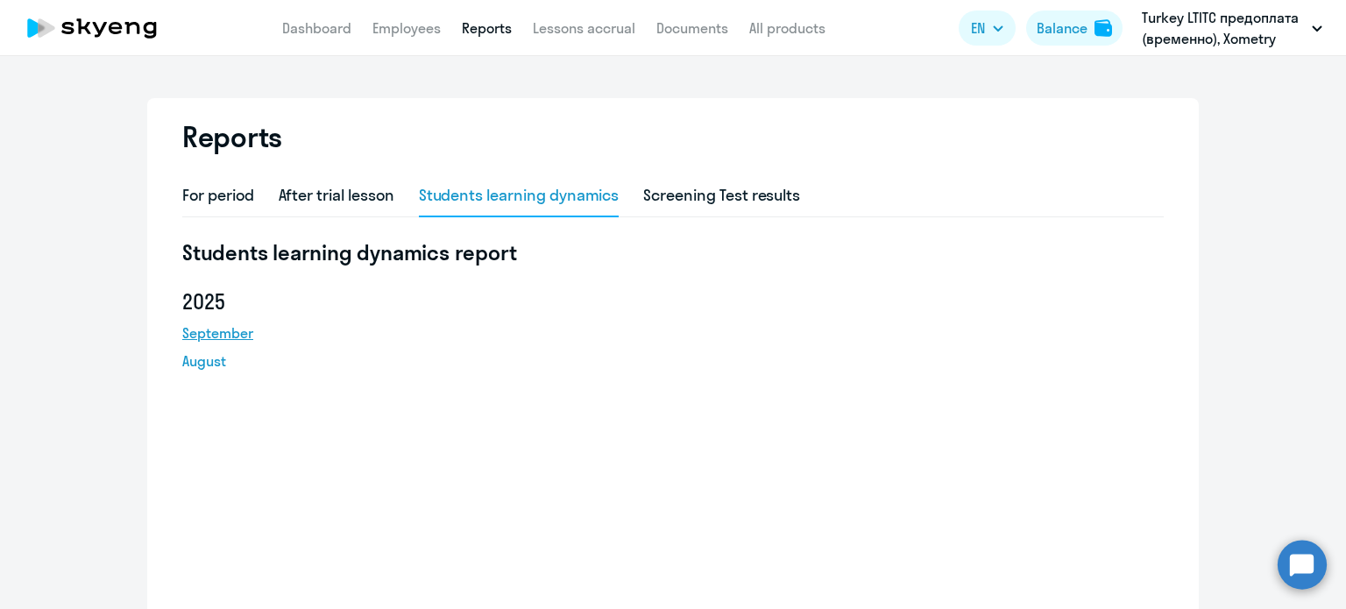
click at [238, 335] on link "September" at bounding box center [261, 333] width 158 height 21
click at [884, 485] on div "Students learning dynamics report [DATE] August" at bounding box center [673, 449] width 982 height 422
click at [391, 20] on link "Employees" at bounding box center [407, 28] width 68 height 18
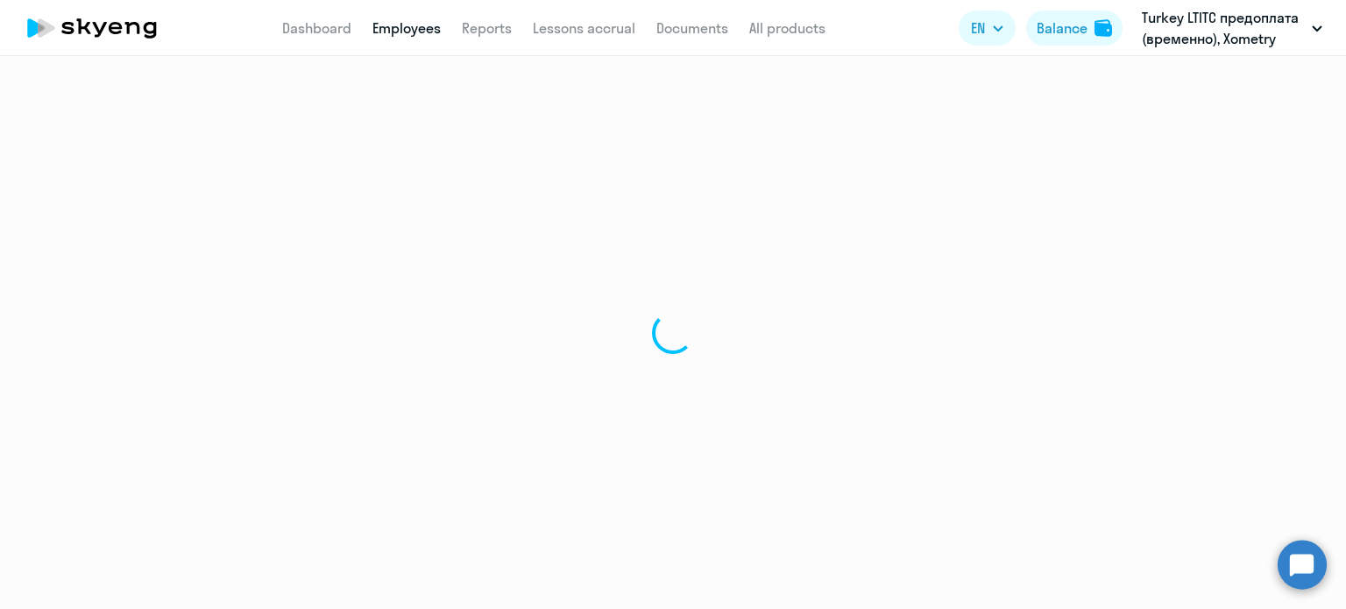
select select "30"
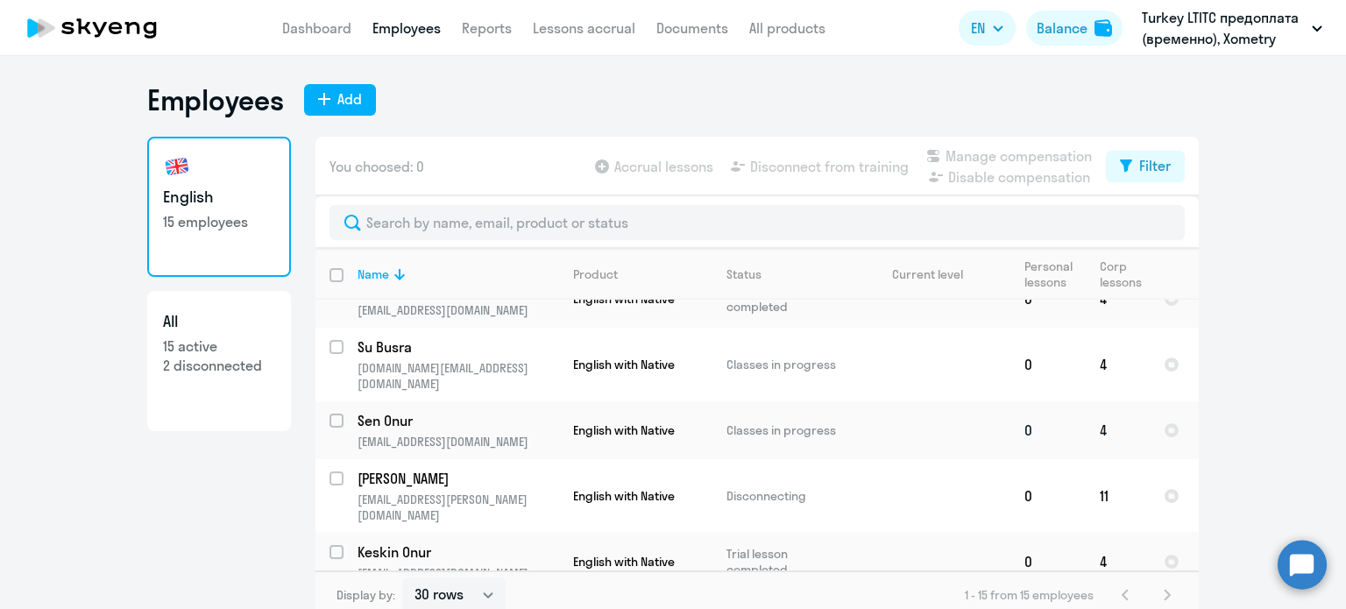
scroll to position [175, 0]
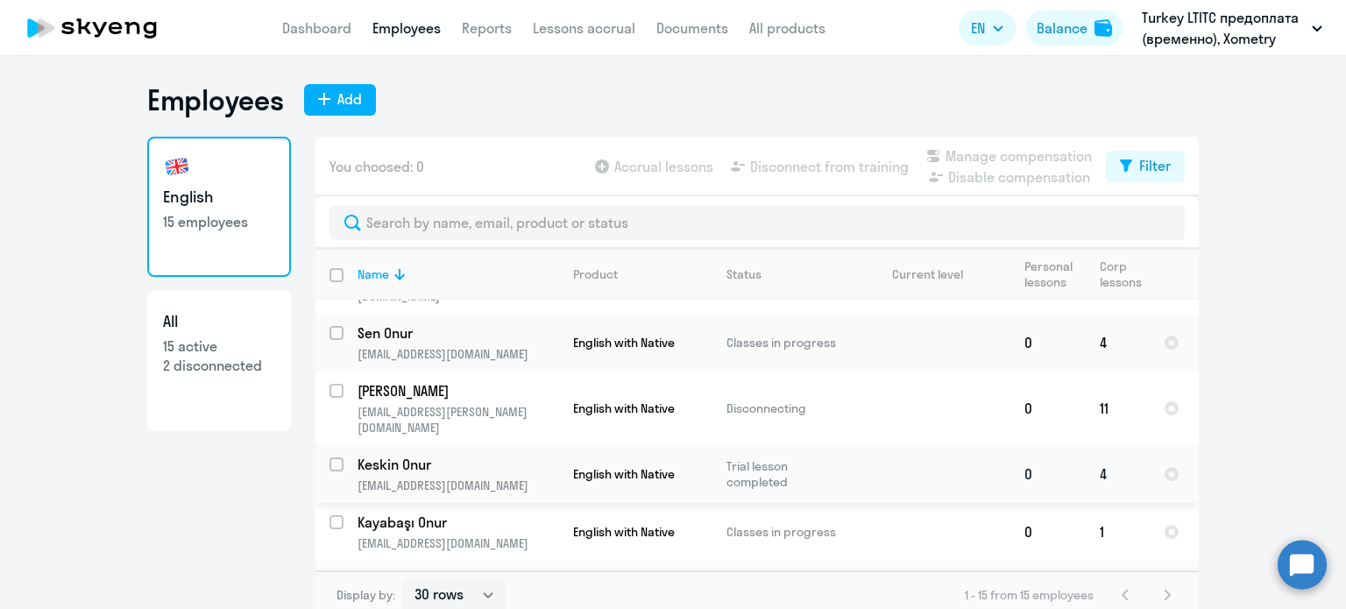
click at [331, 458] on input "select row 40448974" at bounding box center [347, 475] width 35 height 35
checkbox input "true"
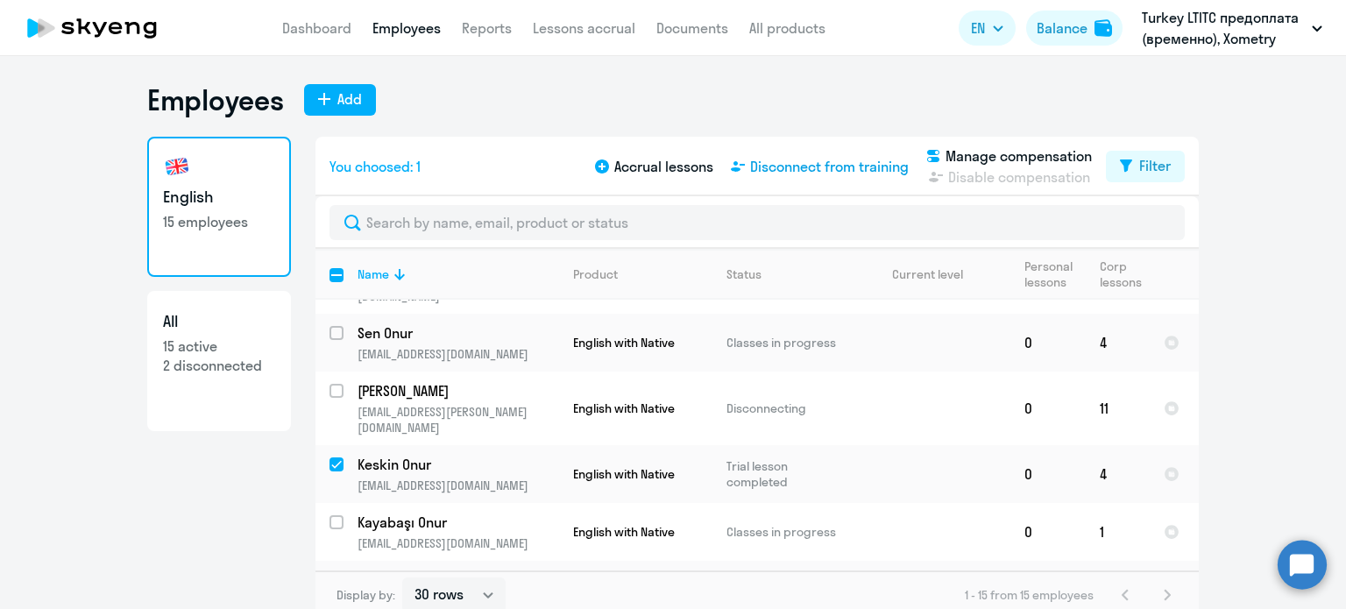
click at [802, 164] on span "Disconnect from training" at bounding box center [829, 166] width 159 height 21
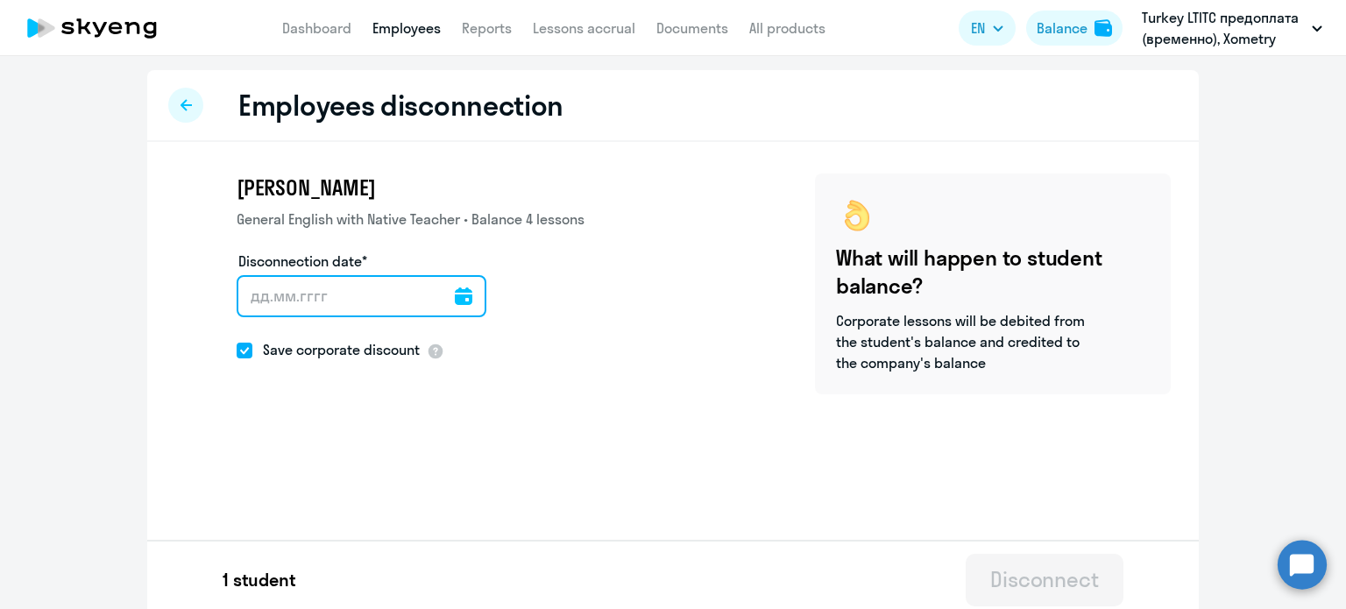
click at [318, 290] on input "Disconnection date*" at bounding box center [362, 296] width 250 height 42
type input "[DATE]"
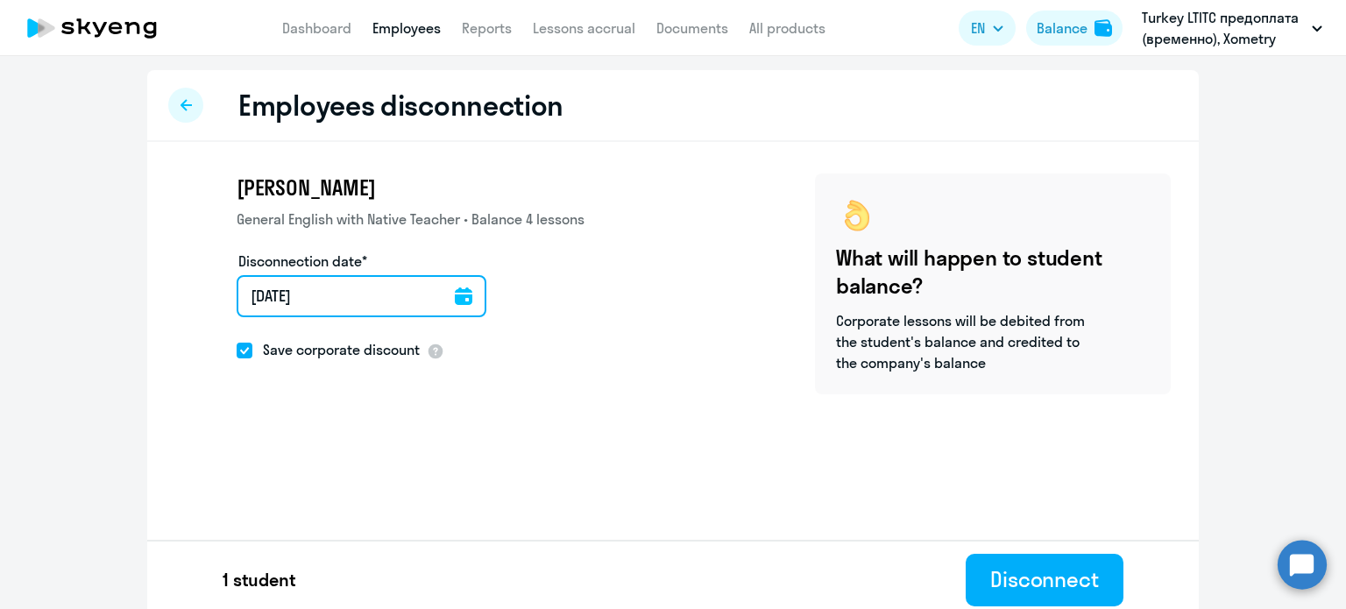
type input "[DATE]"
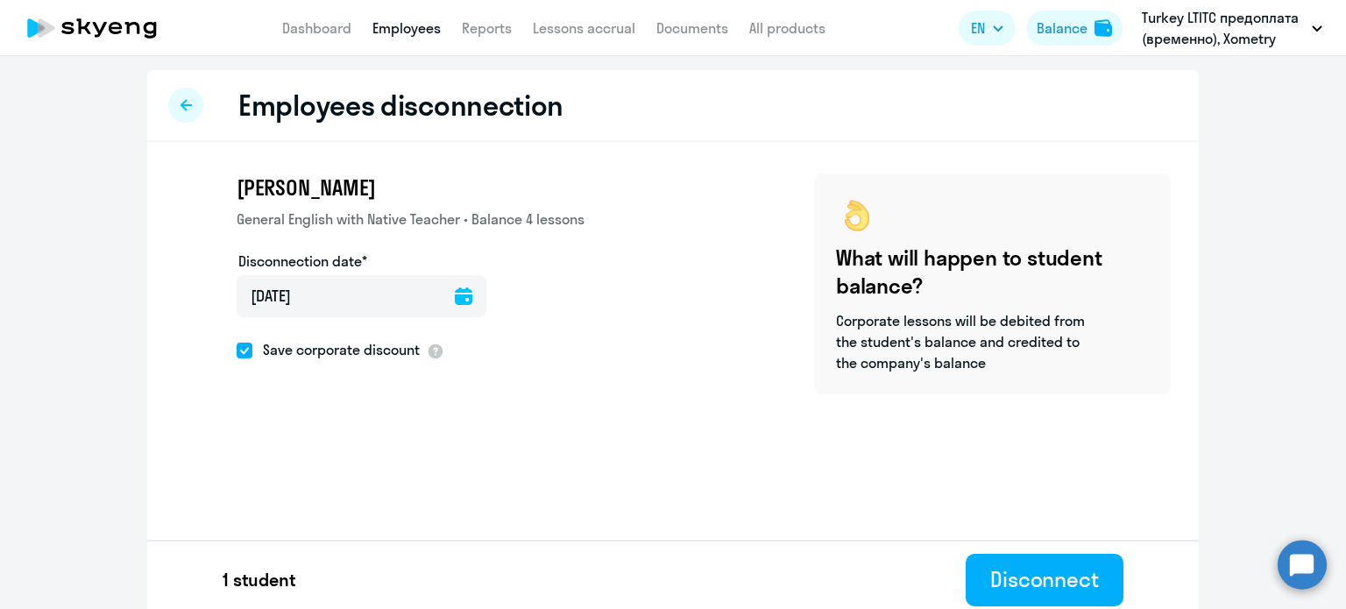
click at [242, 357] on span at bounding box center [245, 351] width 16 height 16
click at [237, 351] on input "Save corporate discount" at bounding box center [236, 350] width 1 height 1
checkbox input "false"
click at [1056, 572] on div "Disconnect" at bounding box center [1044, 579] width 109 height 28
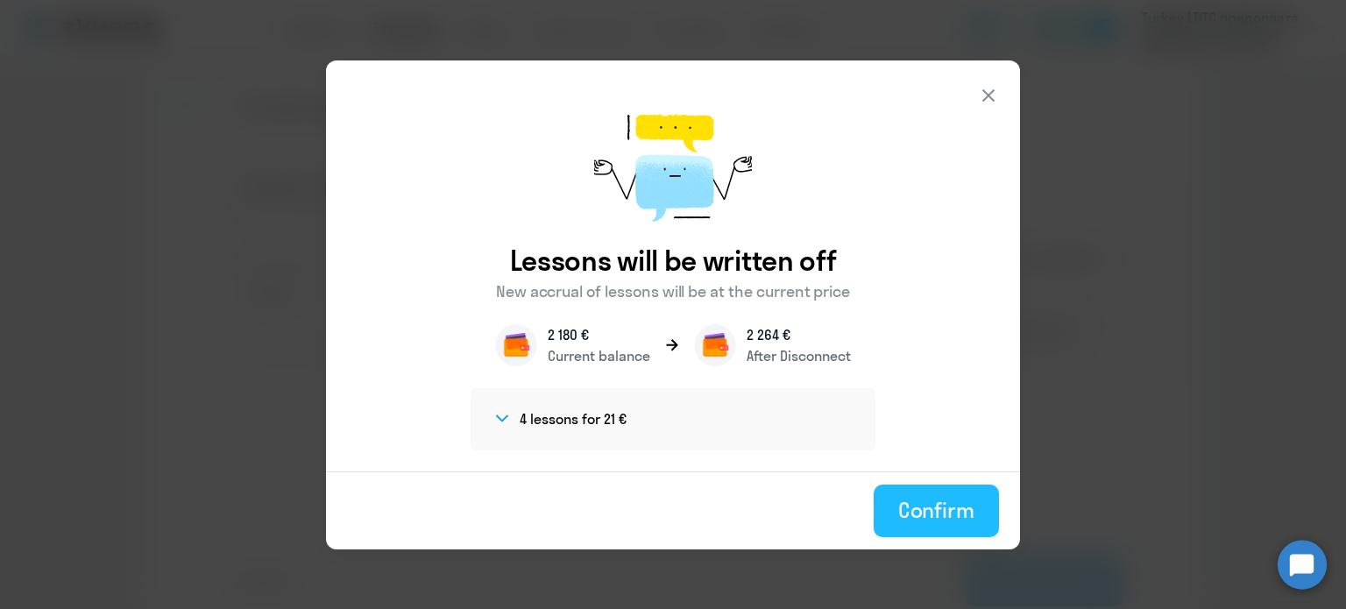
click at [936, 506] on div "Confirm" at bounding box center [936, 510] width 76 height 28
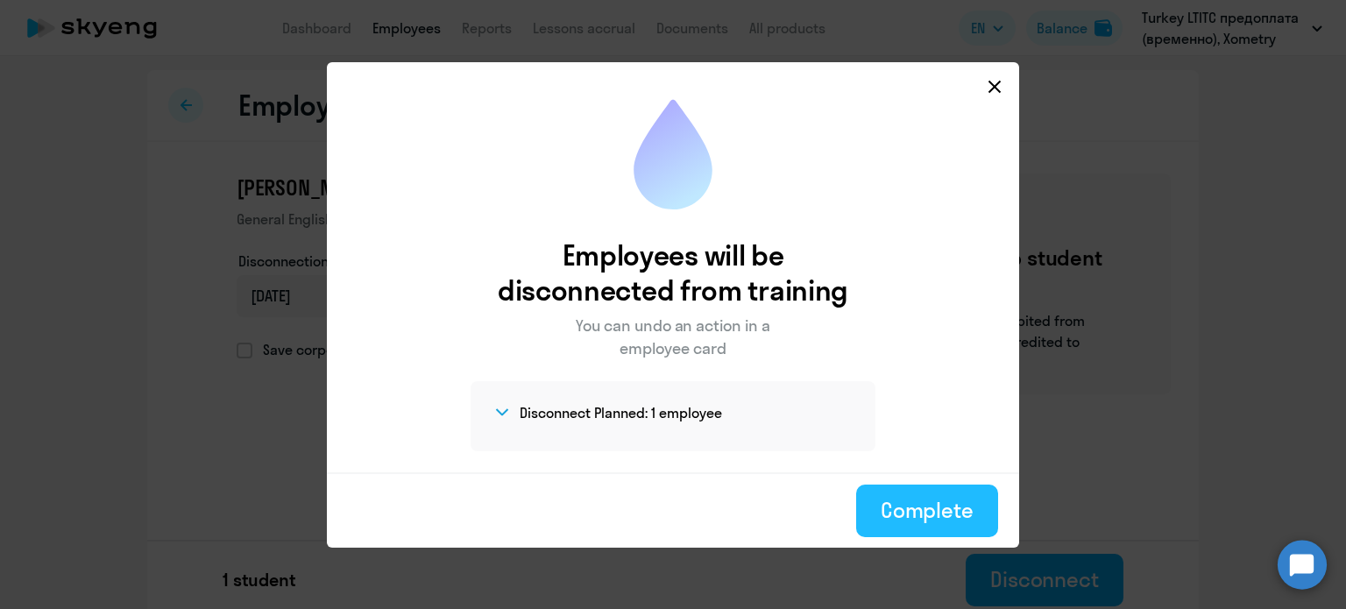
click at [929, 507] on div "Complete" at bounding box center [927, 510] width 93 height 28
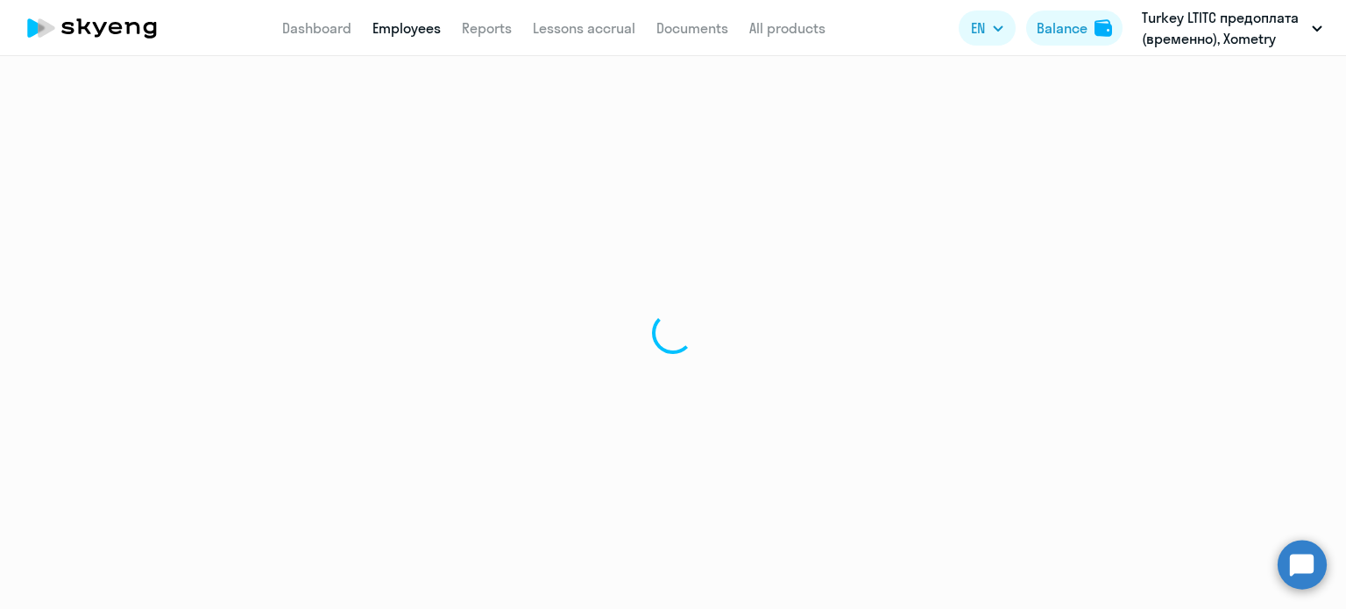
select select "30"
